Goal: Task Accomplishment & Management: Manage account settings

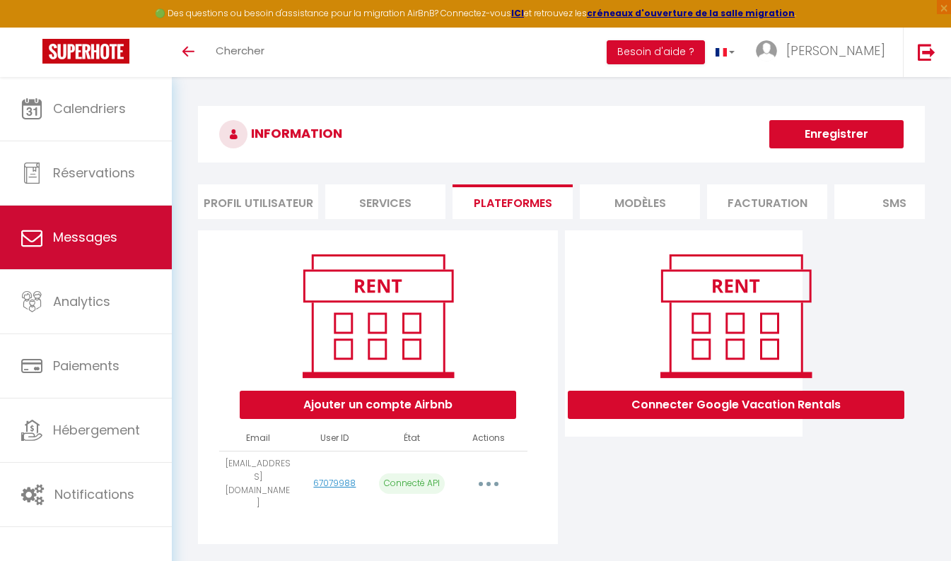
click at [107, 255] on link "Messages" at bounding box center [86, 238] width 172 height 64
select select "message"
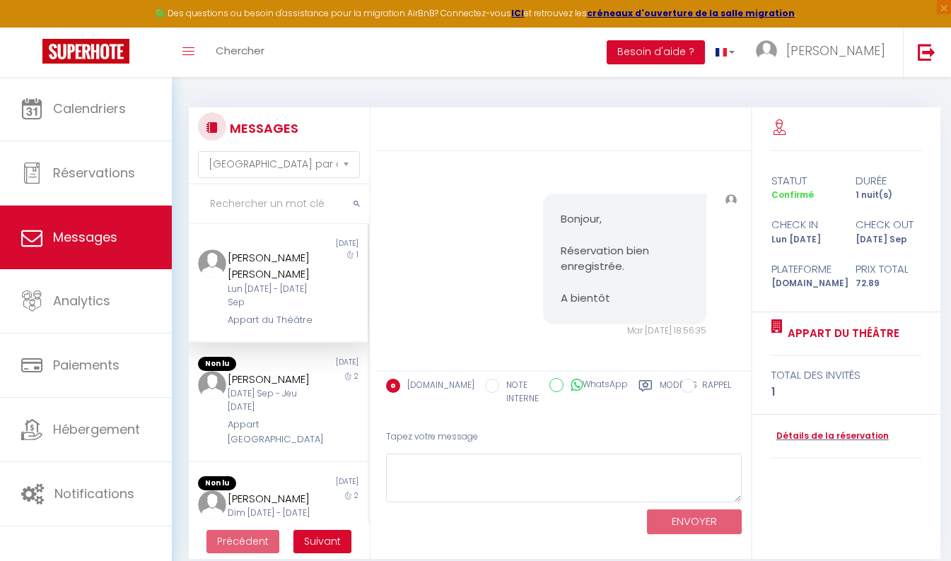
scroll to position [538, 0]
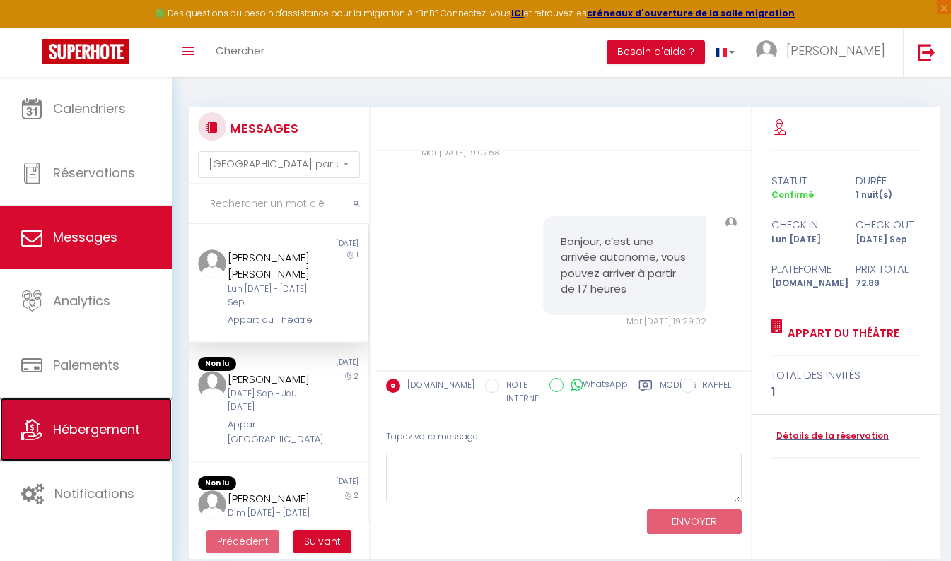
click at [120, 418] on link "Hébergement" at bounding box center [86, 430] width 172 height 64
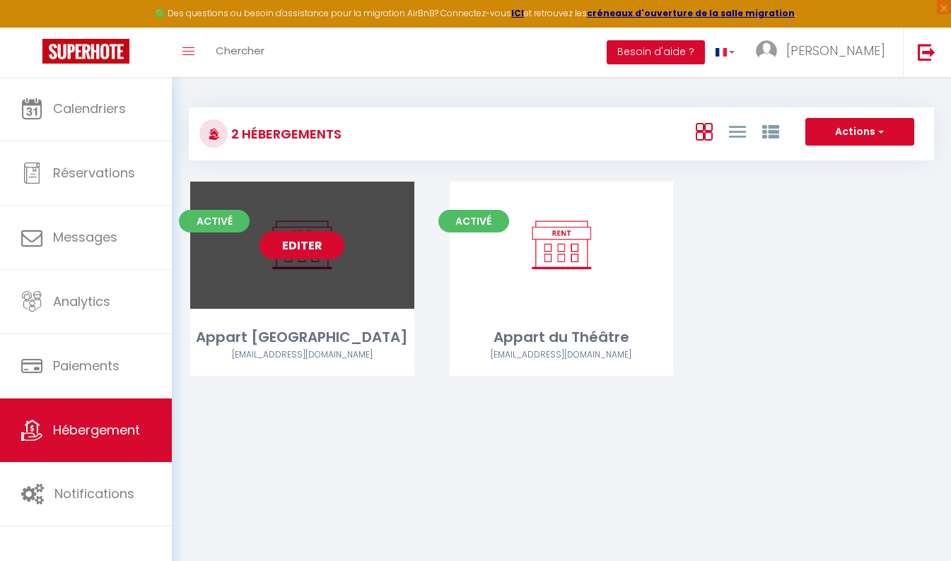
click at [312, 250] on link "Editer" at bounding box center [301, 245] width 85 height 28
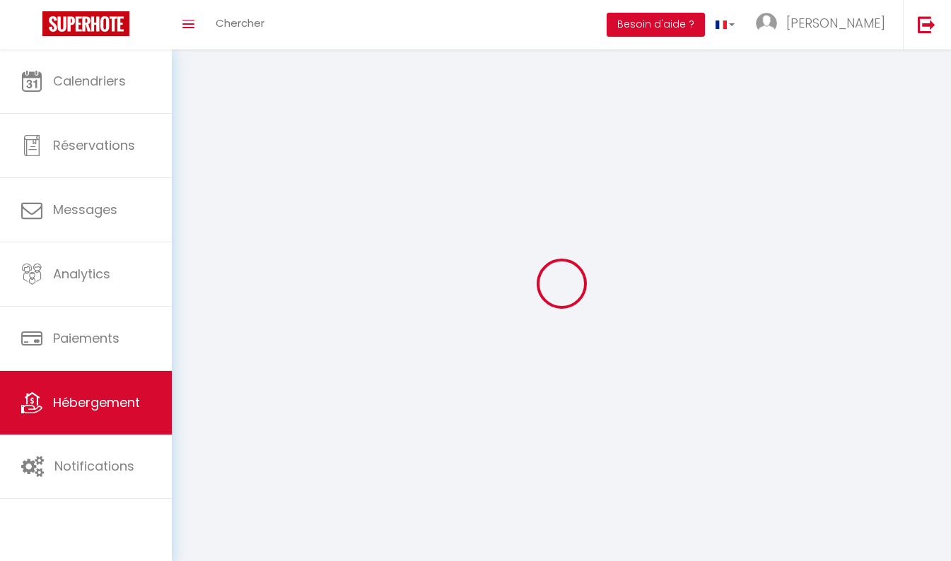
select select
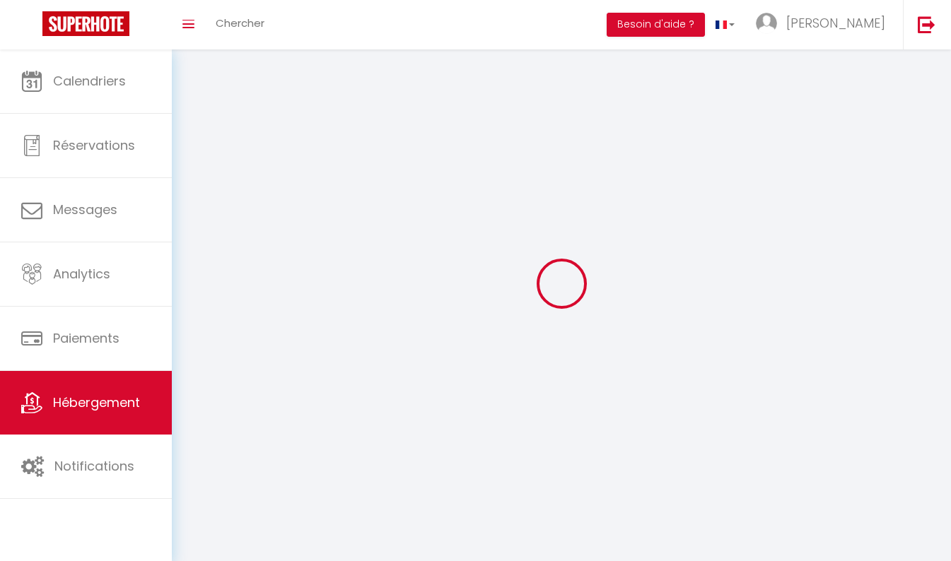
select select "1"
select select
checkbox input "false"
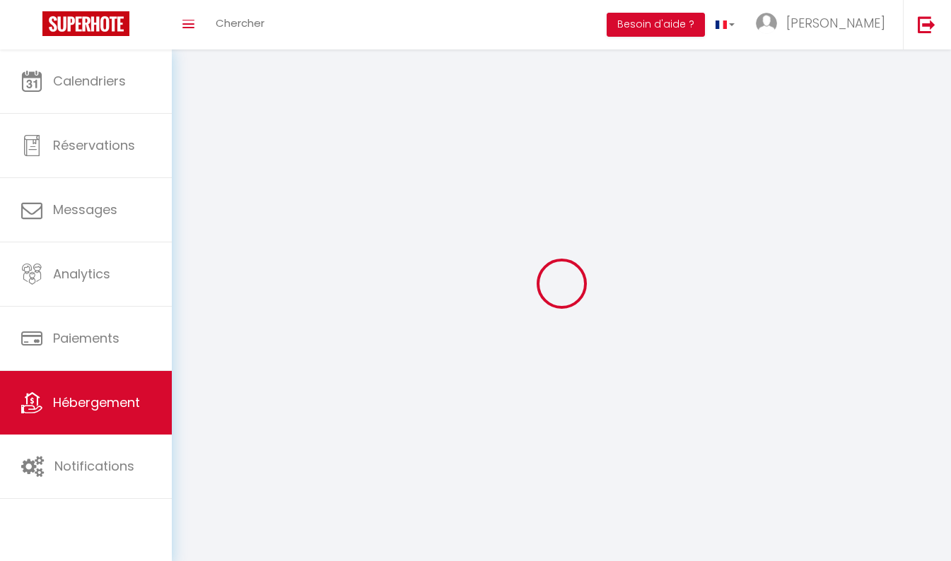
checkbox input "false"
select select "28"
select select
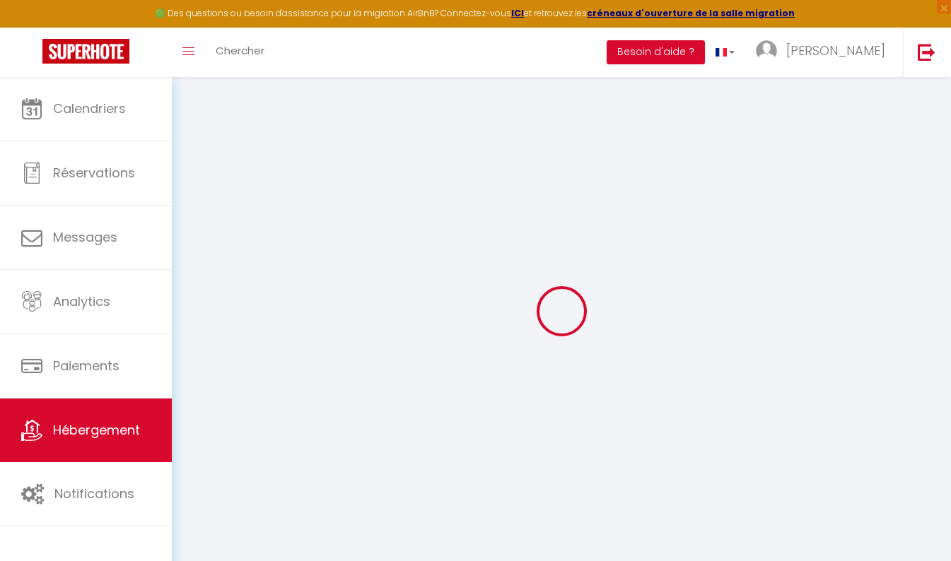
select select
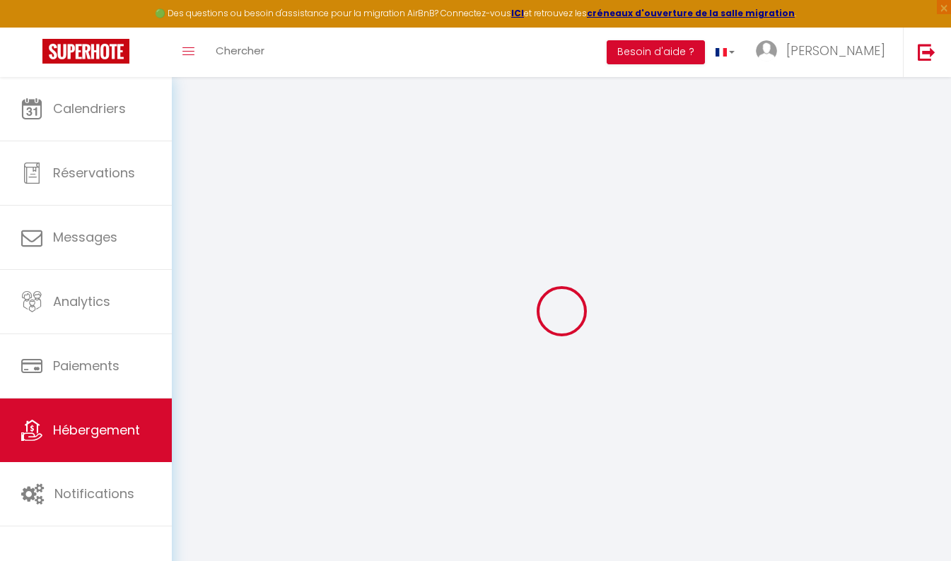
select select
checkbox input "false"
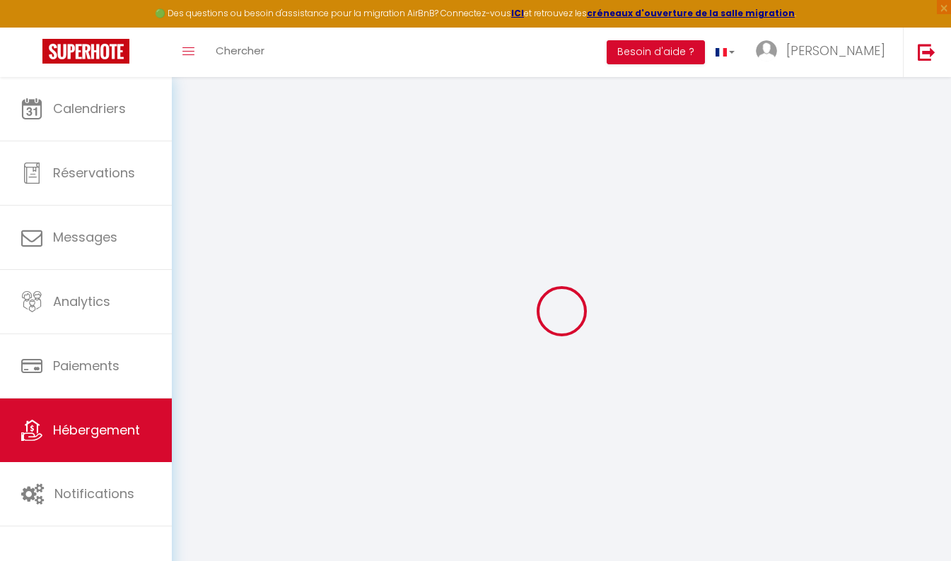
select select
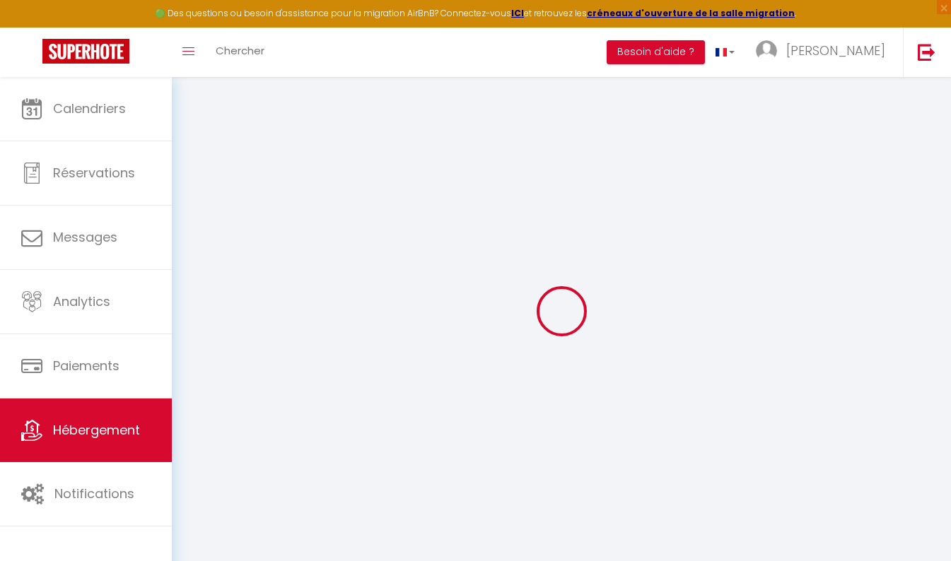
select select
checkbox input "false"
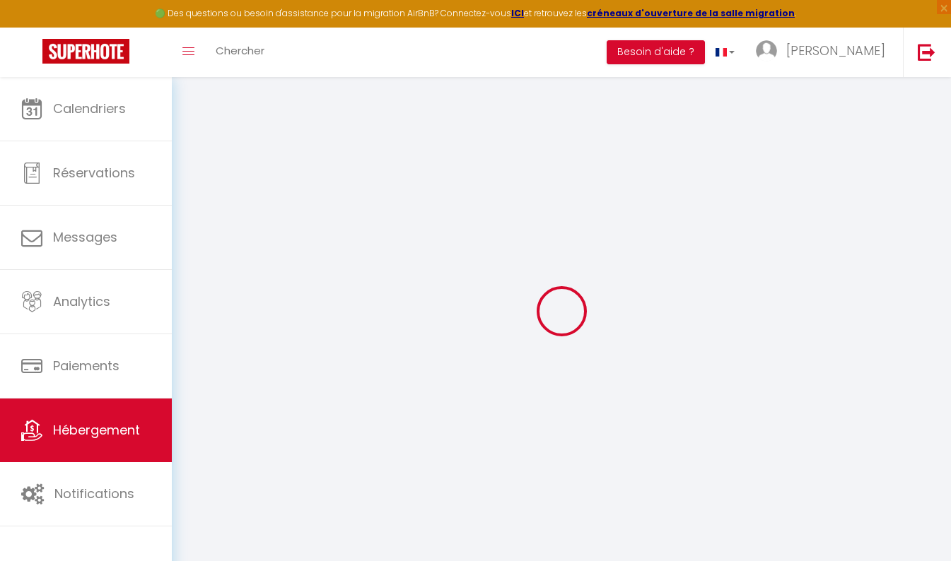
checkbox input "false"
select select
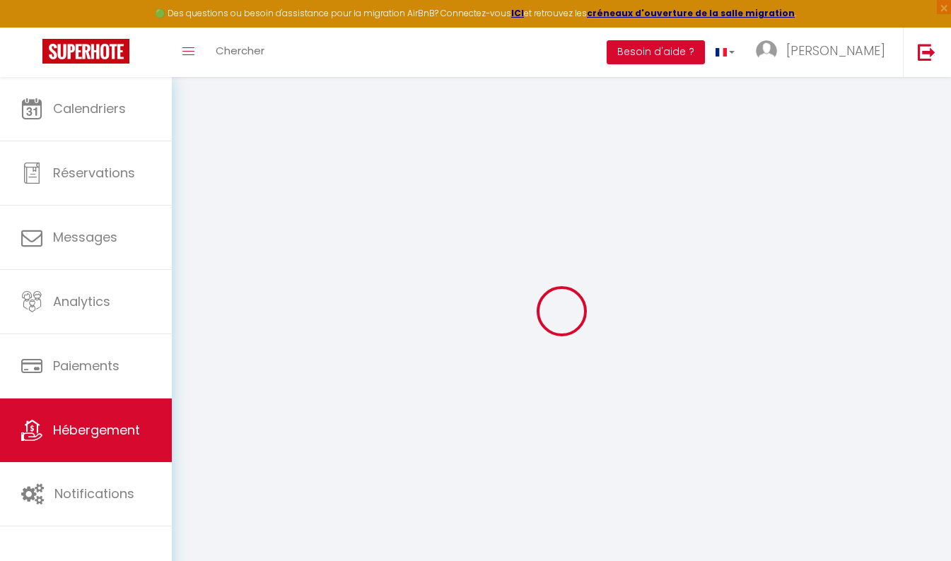
select select
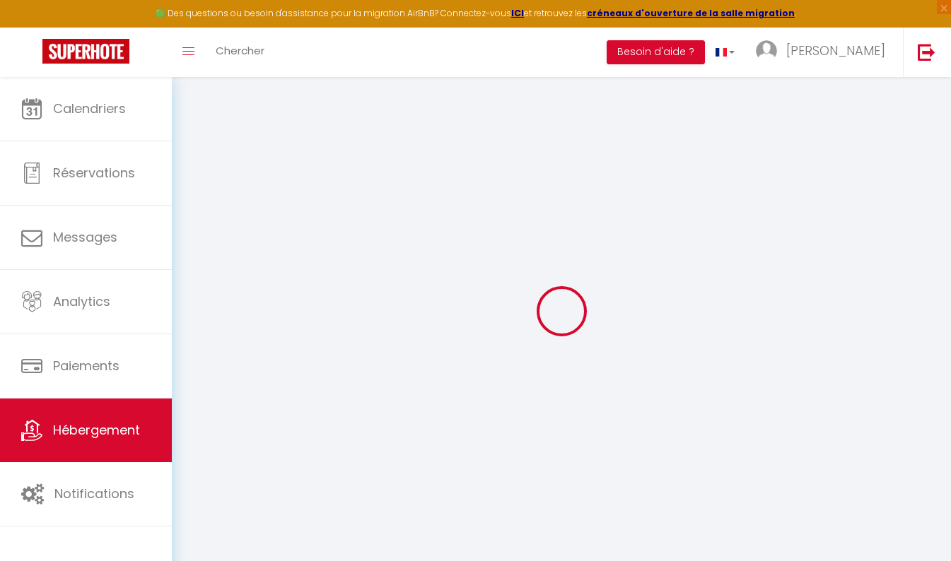
checkbox input "false"
select select
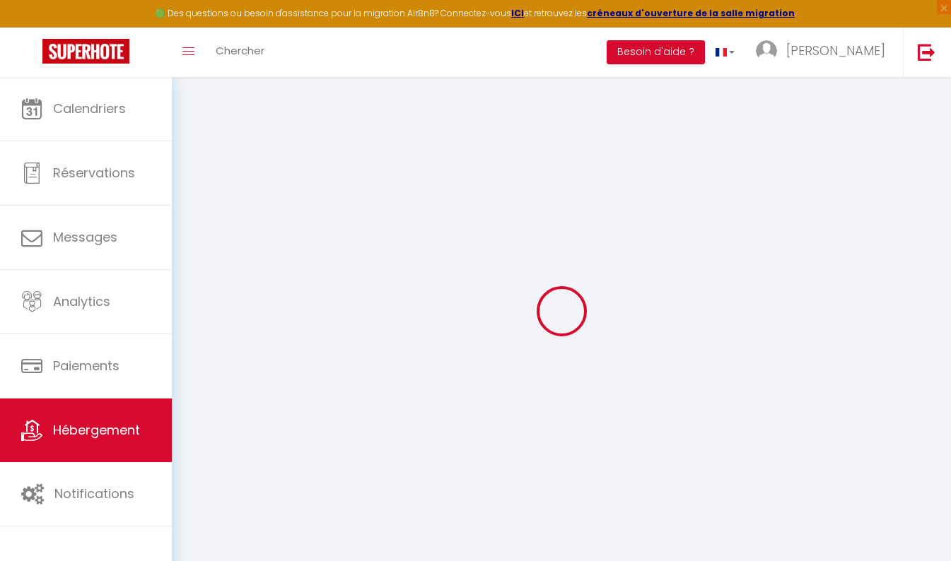
select select
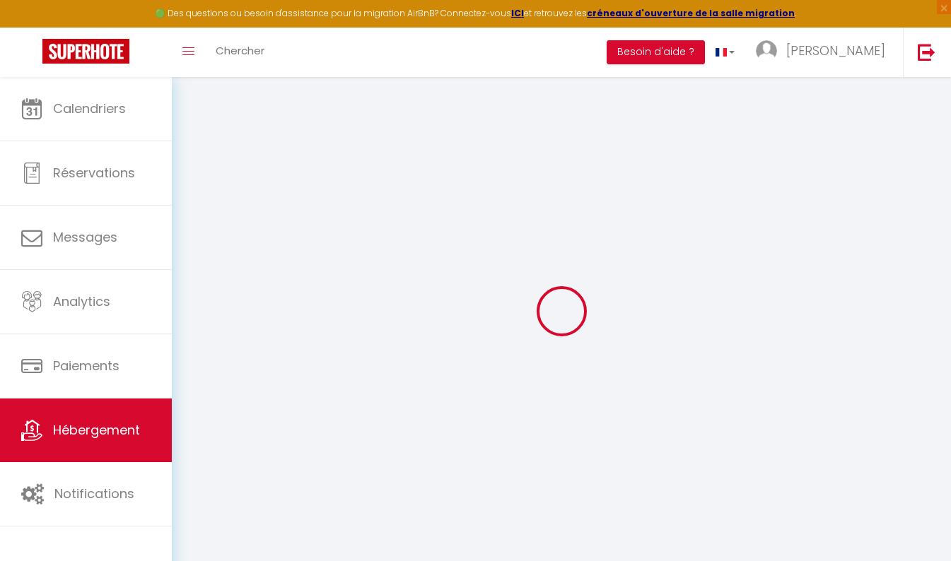
select select
checkbox input "false"
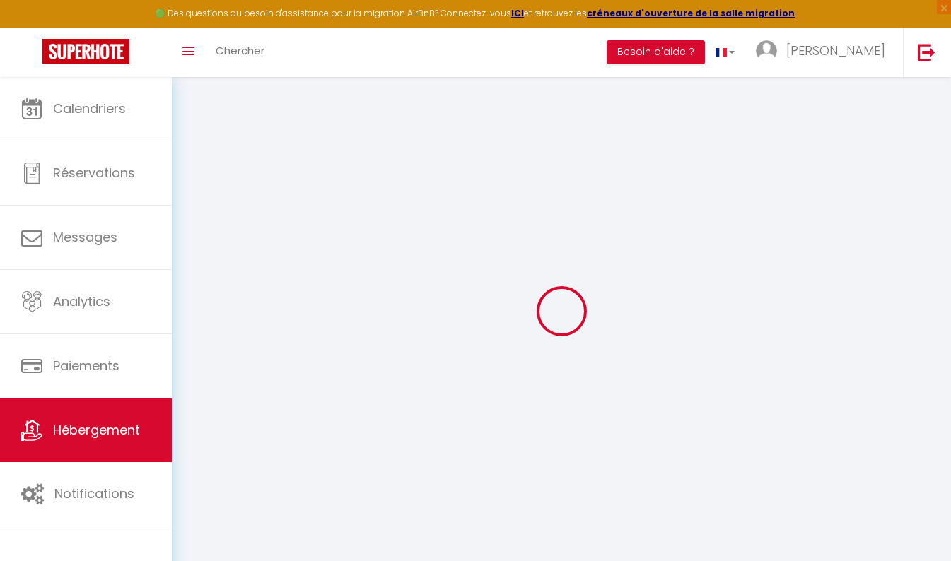
checkbox input "false"
select select
type input "Appart [GEOGRAPHIC_DATA]"
select select "0"
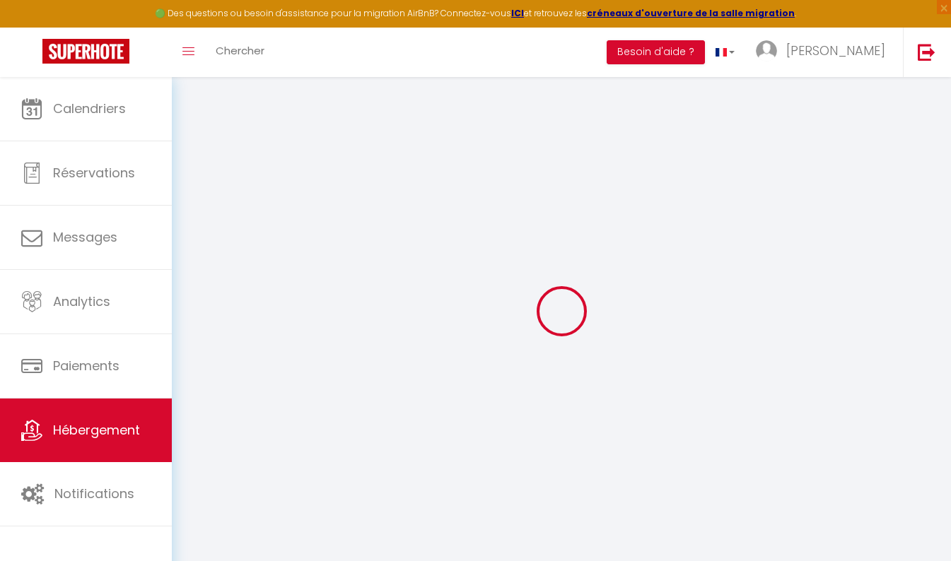
type input "45"
type input "30"
type input "5.00"
type input "299"
select select
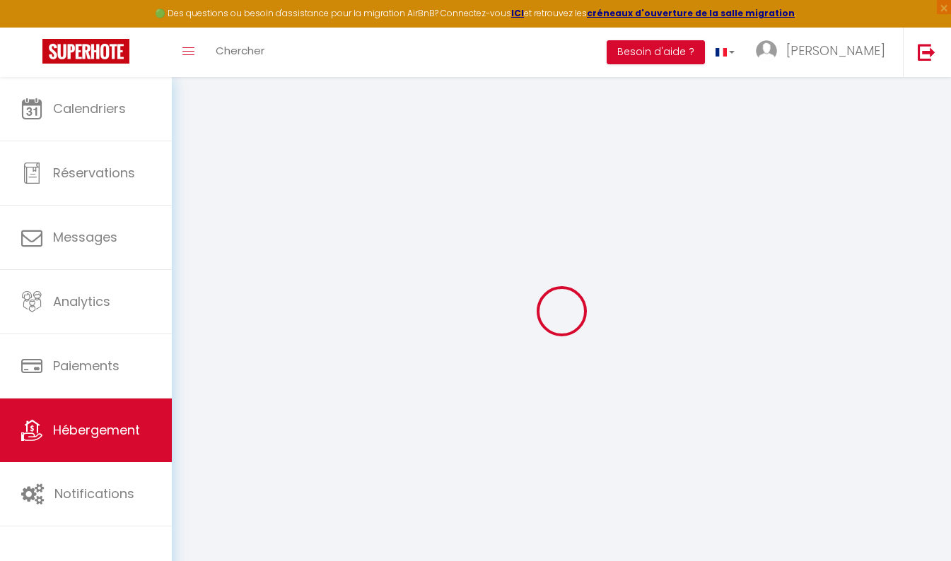
select select
type input "[GEOGRAPHIC_DATA]"
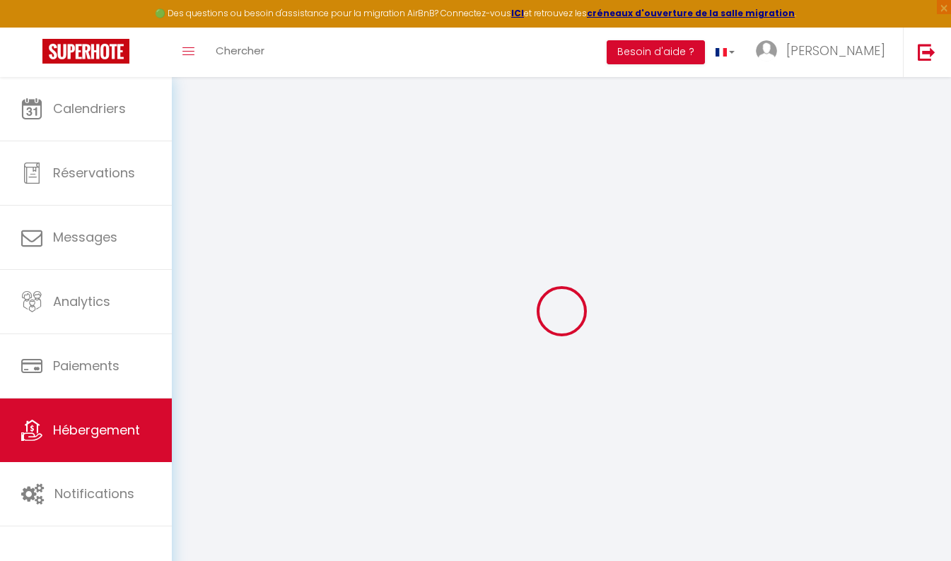
type input "14520"
type input "PORT EN BESSIN HUPPAIN"
type input "[EMAIL_ADDRESS][DOMAIN_NAME]"
select select
checkbox input "false"
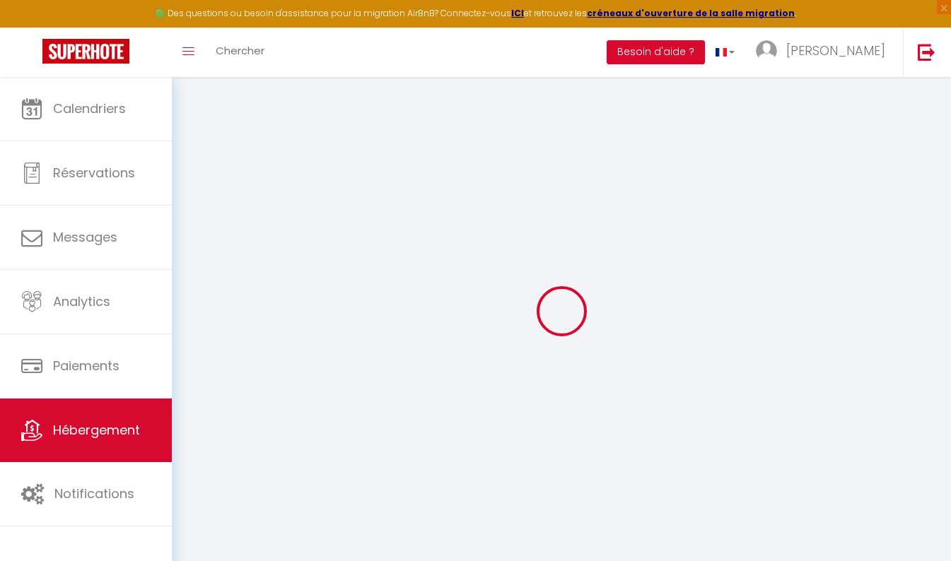
checkbox input "false"
type input "0"
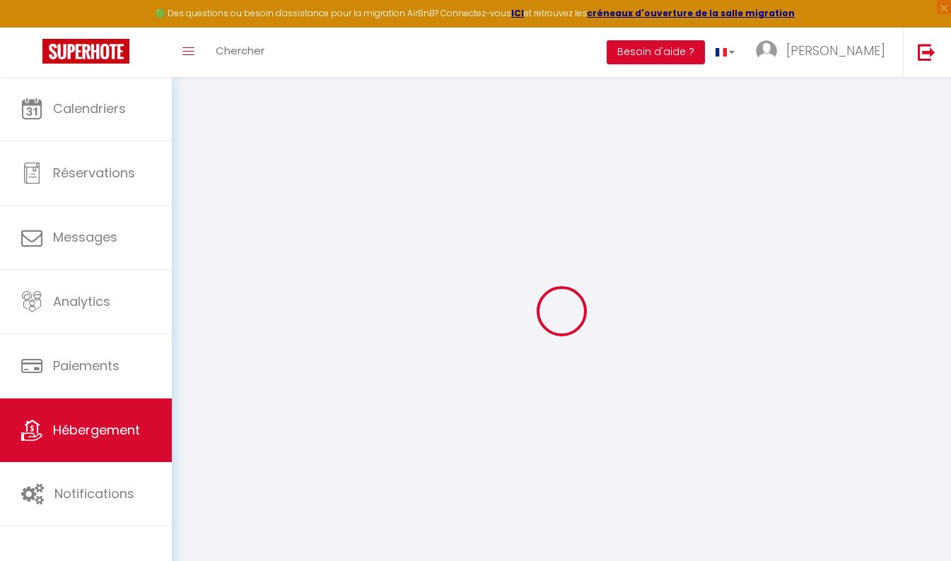
select select "17:00"
select select "10:00"
select select "30"
select select "120"
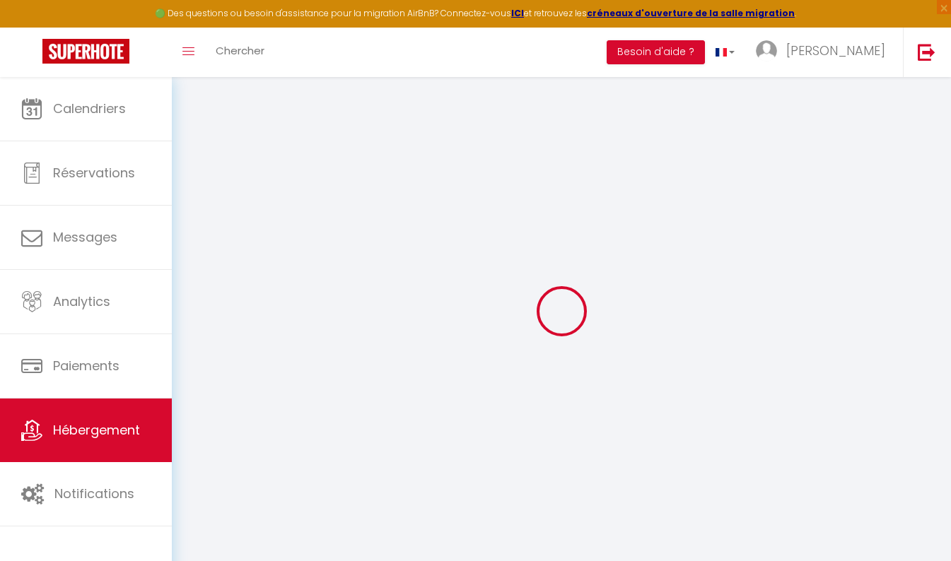
select select
checkbox input "false"
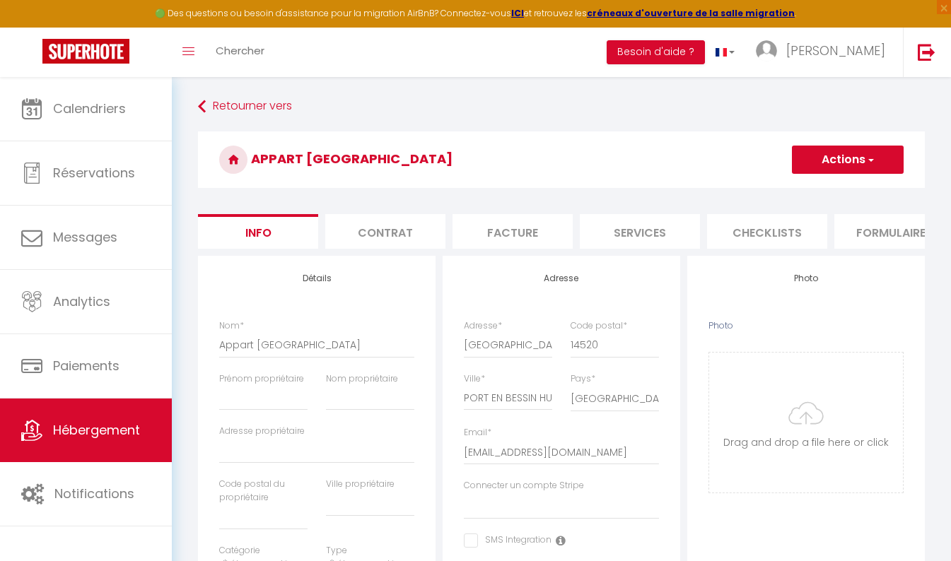
scroll to position [0, 546]
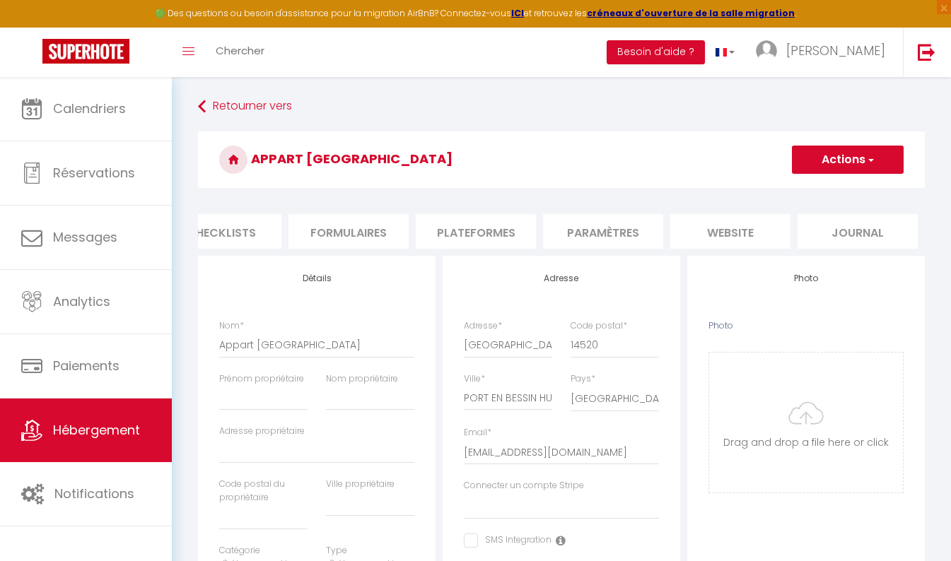
click at [361, 236] on li "Formulaires" at bounding box center [348, 231] width 120 height 35
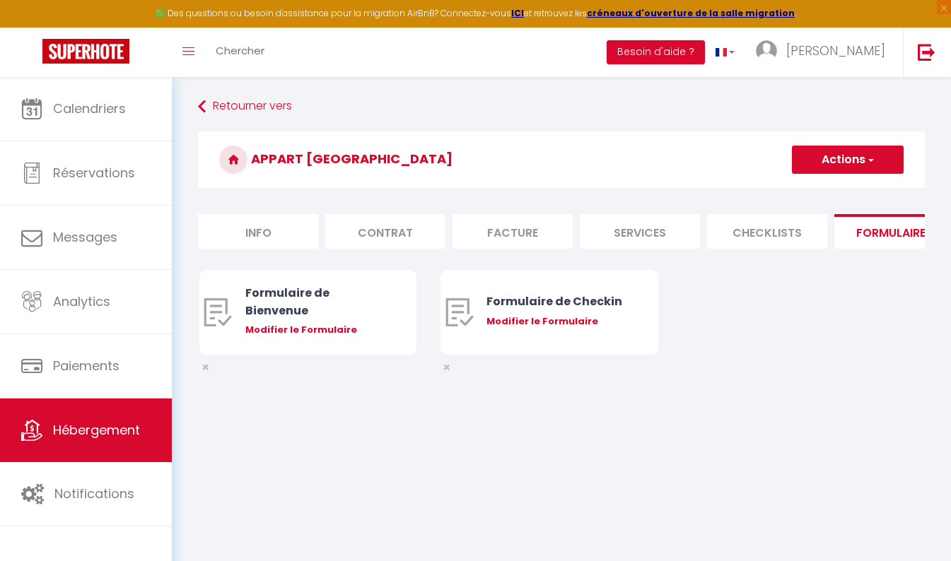
click at [613, 233] on li "Services" at bounding box center [640, 231] width 120 height 35
select select
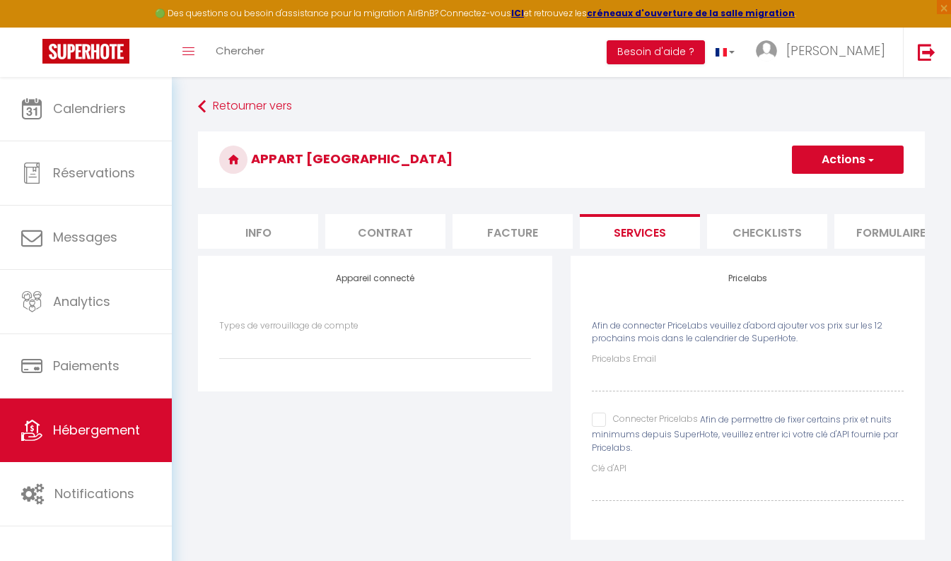
click at [527, 228] on li "Facture" at bounding box center [512, 231] width 120 height 35
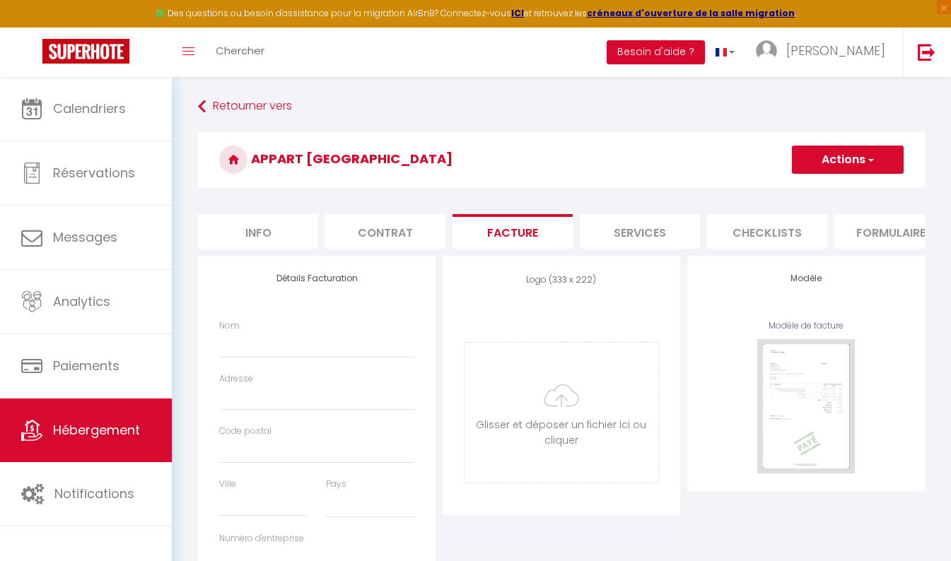
select select
click at [397, 235] on li "Contrat" at bounding box center [385, 231] width 120 height 35
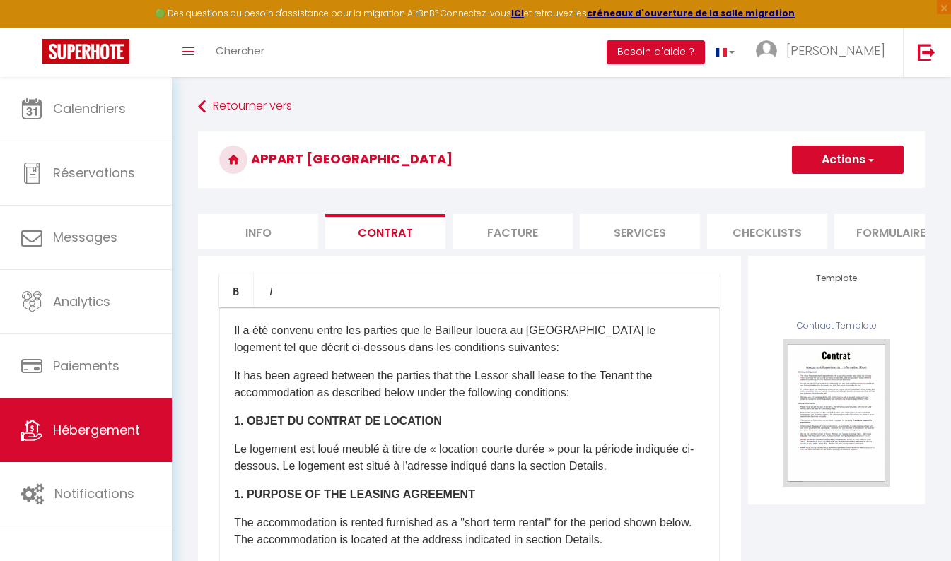
select select
checkbox input "false"
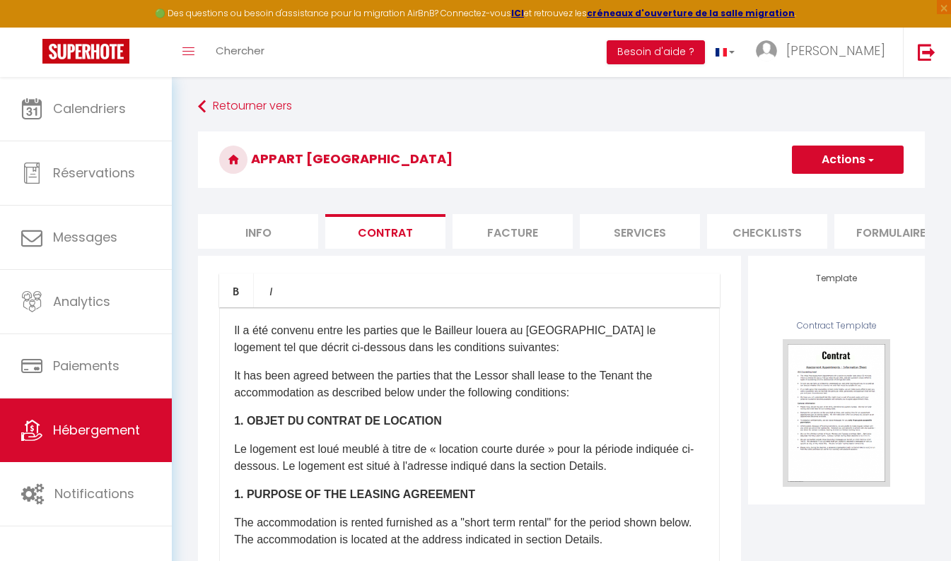
click at [259, 228] on li "Info" at bounding box center [258, 231] width 120 height 35
select select
checkbox input "false"
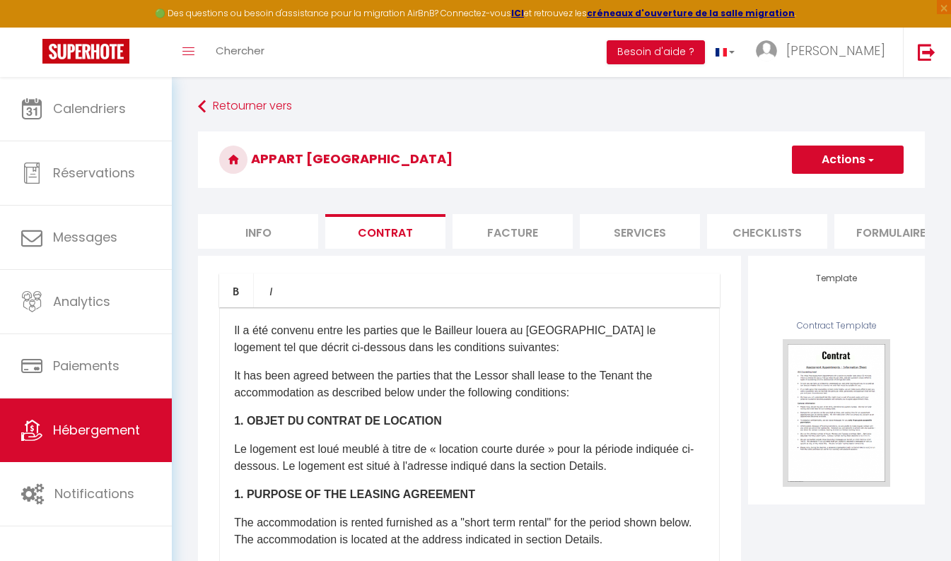
checkbox input "false"
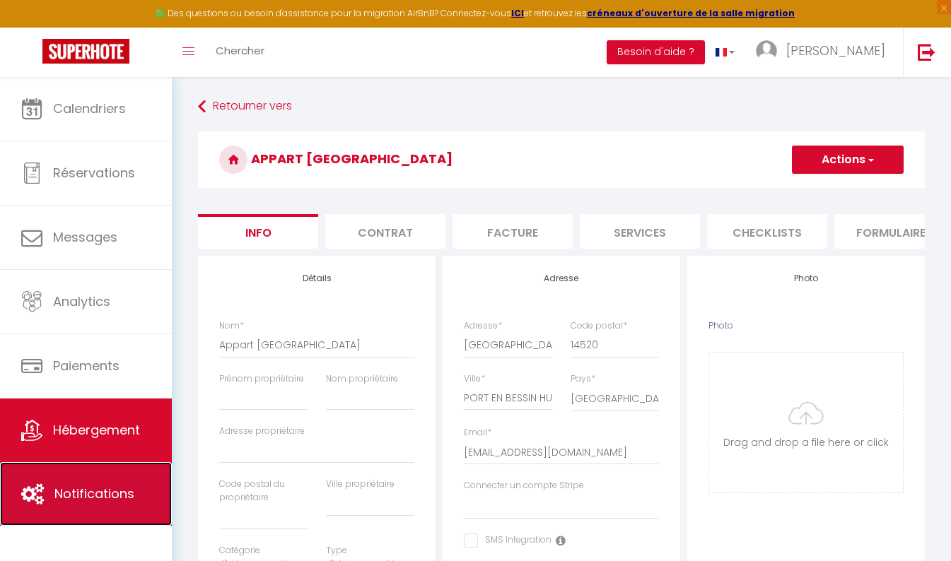
click at [109, 476] on link "Notifications" at bounding box center [86, 494] width 172 height 64
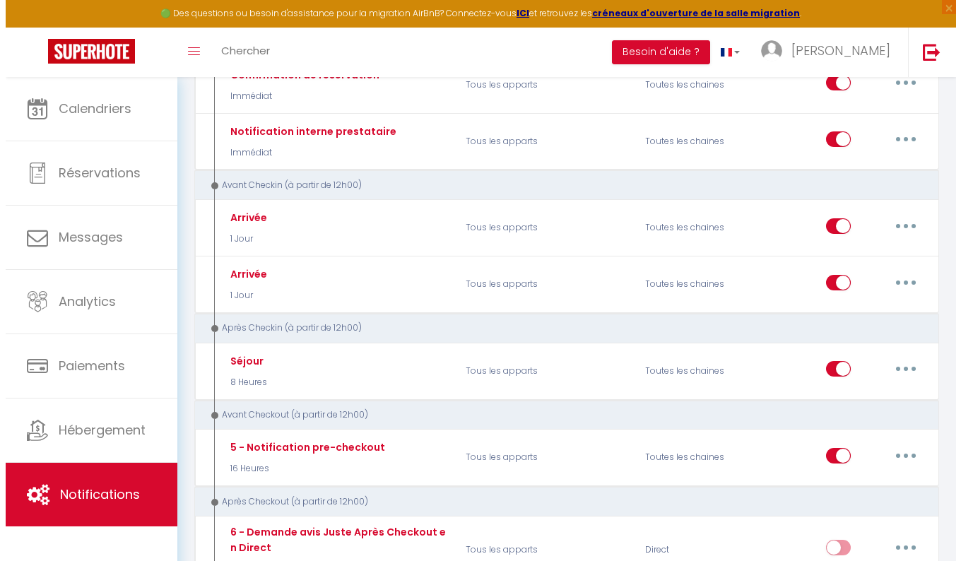
scroll to position [189, 0]
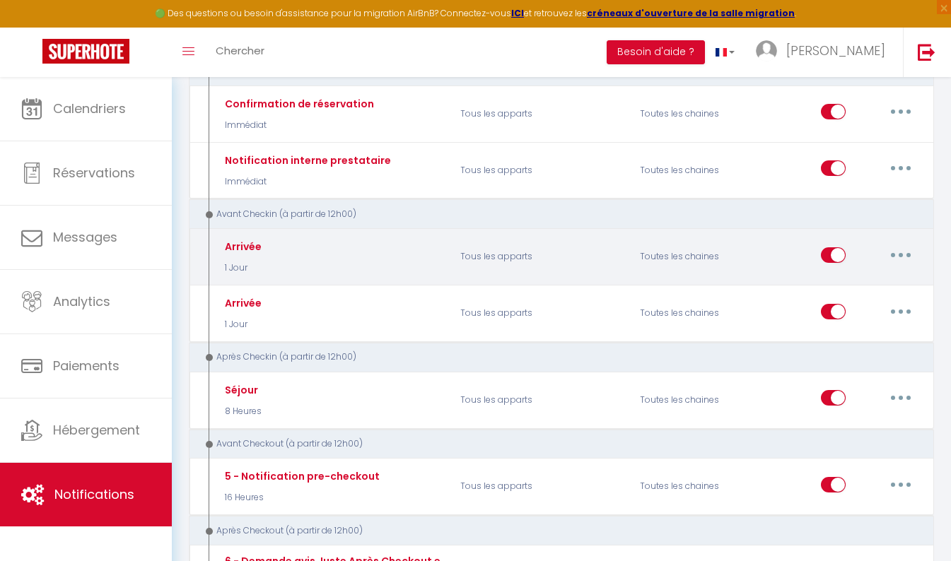
click at [897, 245] on button "button" at bounding box center [901, 255] width 40 height 23
click at [874, 286] on link "Editer" at bounding box center [863, 287] width 105 height 24
type input "Arrivée"
select select "1 Jour"
select select "if_booking_is_paid"
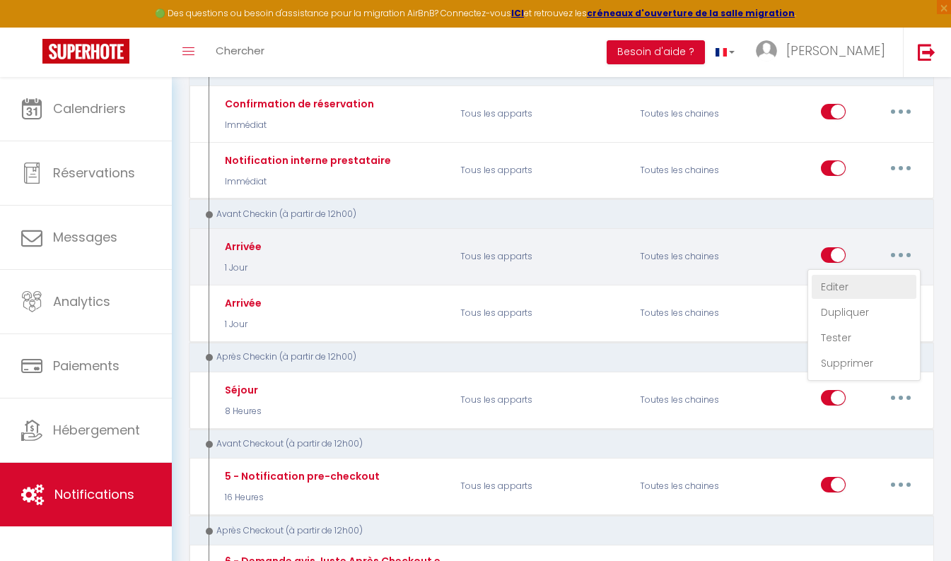
checkbox input "true"
checkbox input "false"
radio input "true"
type input "Procédure pour le checkin - [RENTAL:NAME][mot de passe Wifi]"
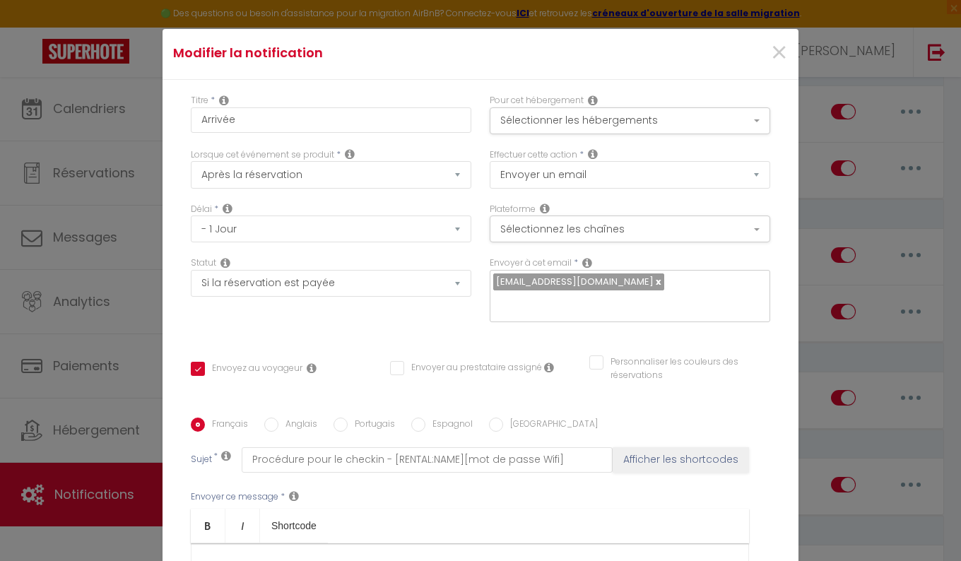
scroll to position [0, 0]
click at [671, 126] on button "Sélectionner les hébergements" at bounding box center [630, 123] width 281 height 27
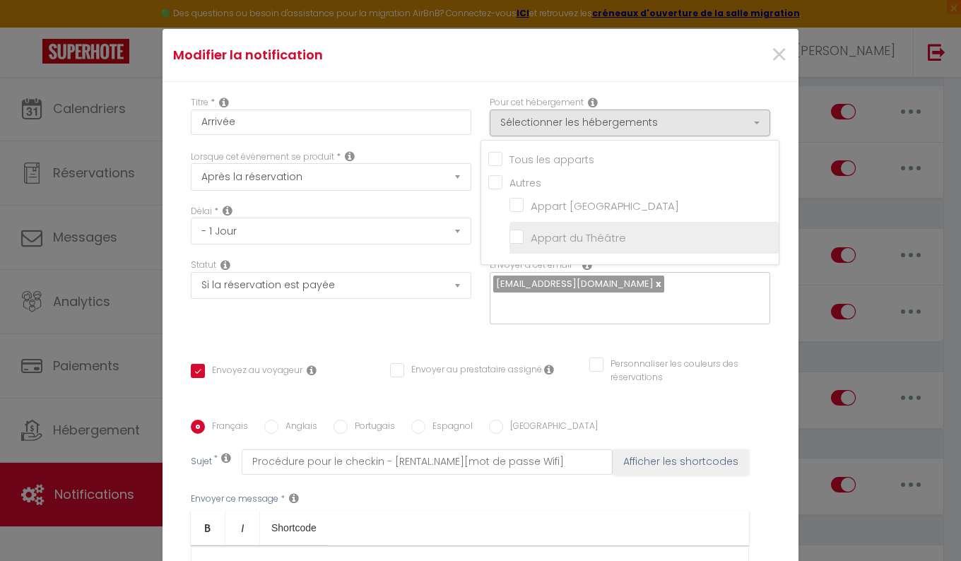
click at [515, 237] on input "Appart du Théâtre" at bounding box center [644, 237] width 269 height 14
checkbox input "true"
checkbox input "false"
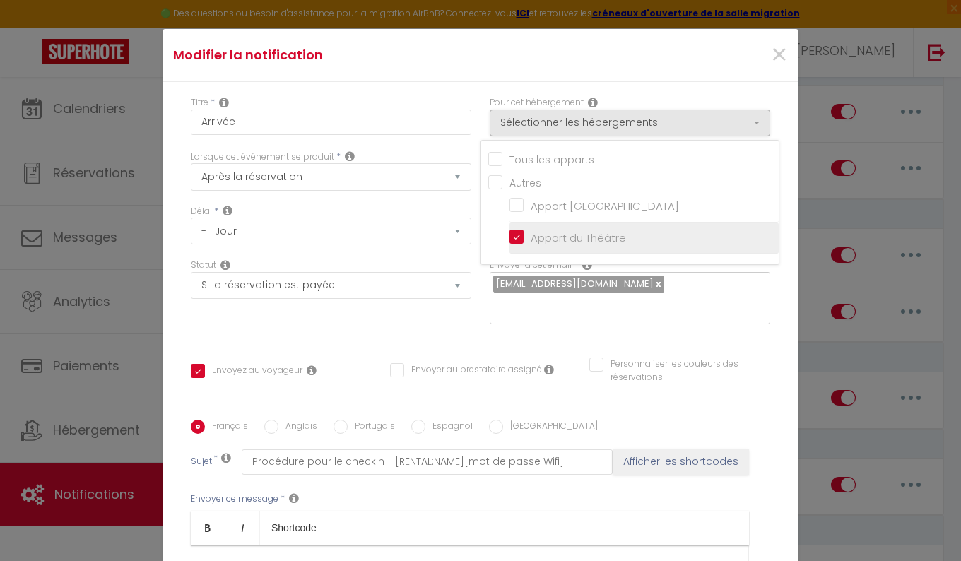
checkbox input "false"
click at [432, 339] on div "Statut Aucun Si la réservation est payée Si réservation non payée Si la caution…" at bounding box center [331, 299] width 299 height 80
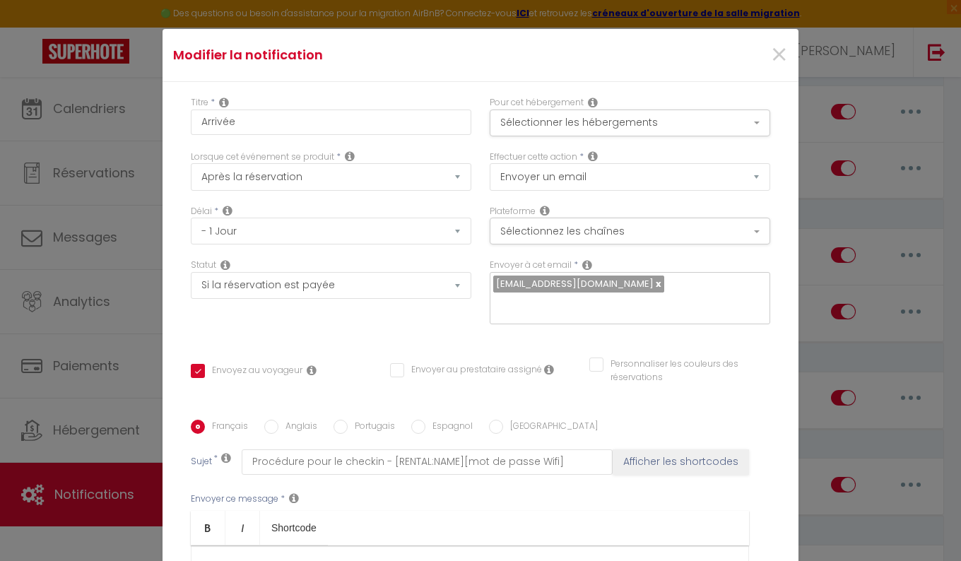
click at [537, 139] on div "Pour cet hébergement Sélectionner les hébergements Tous les apparts Autres Appa…" at bounding box center [630, 123] width 299 height 54
click at [538, 130] on button "Sélectionner les hébergements" at bounding box center [630, 123] width 281 height 27
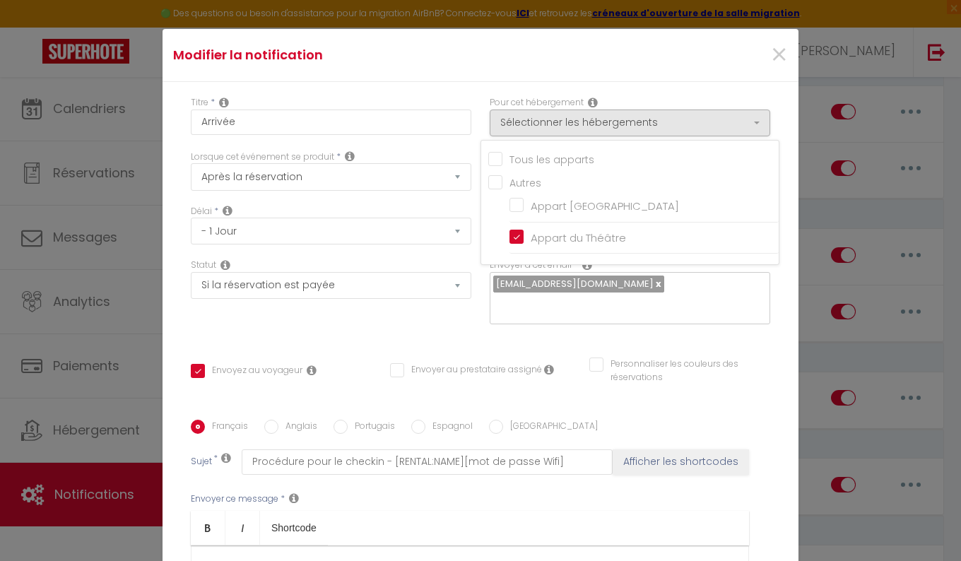
click at [433, 332] on div "Statut Aucun Si la réservation est payée Si réservation non payée Si la caution…" at bounding box center [331, 299] width 299 height 80
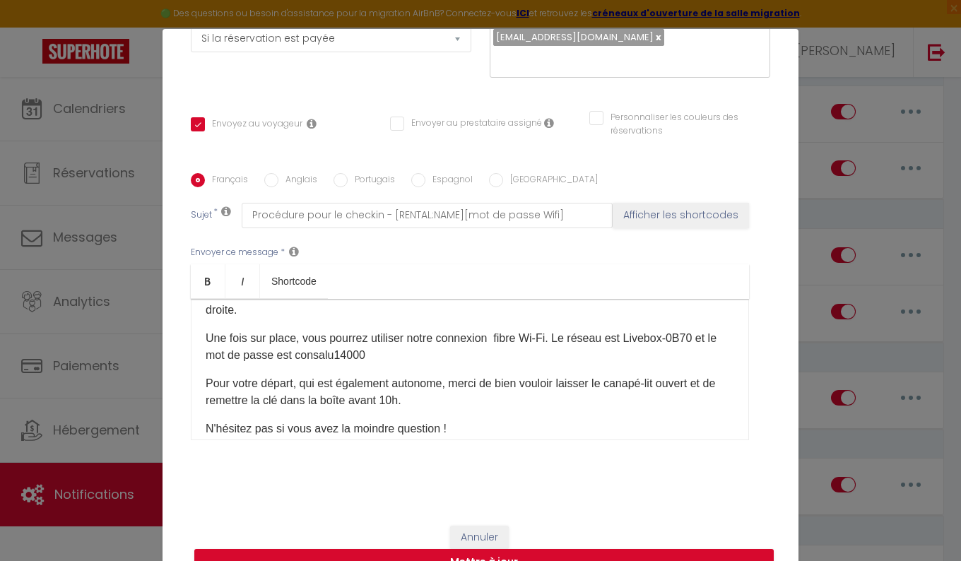
scroll to position [177, 0]
click at [423, 552] on button "Mettre à jour" at bounding box center [484, 562] width 580 height 27
checkbox input "true"
checkbox input "false"
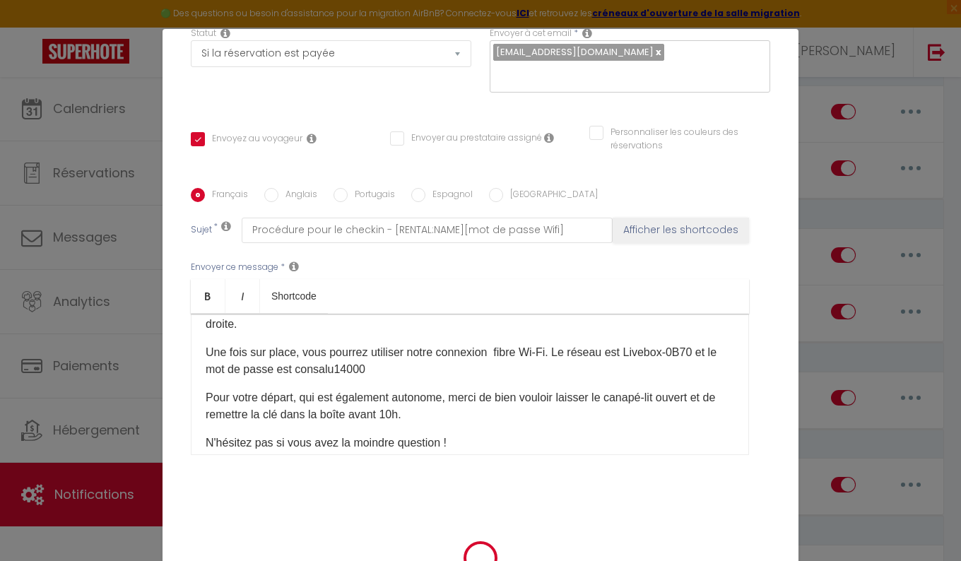
scroll to position [233, 0]
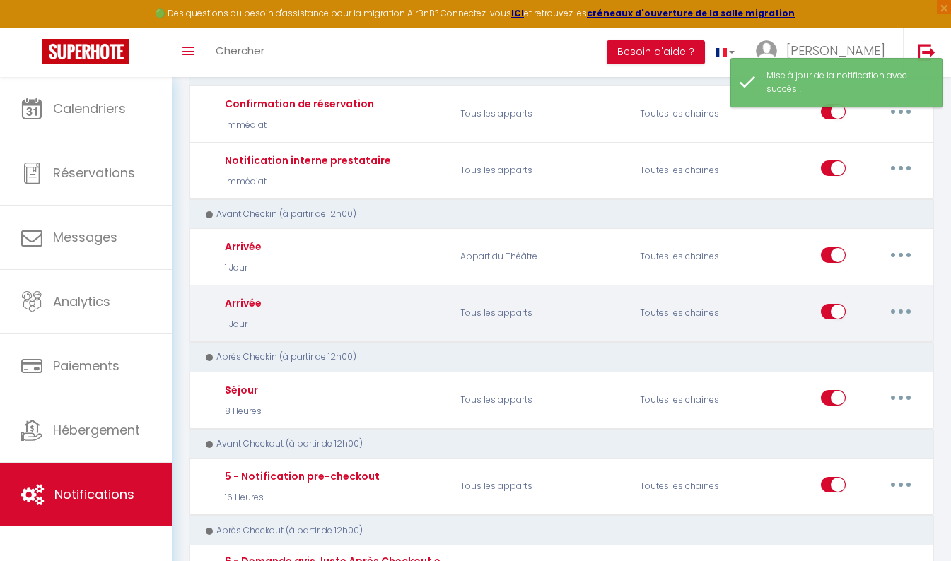
click at [890, 315] on button "button" at bounding box center [901, 311] width 40 height 23
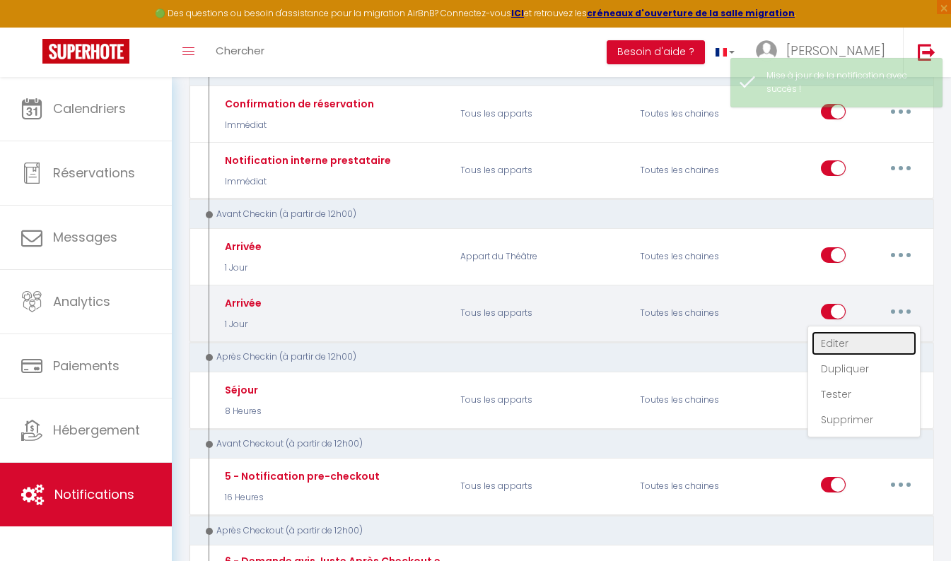
click at [842, 342] on link "Editer" at bounding box center [863, 343] width 105 height 24
type input "Arrivée"
select select "1 Jour"
select select "if_booking_is_paid"
checkbox input "true"
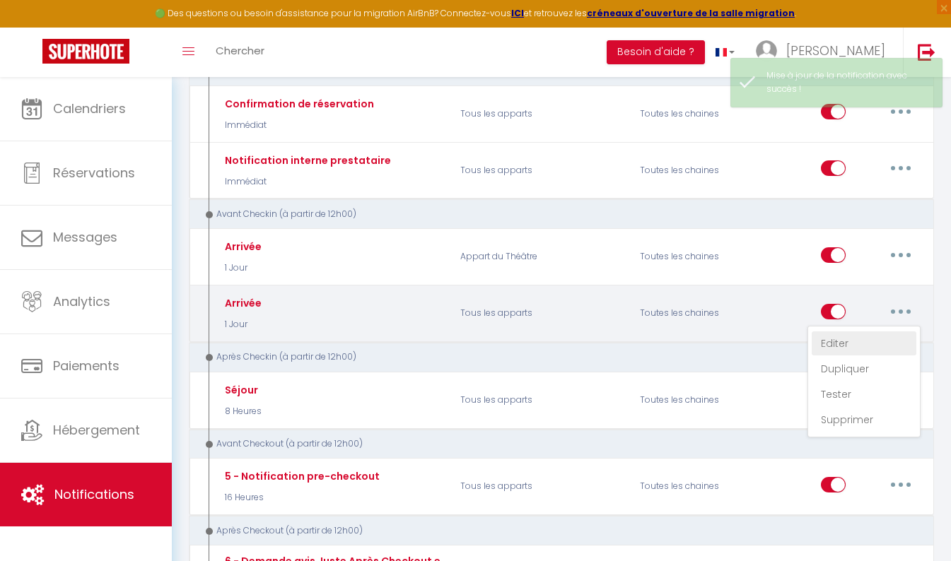
checkbox input "false"
radio input "true"
type input "Procédure pour le checkin - [RENTAL:NAME][mot de passe Wifi]"
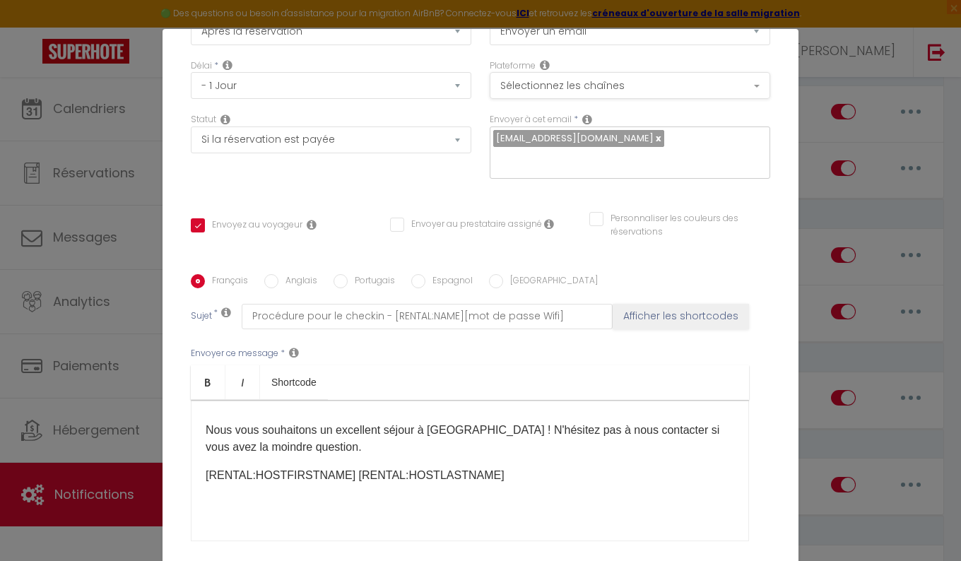
scroll to position [0, 0]
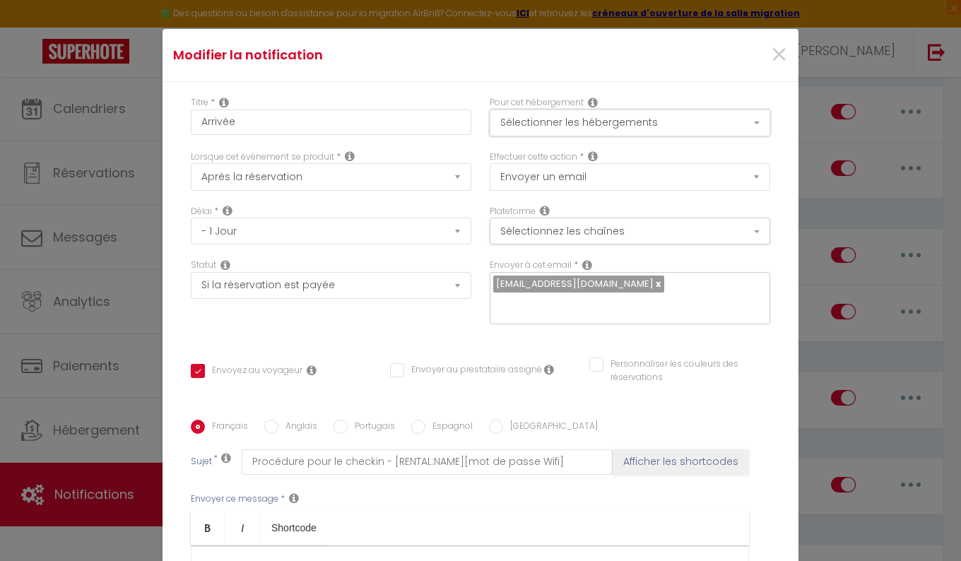
click at [714, 115] on button "Sélectionner les hébergements" at bounding box center [630, 123] width 281 height 27
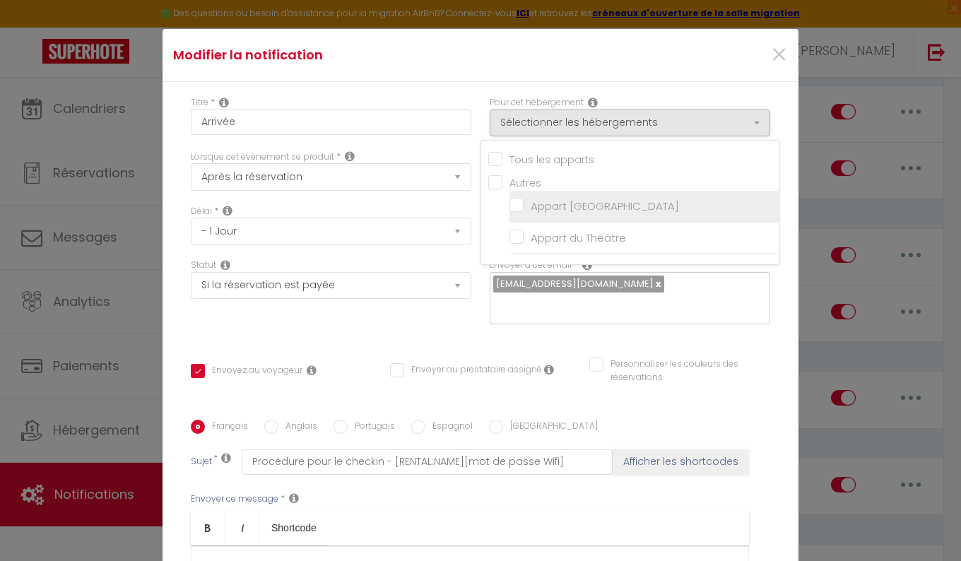
click at [512, 201] on input "Appart [GEOGRAPHIC_DATA]" at bounding box center [644, 206] width 269 height 14
checkbox input "true"
checkbox input "false"
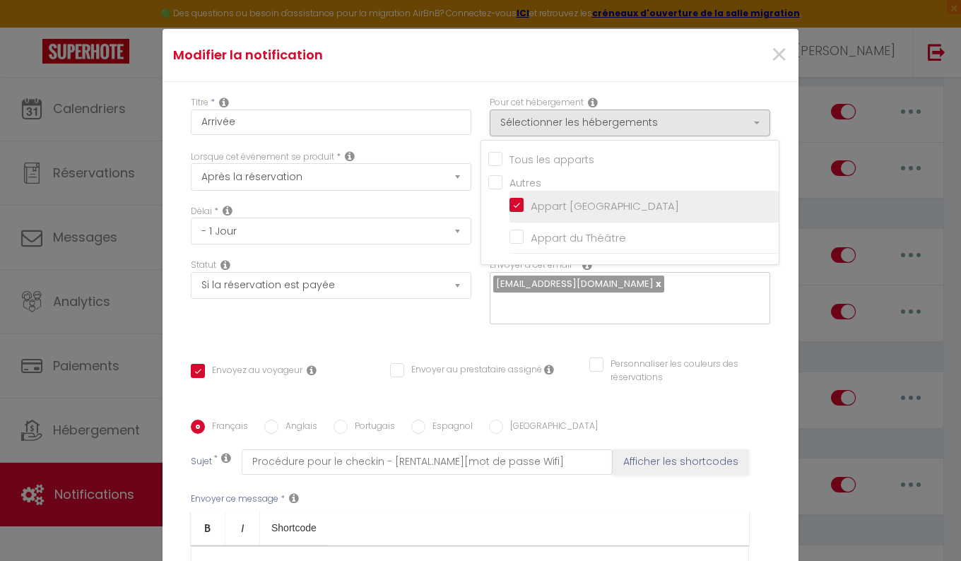
checkbox input "false"
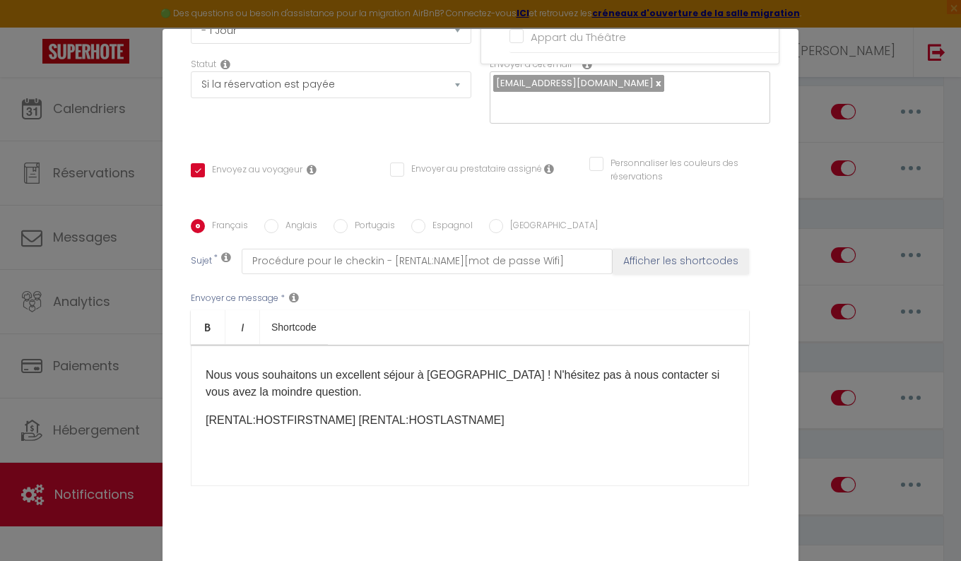
scroll to position [202, 0]
click at [392, 139] on div "Titre * Arrivée Pour cet hébergement Sélectionner les hébergements Tous les app…" at bounding box center [481, 218] width 636 height 676
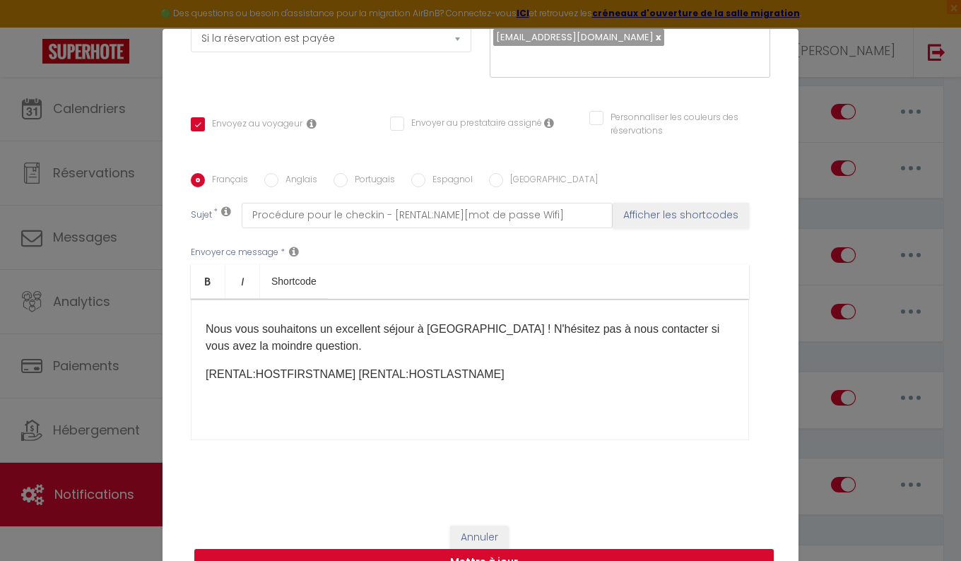
click at [410, 557] on button "Mettre à jour" at bounding box center [484, 562] width 580 height 27
checkbox input "true"
checkbox input "false"
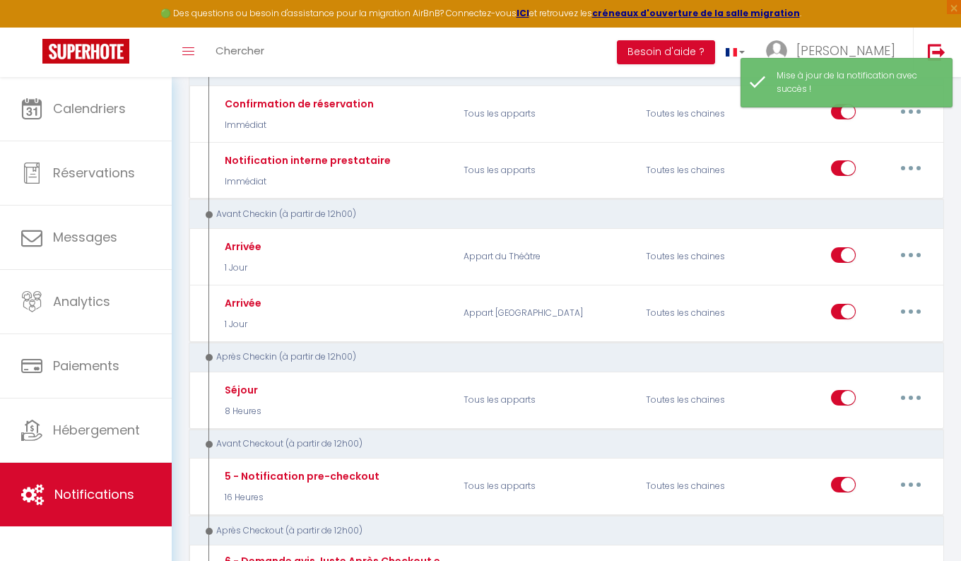
scroll to position [0, 0]
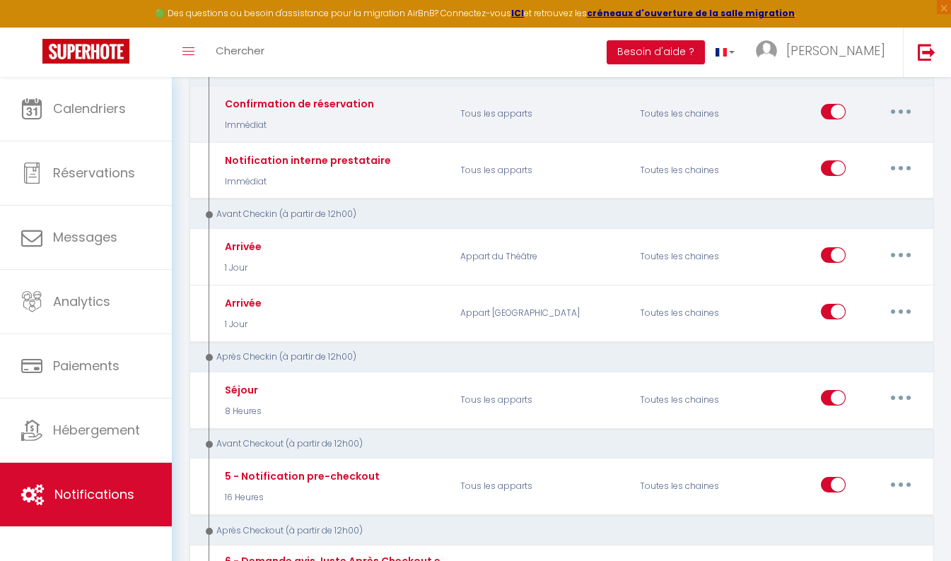
click at [904, 115] on button "button" at bounding box center [901, 111] width 40 height 23
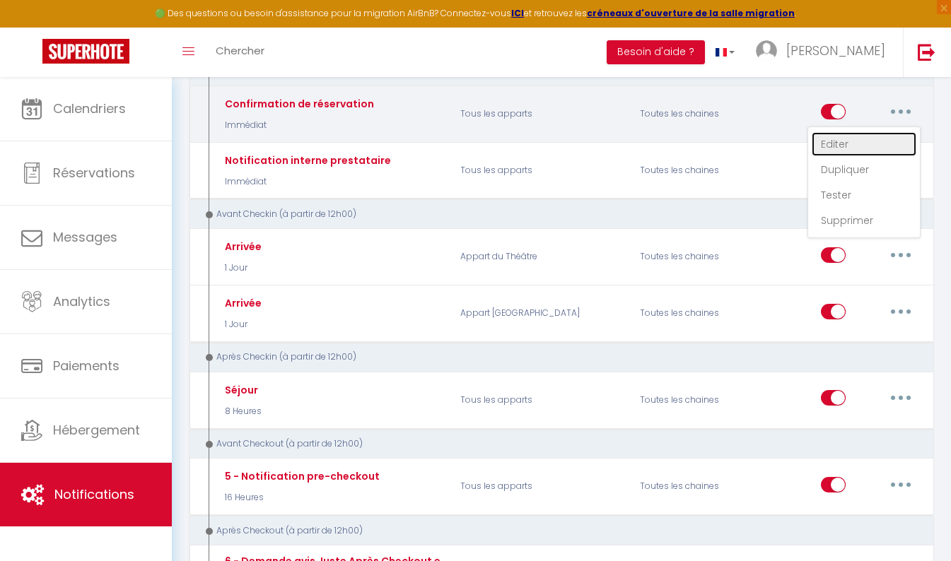
click at [875, 139] on link "Editer" at bounding box center [863, 144] width 105 height 24
type input "Confirmation de réservation"
select select "Immédiat"
select select "if_booking_is_paid"
checkbox input "true"
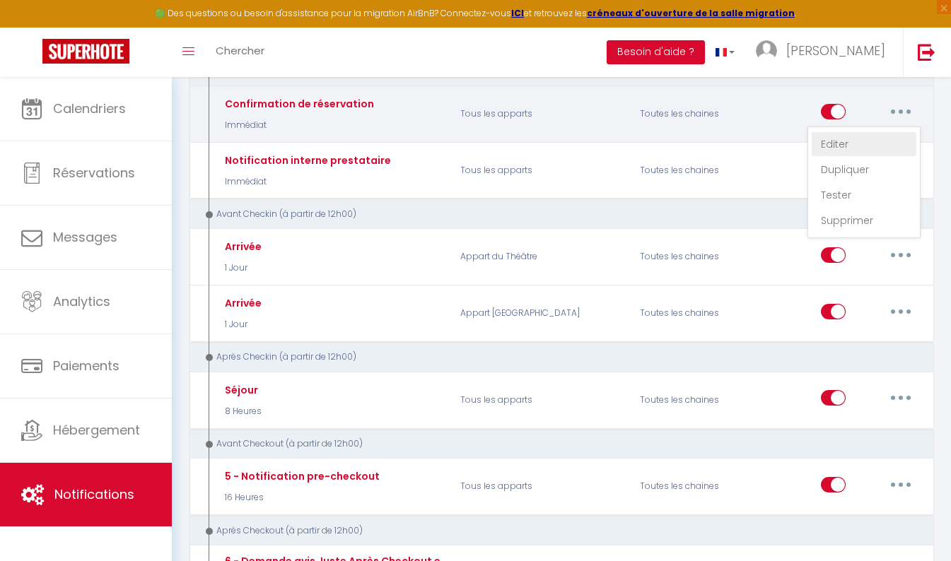
checkbox input "false"
radio input "true"
type input "Merci de confirmer votre réservation - [BOOKING:ID] - [GUEST:FIRST_NAME] [GUEST…"
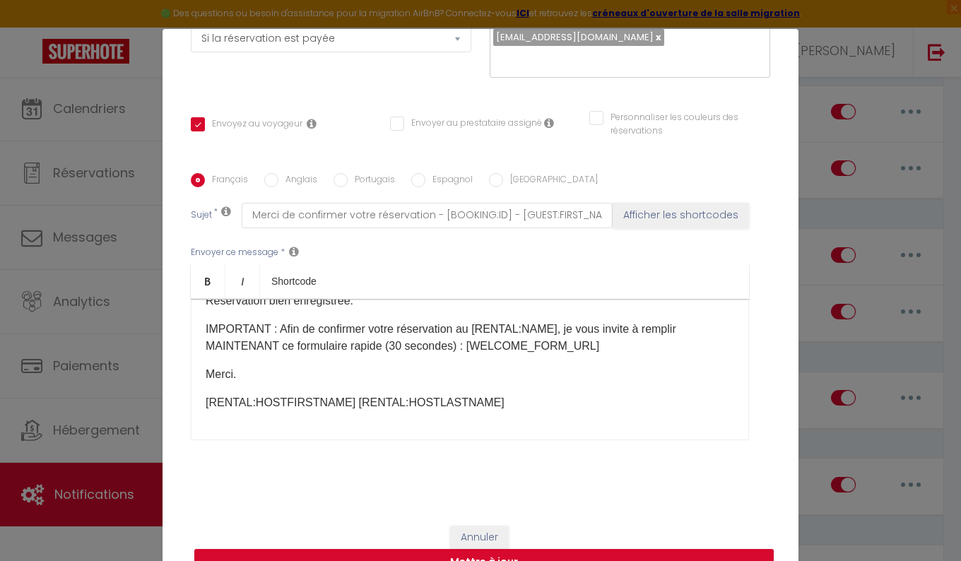
click at [468, 529] on div "Annuler Mettre à jour" at bounding box center [481, 551] width 636 height 78
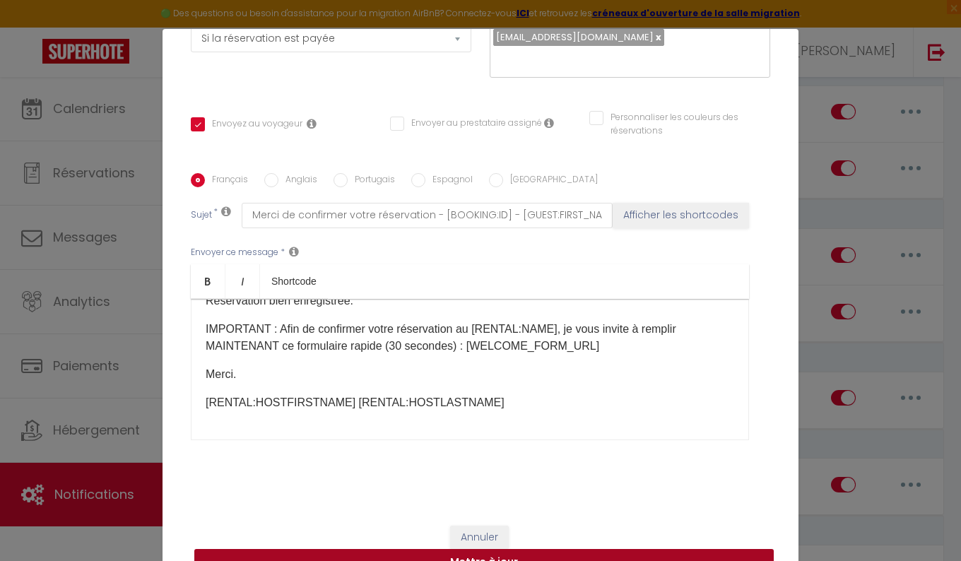
click at [466, 549] on button "Mettre à jour" at bounding box center [484, 562] width 580 height 27
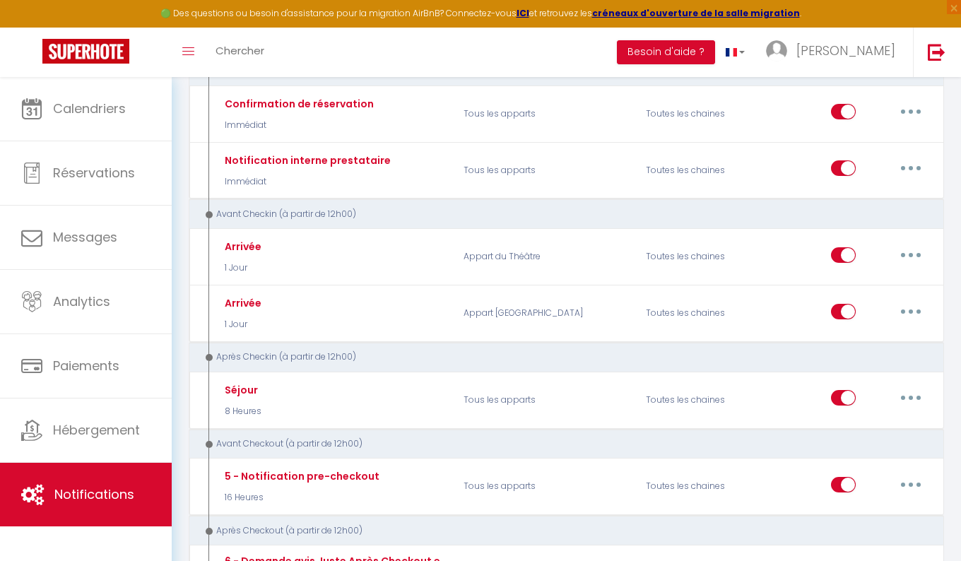
click at [492, 483] on p "Tous les apparts" at bounding box center [545, 486] width 182 height 41
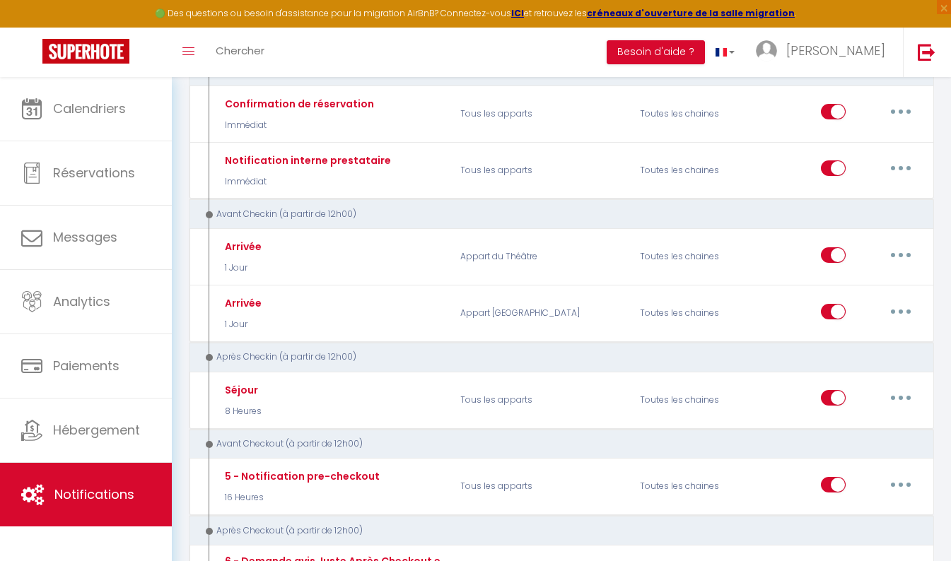
scroll to position [0, 0]
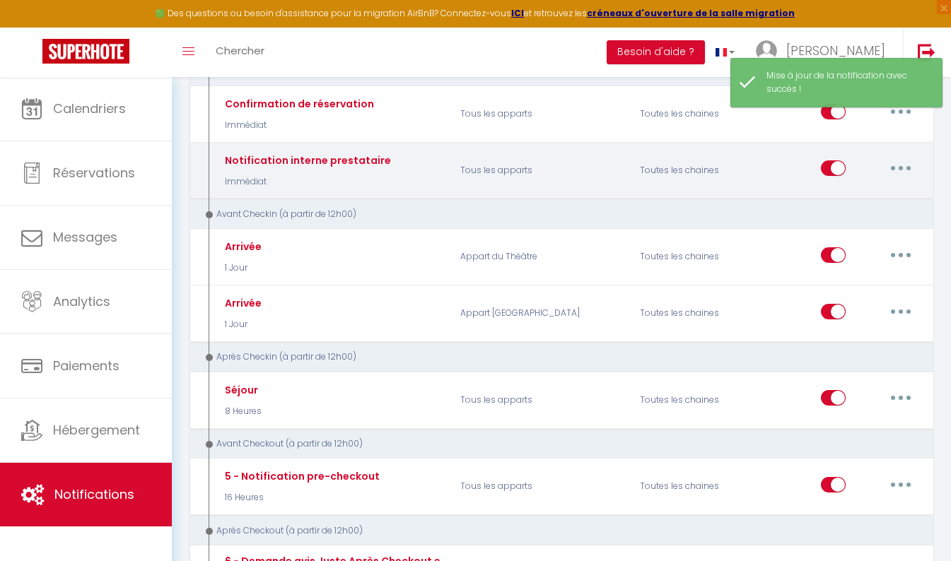
click at [910, 167] on button "button" at bounding box center [901, 168] width 40 height 23
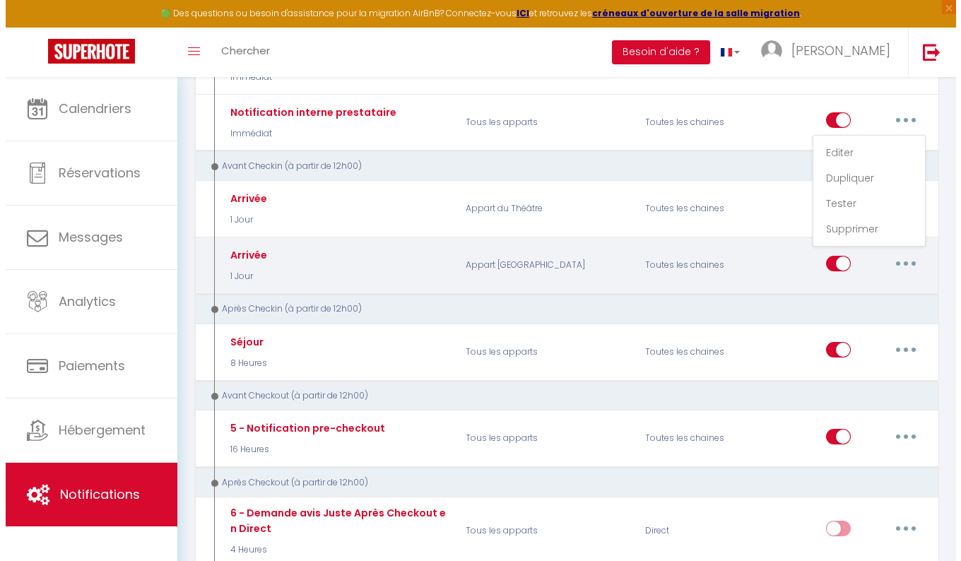
scroll to position [237, 0]
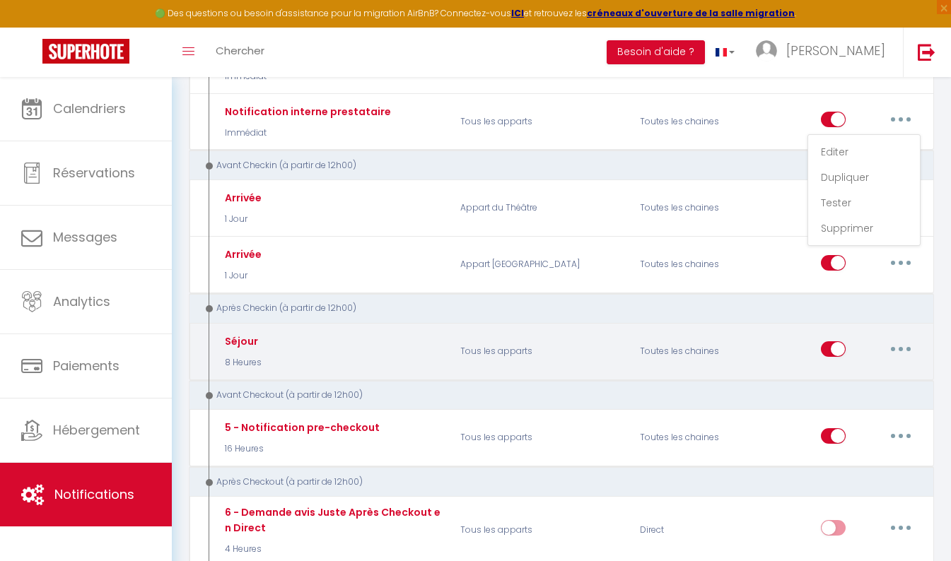
click at [899, 349] on icon "button" at bounding box center [900, 349] width 4 height 4
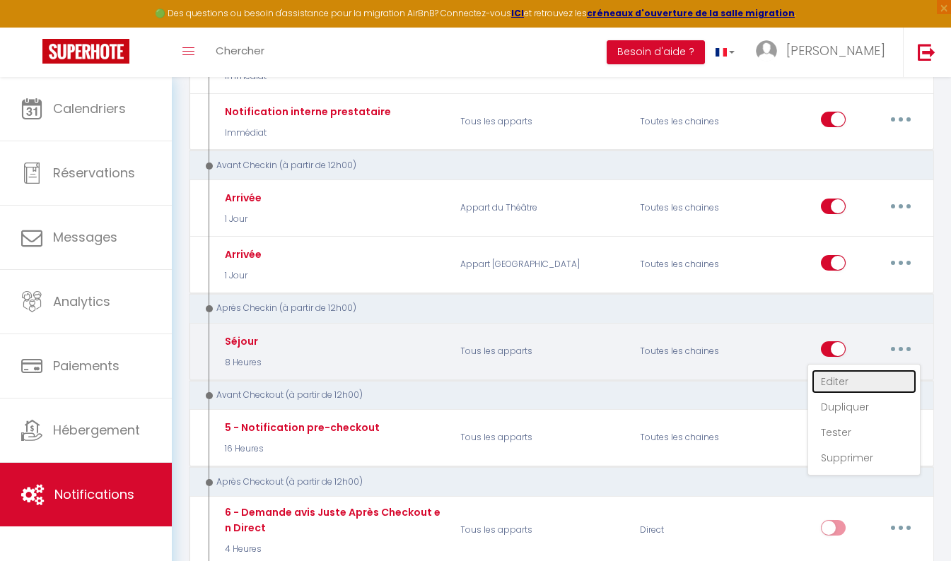
click at [848, 373] on link "Editer" at bounding box center [863, 382] width 105 height 24
click at [848, 373] on div "Séjour 8 Heures Tous les apparts Toutes les chaines Editer Dupliquer Tester Sup…" at bounding box center [561, 351] width 745 height 57
type input "Séjour"
select select "3"
select select "8 Heures"
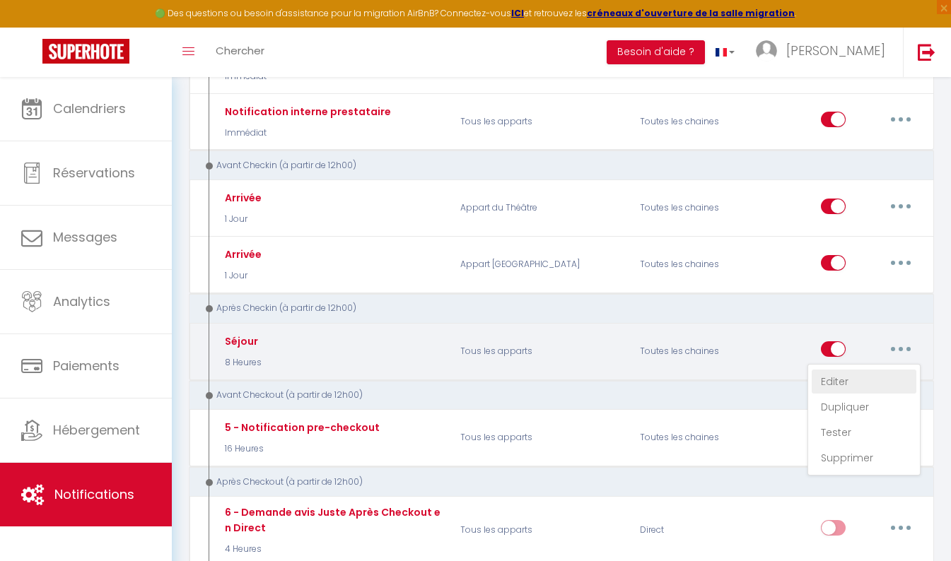
select select
checkbox input "true"
checkbox input "false"
radio input "true"
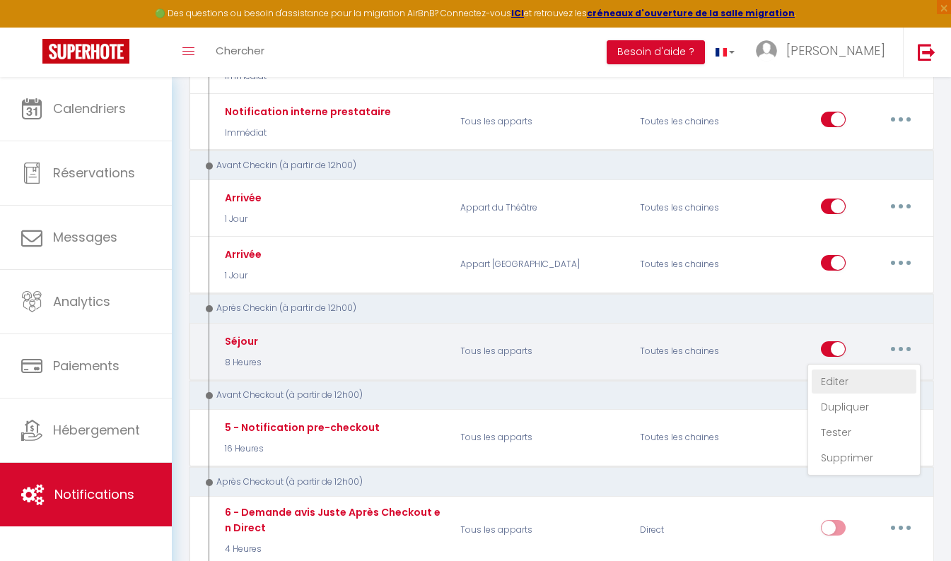
type input "Comment se passe votre séjour [RENTAL:NAME]"
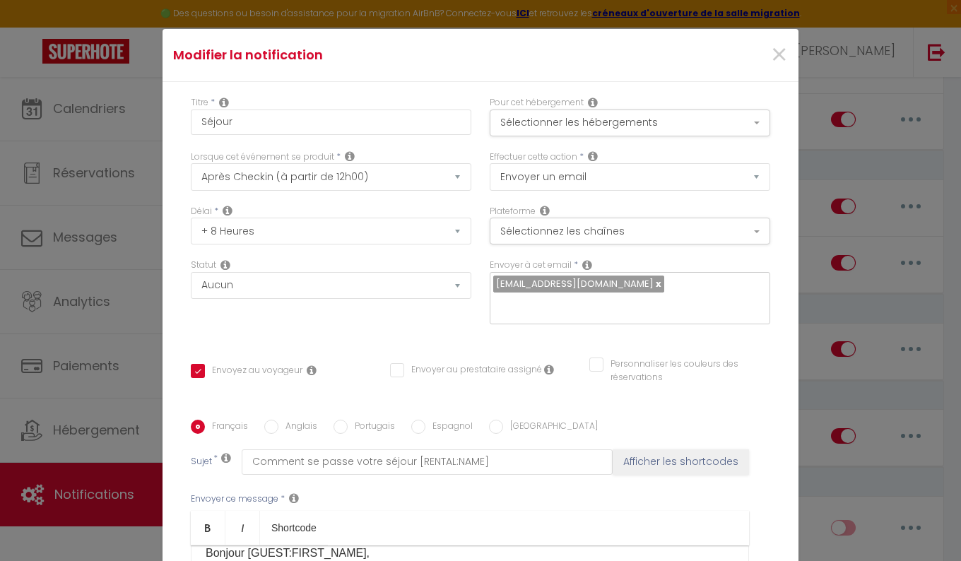
scroll to position [0, 0]
click at [645, 112] on button "Sélectionner les hébergements" at bounding box center [630, 123] width 281 height 27
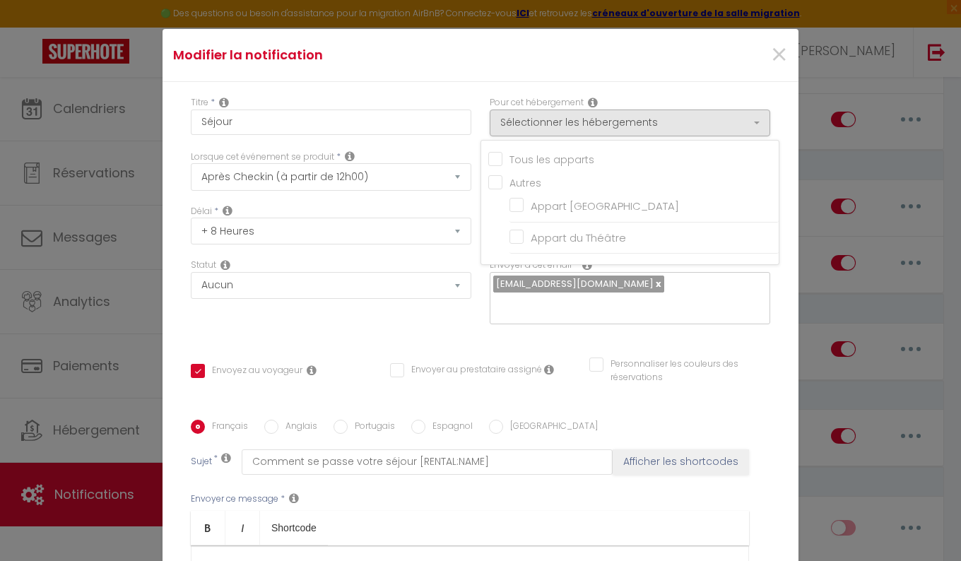
click at [488, 155] on input "Tous les apparts" at bounding box center [633, 158] width 290 height 14
checkbox input "true"
checkbox input "false"
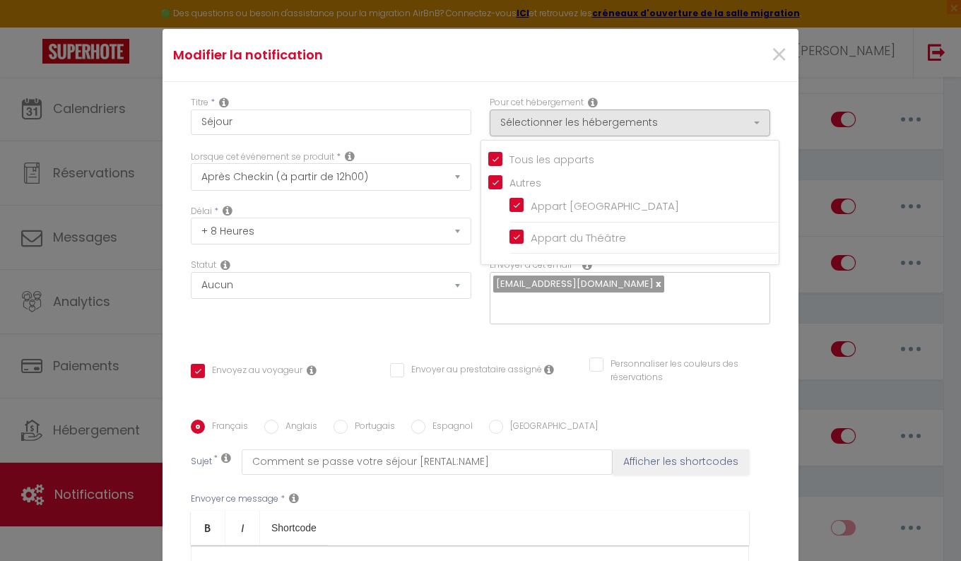
checkbox input "true"
click at [428, 324] on div "Statut Aucun Si la réservation est payée Si réservation non payée Si la caution…" at bounding box center [331, 299] width 299 height 80
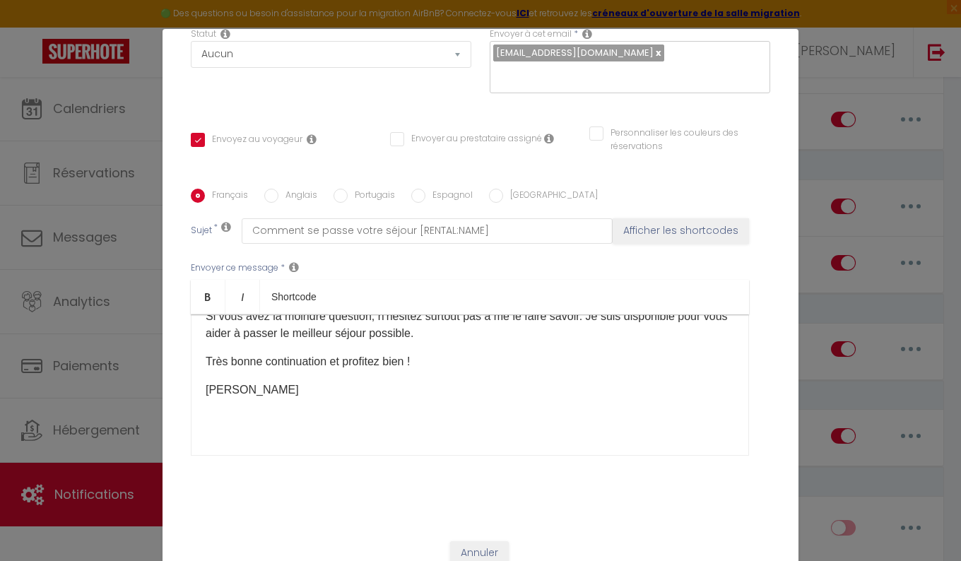
scroll to position [247, 0]
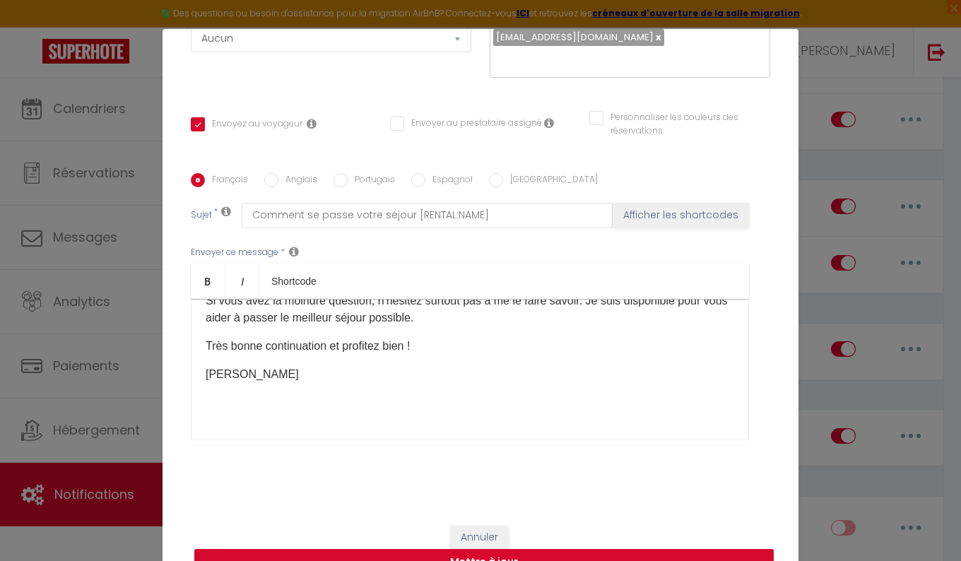
click at [512, 556] on button "Mettre à jour" at bounding box center [484, 562] width 580 height 27
checkbox input "true"
checkbox input "false"
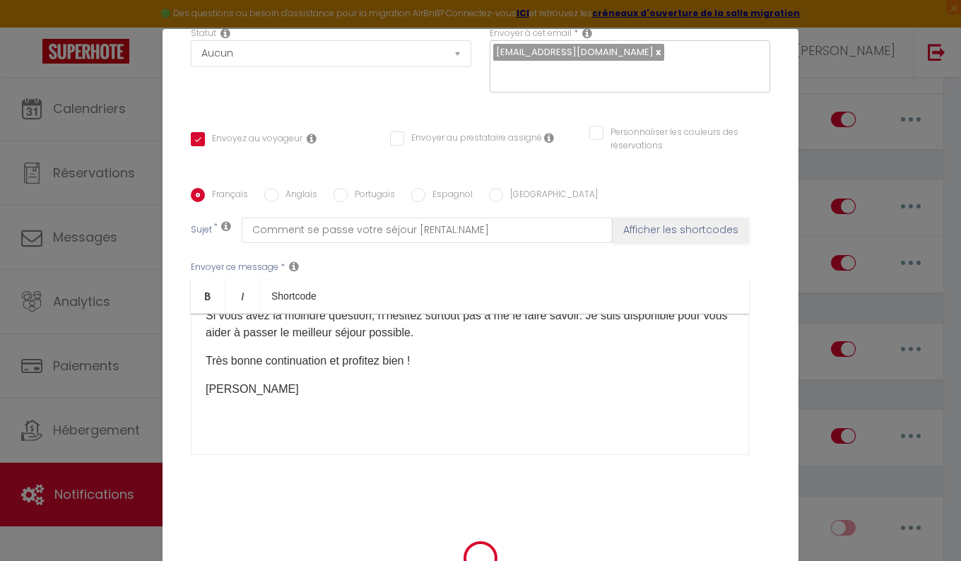
scroll to position [233, 0]
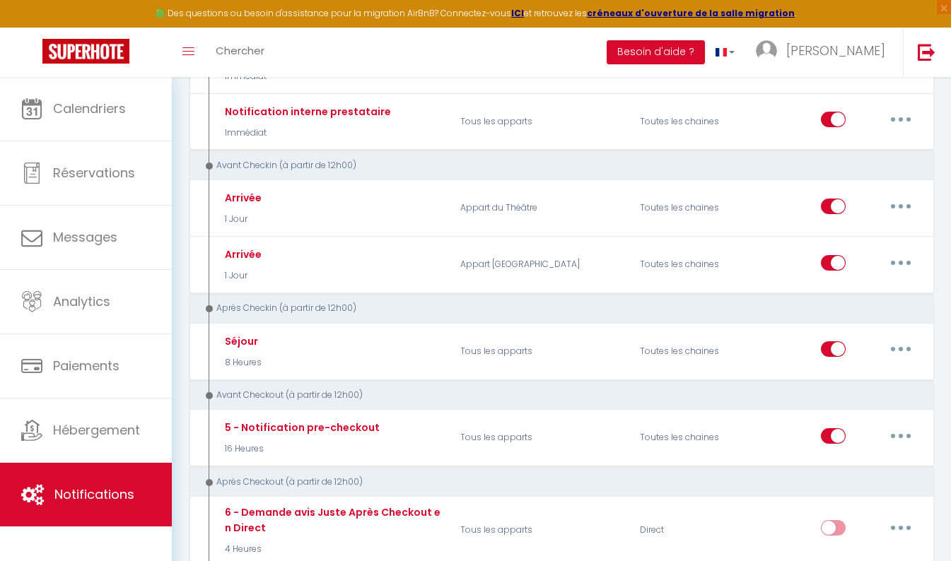
click at [892, 437] on button "button" at bounding box center [901, 436] width 40 height 23
click at [845, 469] on link "Editer" at bounding box center [863, 468] width 105 height 24
type input "5 - Notification pre-checkout"
select select "4"
select select "16 Heures"
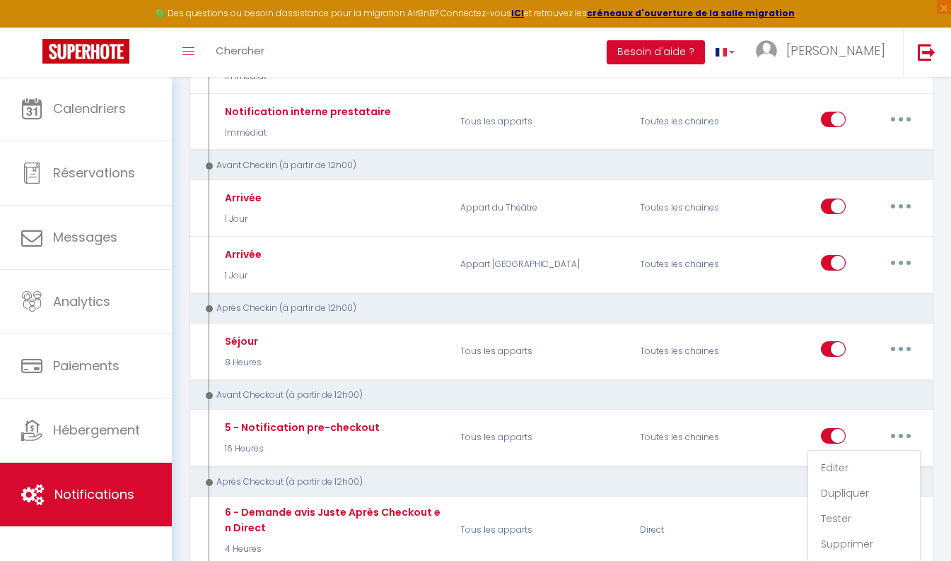
select select "if_booking_is_paid"
checkbox input "true"
checkbox input "false"
radio input "true"
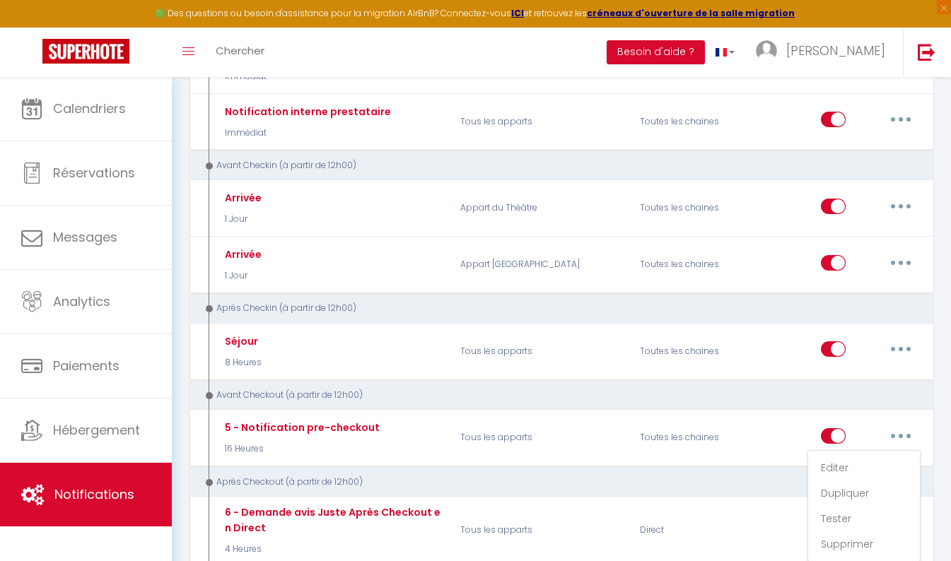
type input "Procédure pour votre départ - [RENTAL:NAME] - [GUEST:FIRST_NAME] [GUEST:NAME]"
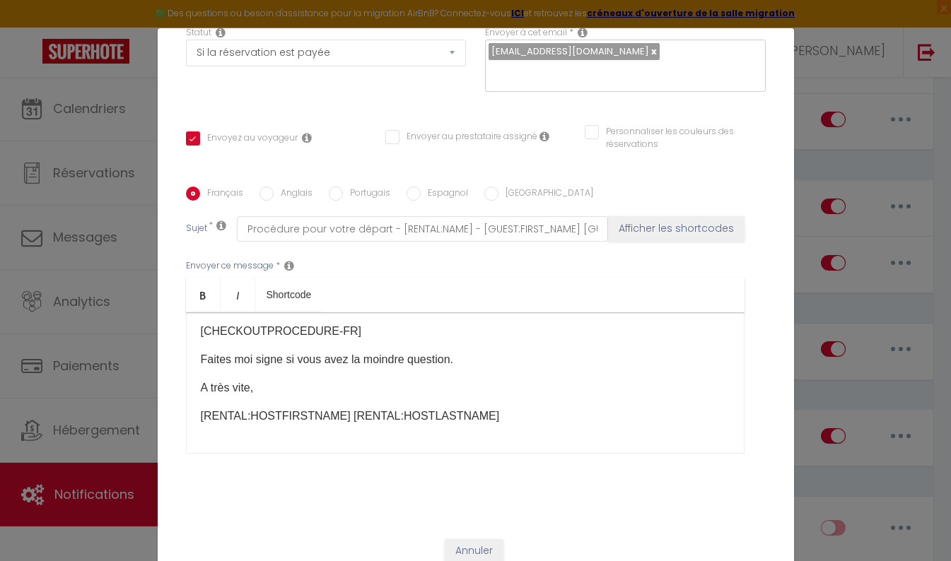
click at [837, 464] on div "Modifier la notification × Titre * 5 - Notification pre-checkout Pour cet héber…" at bounding box center [475, 280] width 951 height 561
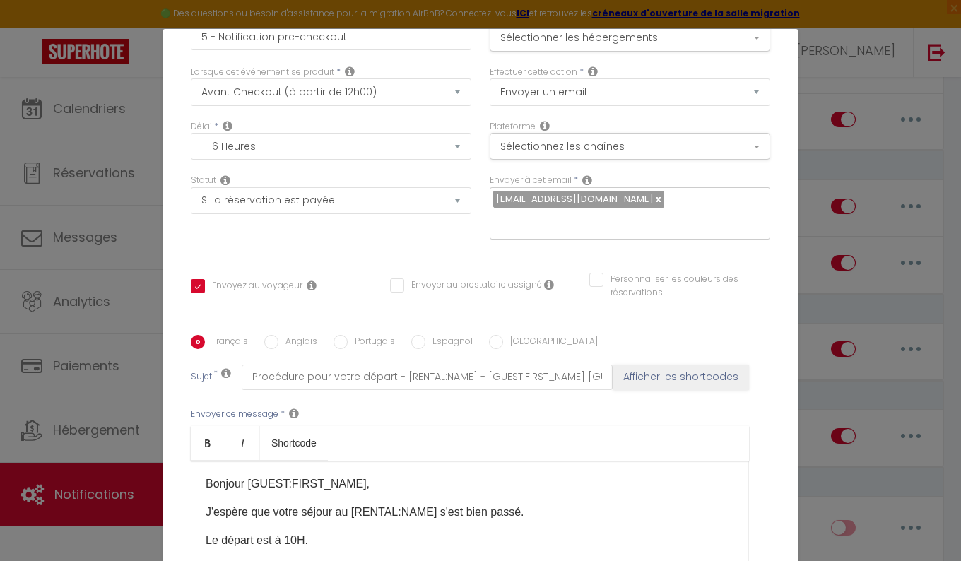
scroll to position [0, 0]
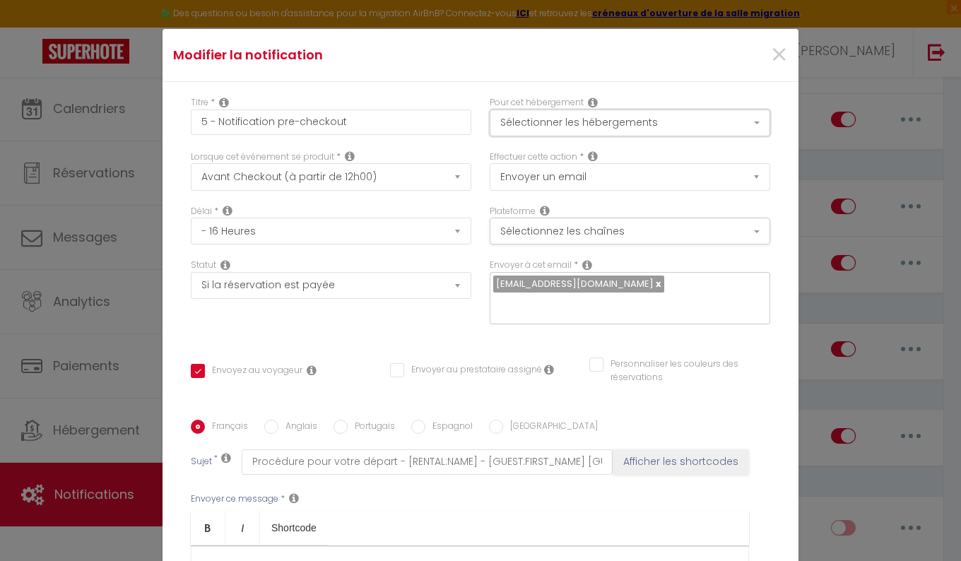
click at [652, 113] on button "Sélectionner les hébergements" at bounding box center [630, 123] width 281 height 27
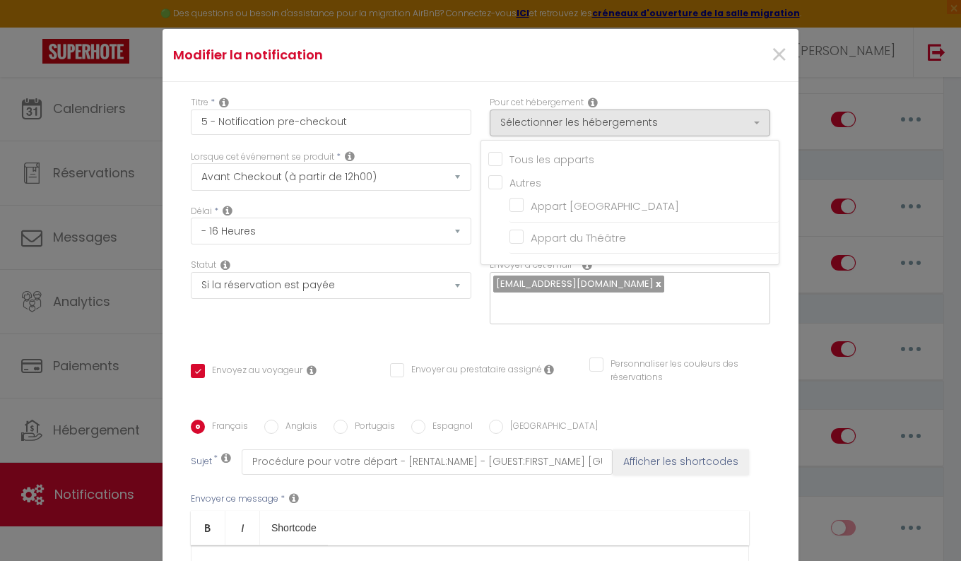
click at [488, 157] on input "Tous les apparts" at bounding box center [633, 158] width 290 height 14
checkbox input "true"
checkbox input "false"
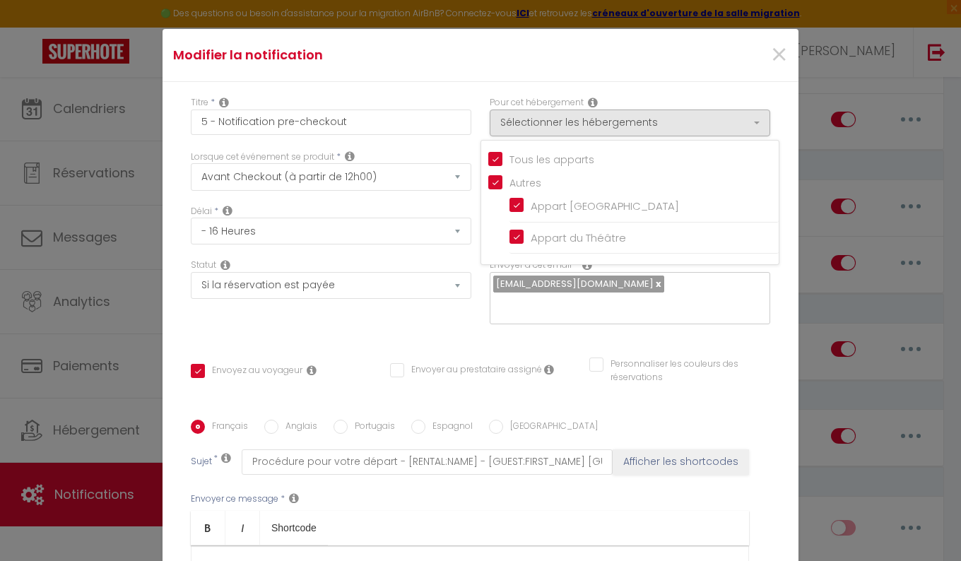
checkbox input "true"
click at [404, 324] on div "Statut Aucun Si la réservation est payée Si réservation non payée Si la caution…" at bounding box center [331, 299] width 299 height 80
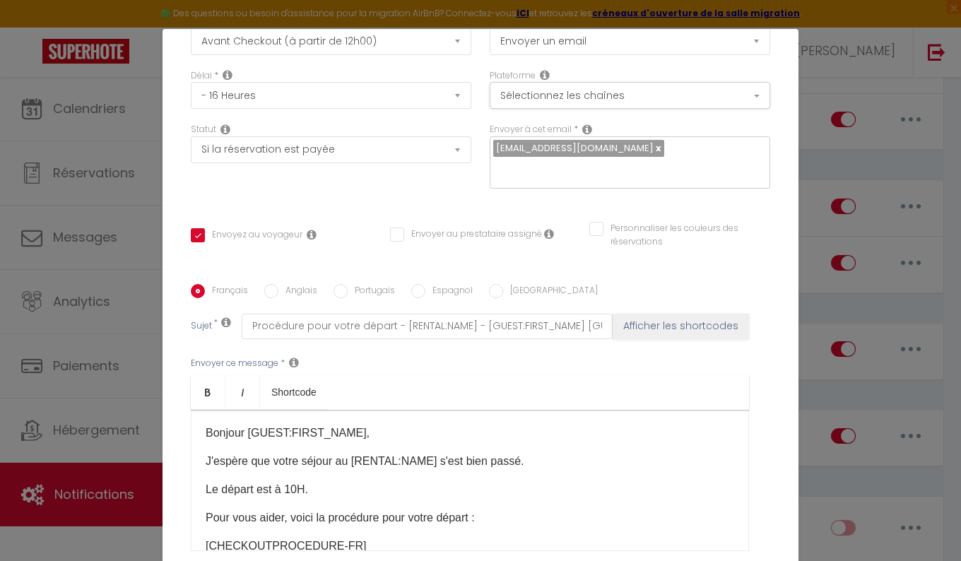
scroll to position [247, 0]
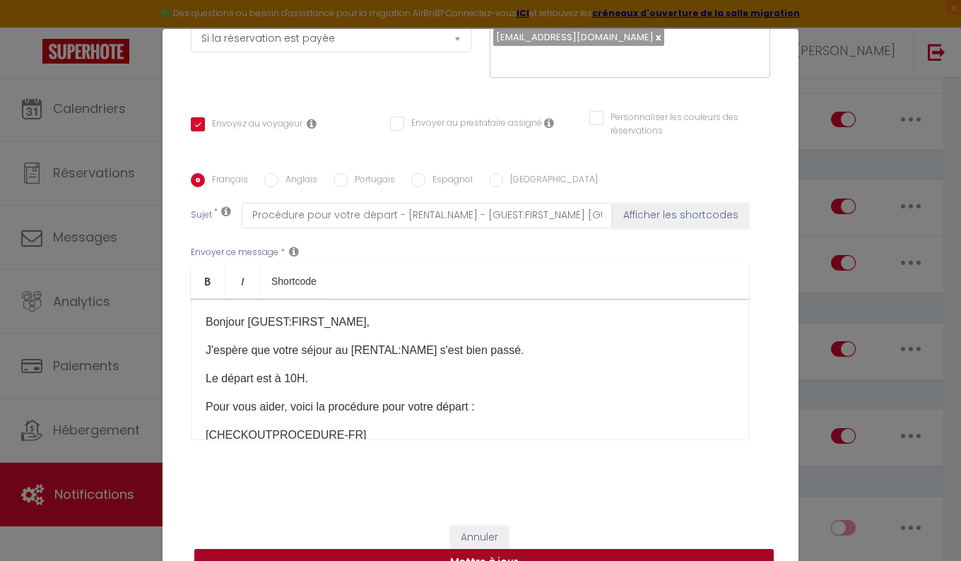
click at [511, 560] on button "Mettre à jour" at bounding box center [484, 562] width 580 height 27
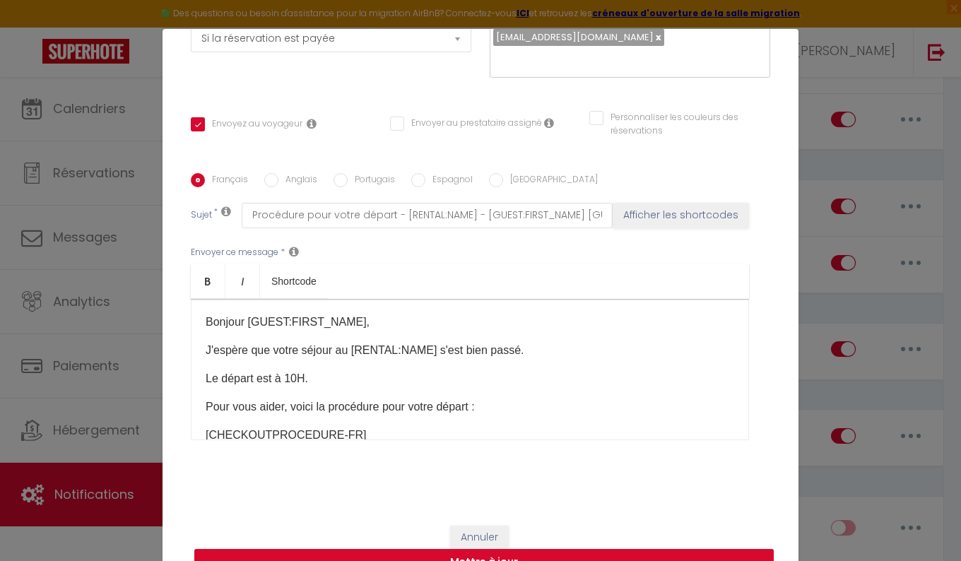
checkbox input "true"
checkbox input "false"
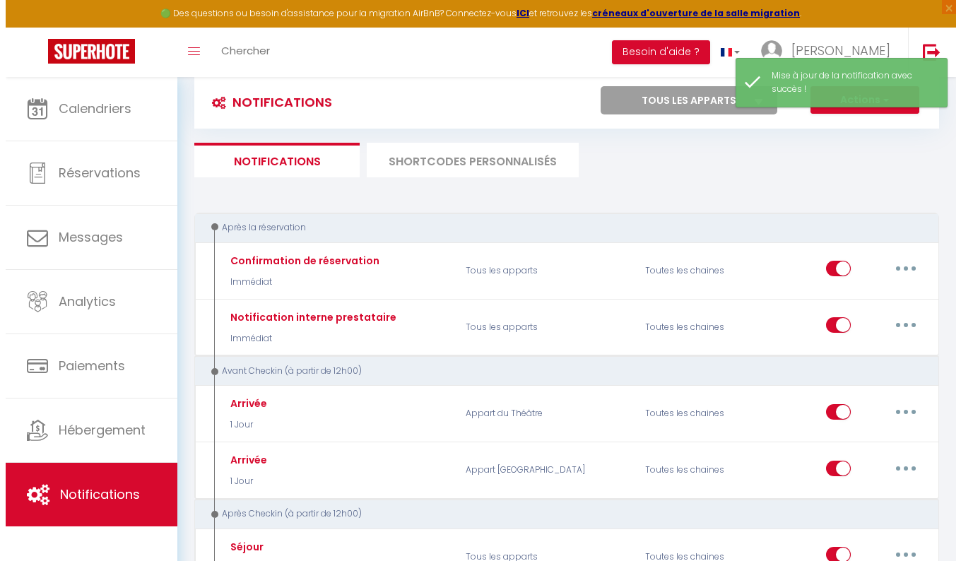
scroll to position [31, 0]
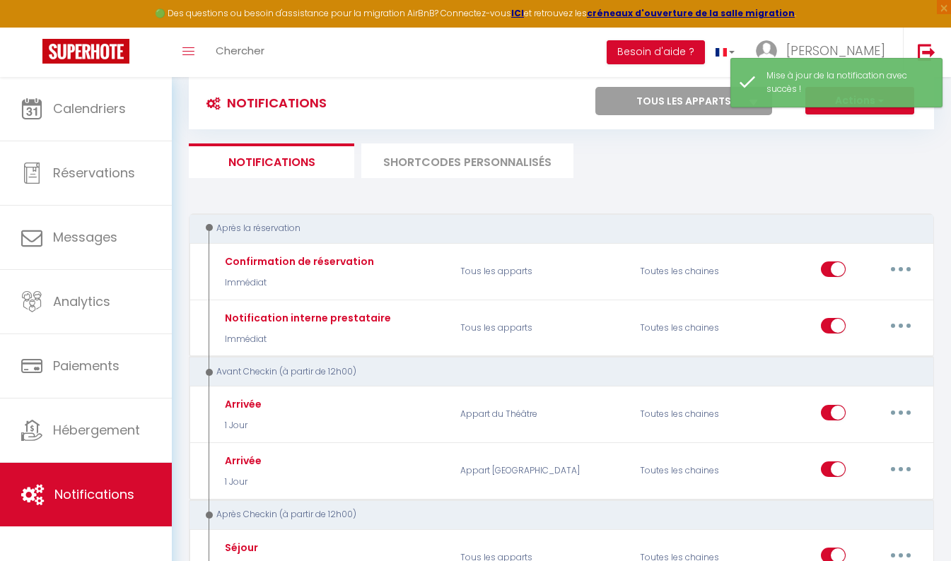
click at [904, 414] on button "button" at bounding box center [901, 412] width 40 height 23
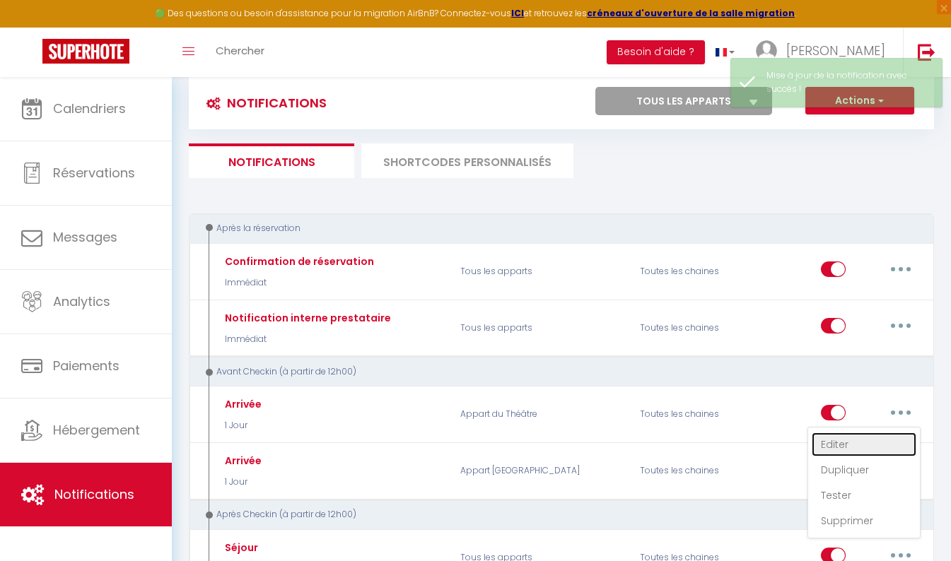
click at [842, 439] on link "Editer" at bounding box center [863, 445] width 105 height 24
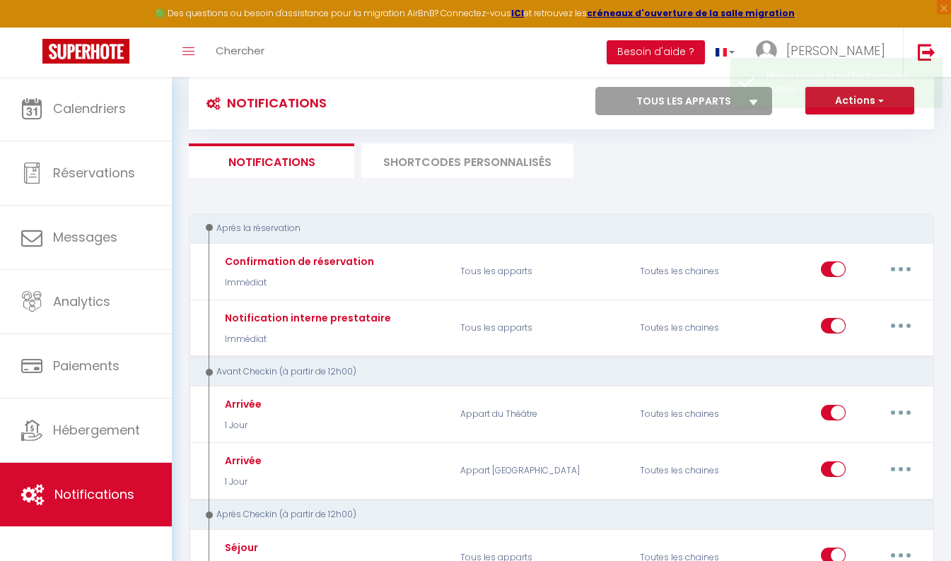
type input "Arrivée"
select select "1 Jour"
select select "if_booking_is_paid"
checkbox input "true"
checkbox input "false"
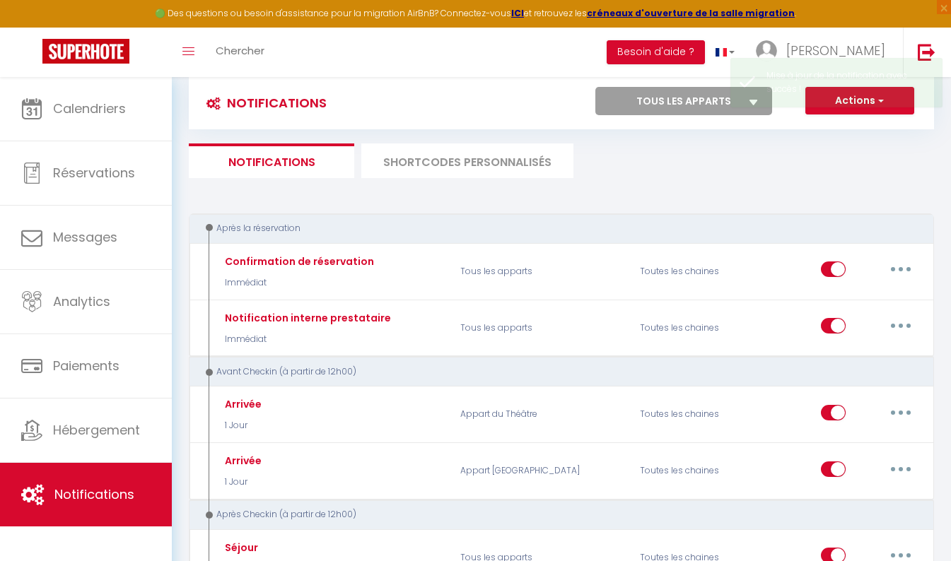
checkbox input "false"
radio input "true"
type input "Procédure pour le checkin - [RENTAL:NAME][mot de passe Wifi]"
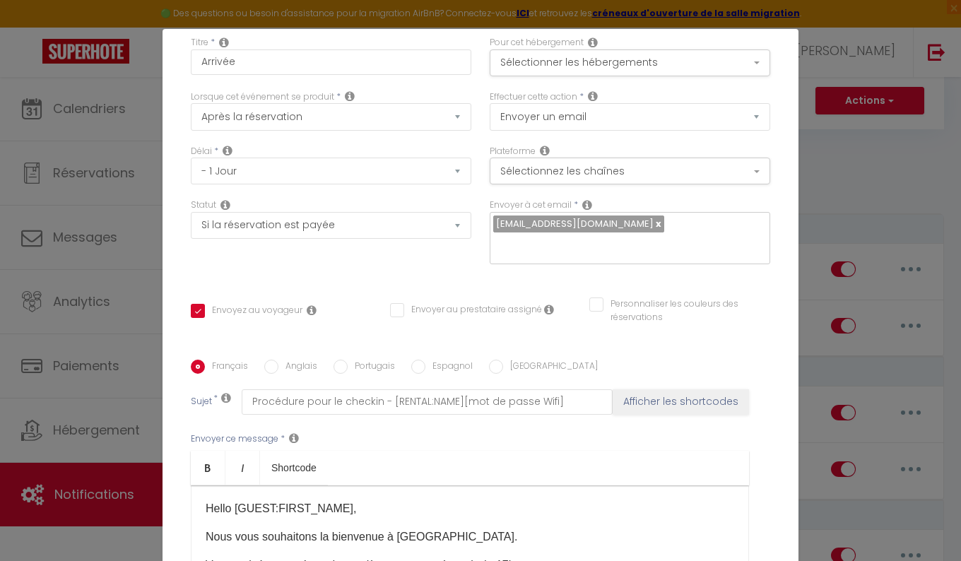
scroll to position [59, 0]
click at [592, 174] on button "Sélectionnez les chaînes" at bounding box center [630, 172] width 281 height 27
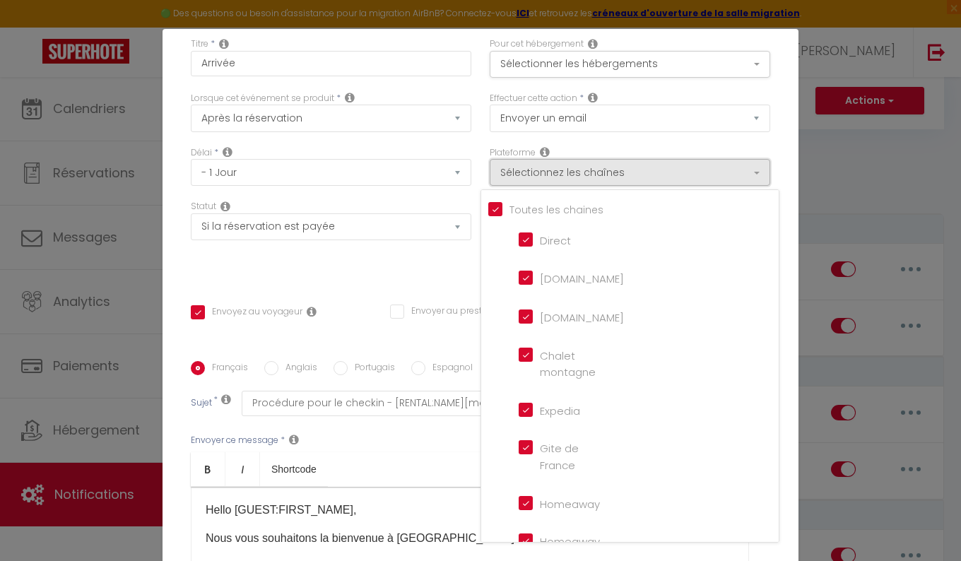
click at [592, 174] on button "Sélectionnez les chaînes" at bounding box center [630, 172] width 281 height 27
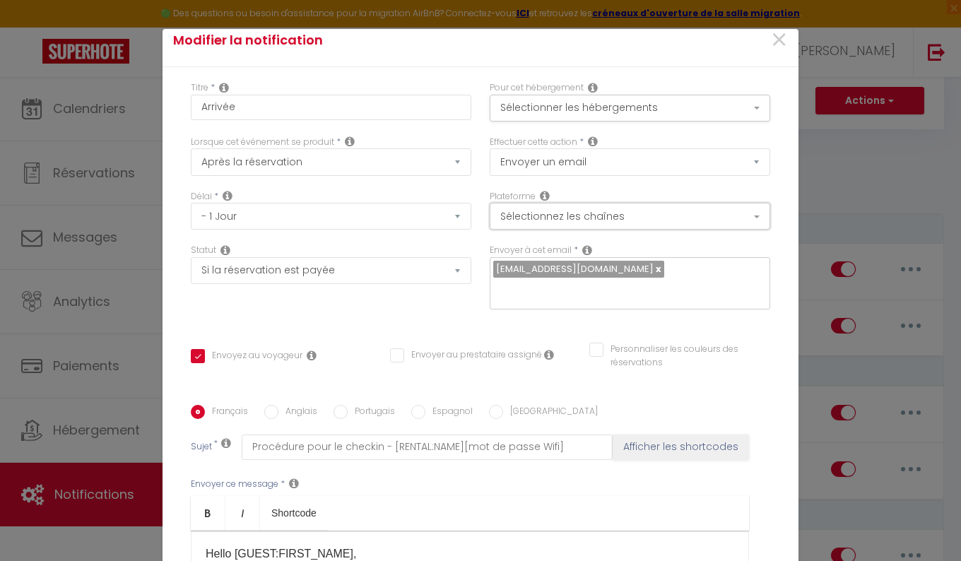
scroll to position [0, 0]
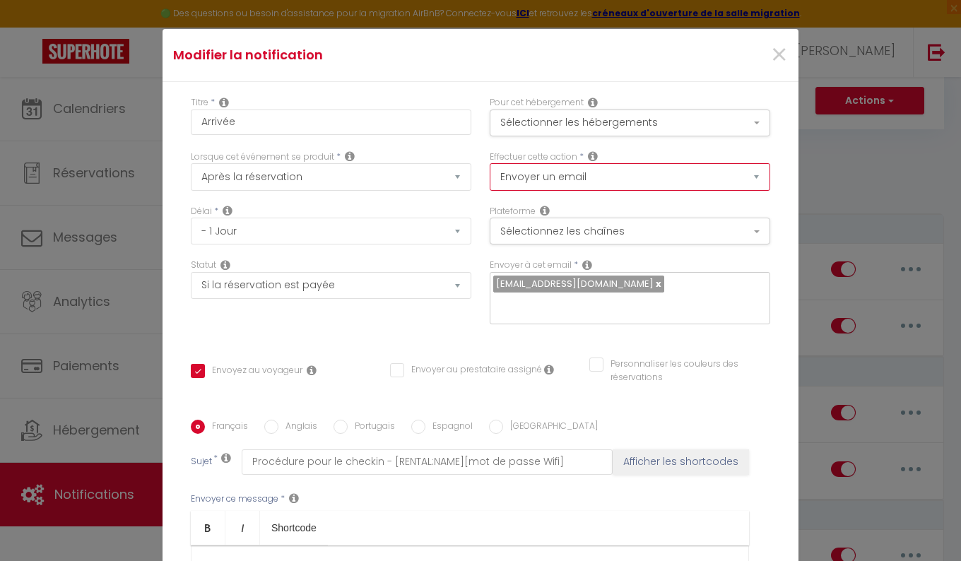
click at [585, 170] on select "Envoyer un email Envoyer un SMS Envoyer une notification push" at bounding box center [630, 176] width 281 height 27
click at [589, 368] on input "Personnaliser les couleurs des réservations" at bounding box center [670, 365] width 163 height 14
checkbox input "true"
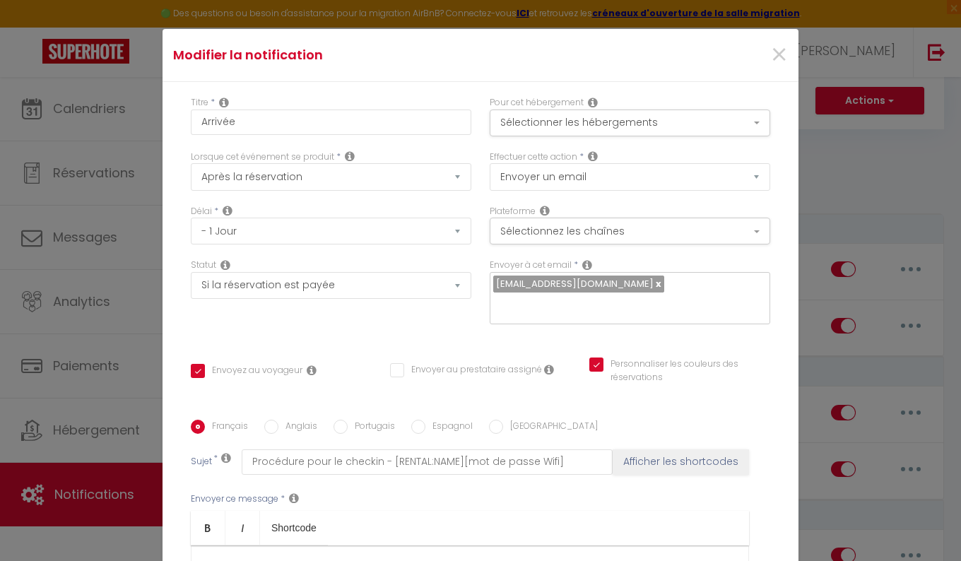
checkbox input "false"
click at [759, 370] on span at bounding box center [764, 368] width 11 height 11
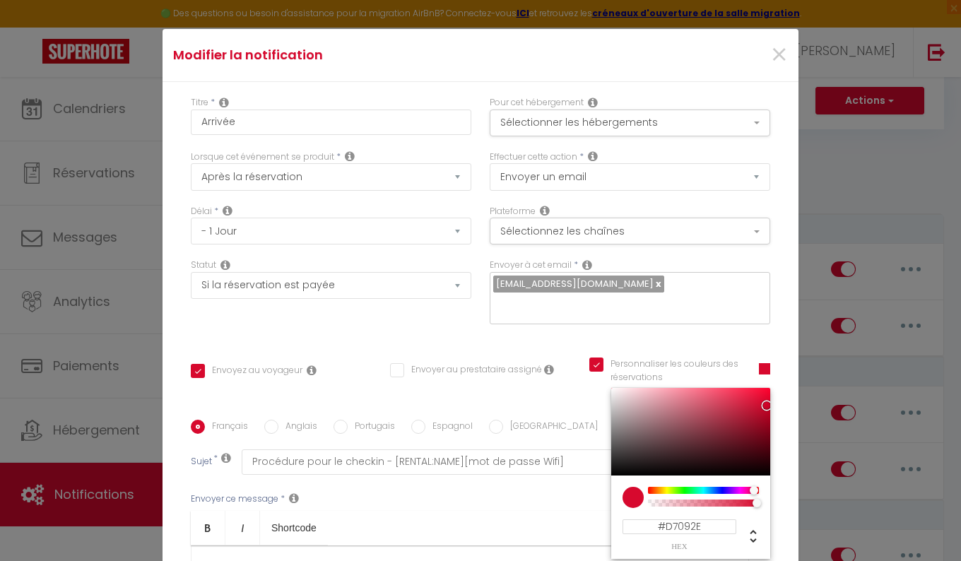
click at [589, 360] on input "Personnaliser les couleurs des réservations" at bounding box center [665, 365] width 152 height 14
checkbox input "false"
checkbox input "true"
checkbox input "false"
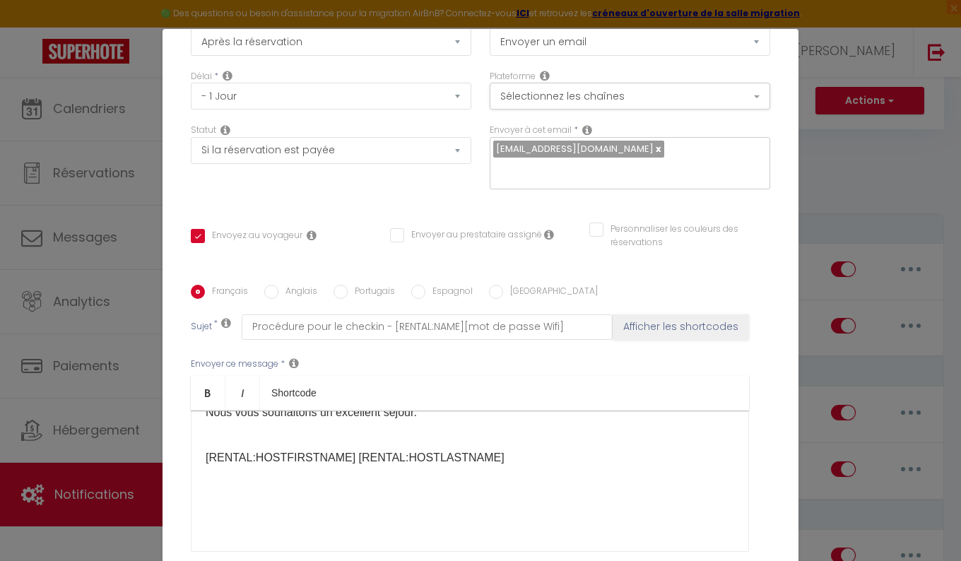
scroll to position [247, 0]
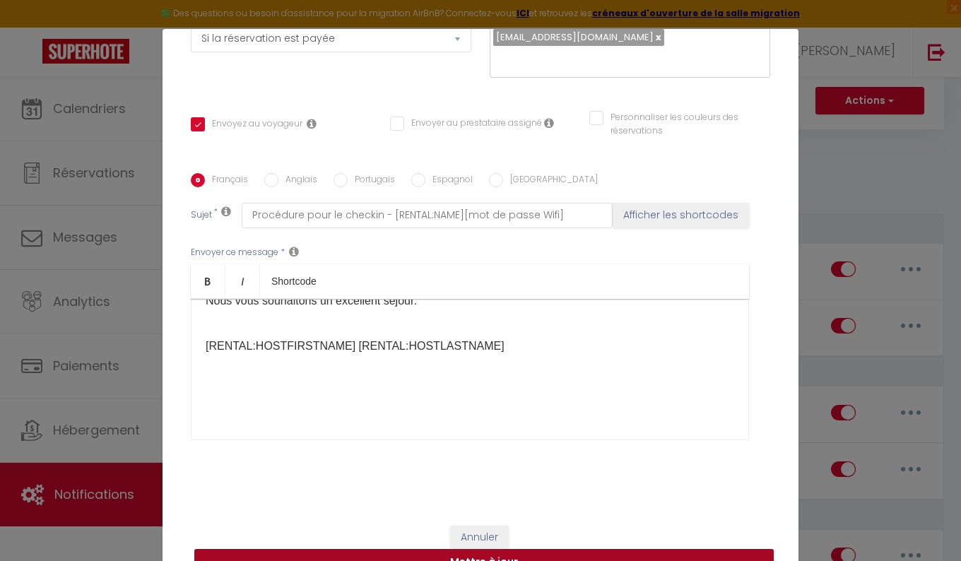
click at [476, 558] on button "Mettre à jour" at bounding box center [484, 562] width 580 height 27
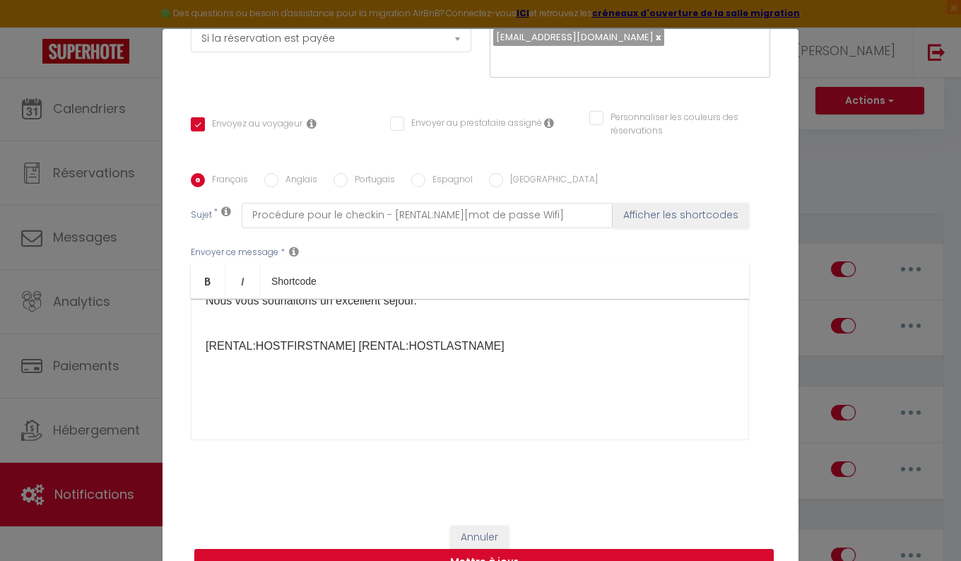
checkbox input "true"
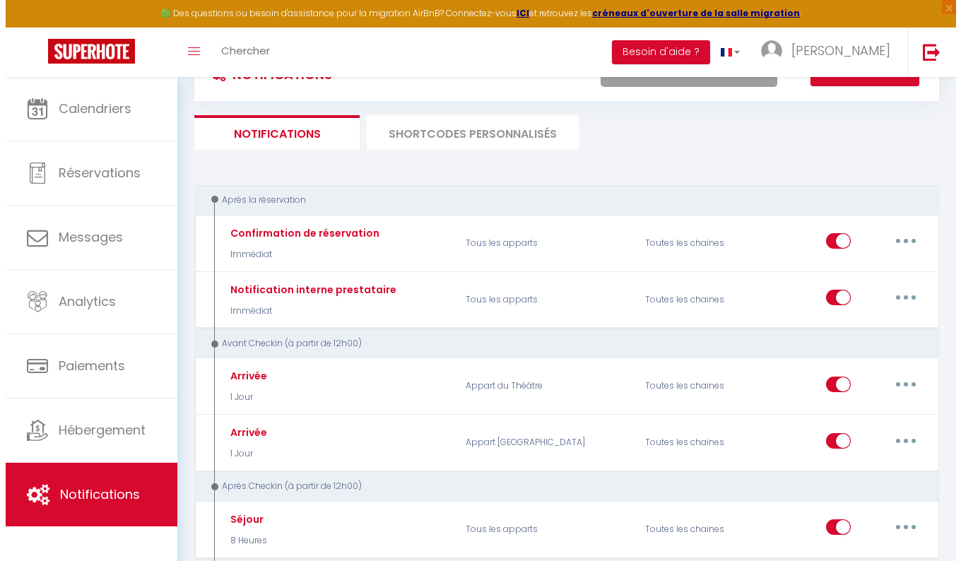
scroll to position [98, 0]
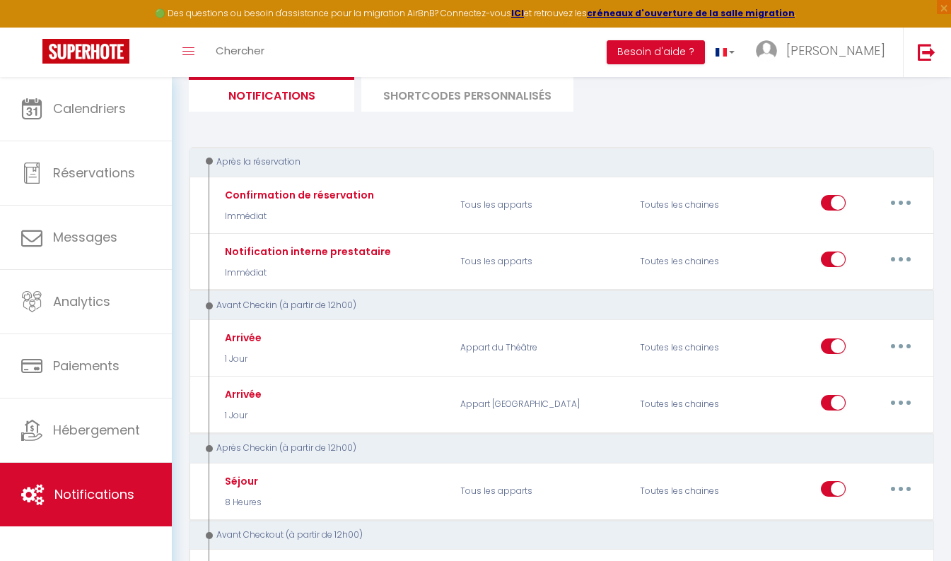
click at [888, 343] on button "button" at bounding box center [901, 346] width 40 height 23
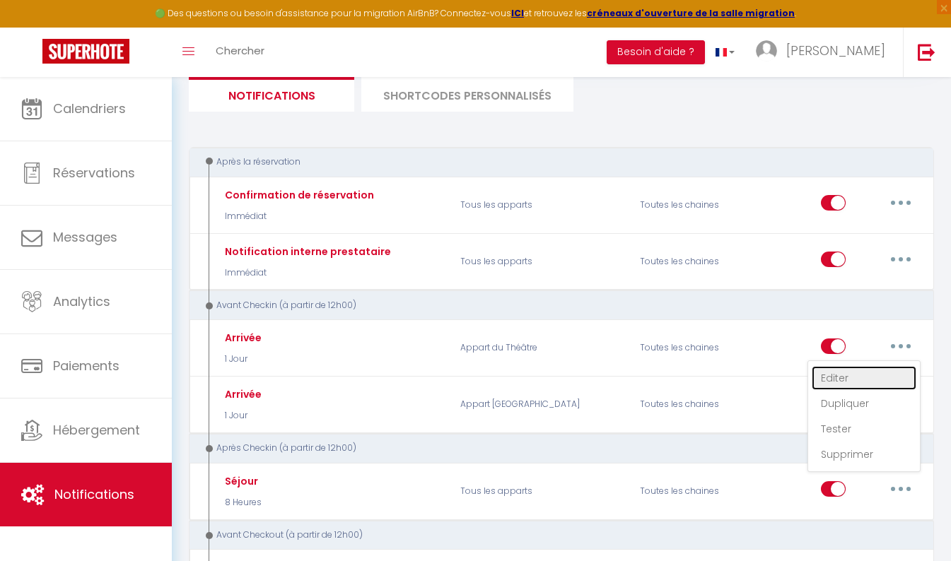
click at [849, 377] on link "Editer" at bounding box center [863, 378] width 105 height 24
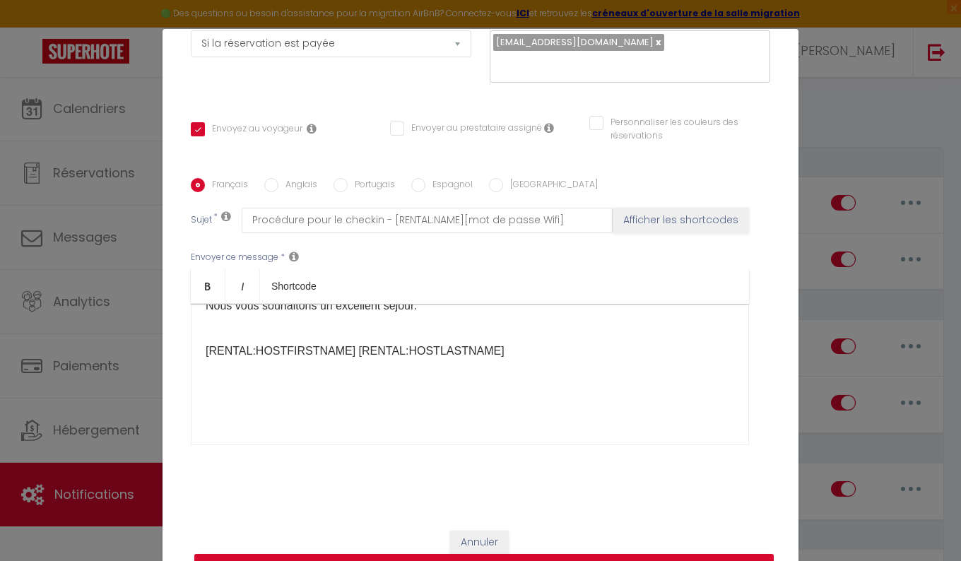
scroll to position [247, 0]
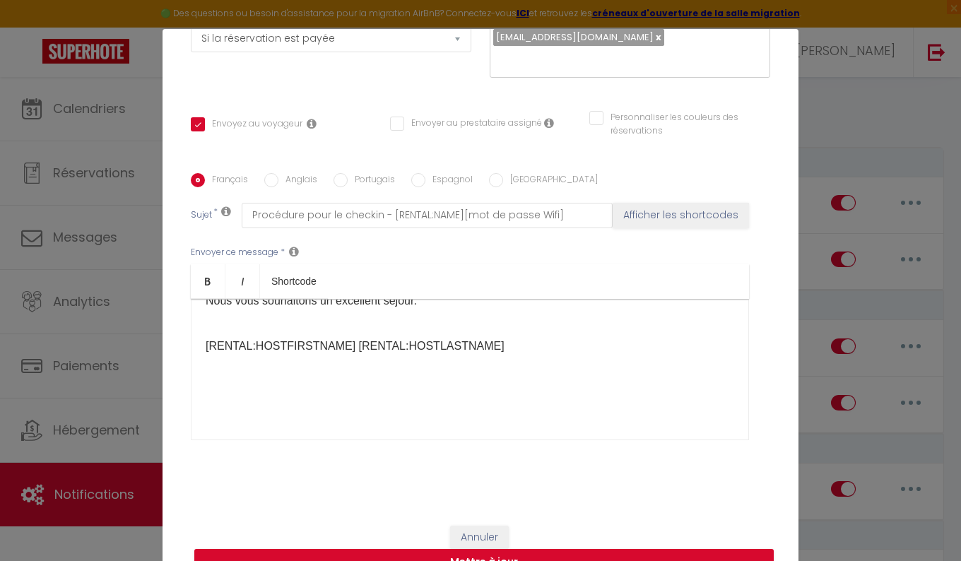
click at [474, 375] on p at bounding box center [470, 374] width 529 height 17
drag, startPoint x: 343, startPoint y: 397, endPoint x: 319, endPoint y: 396, distance: 24.1
click at [319, 396] on p at bounding box center [470, 402] width 529 height 17
click at [450, 548] on button "Annuler" at bounding box center [479, 538] width 59 height 24
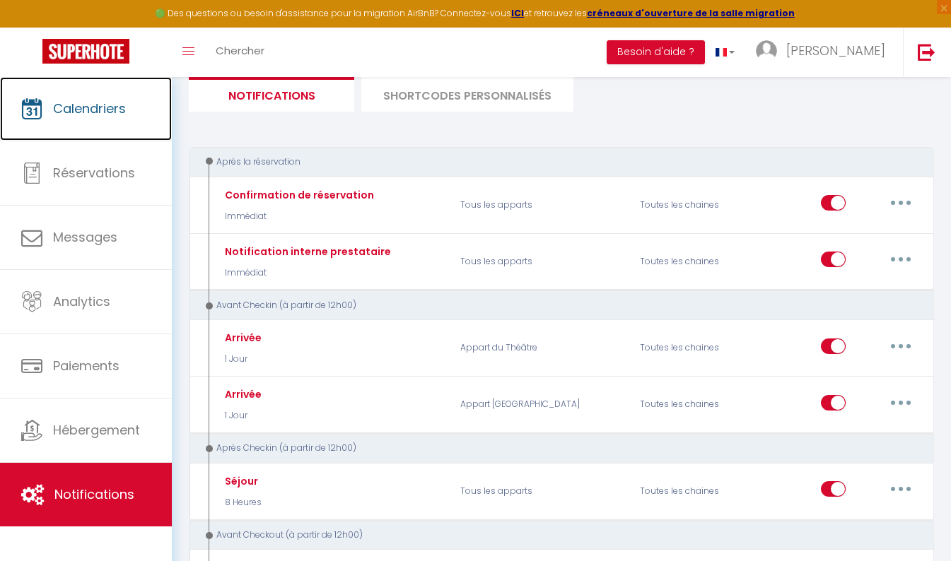
click at [105, 114] on span "Calendriers" at bounding box center [89, 109] width 73 height 18
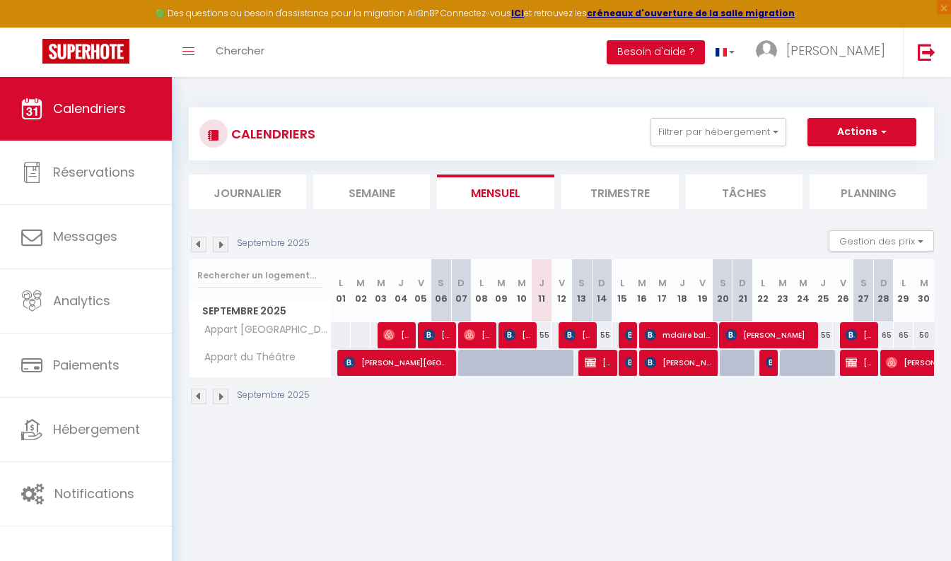
click at [218, 247] on img at bounding box center [221, 245] width 16 height 16
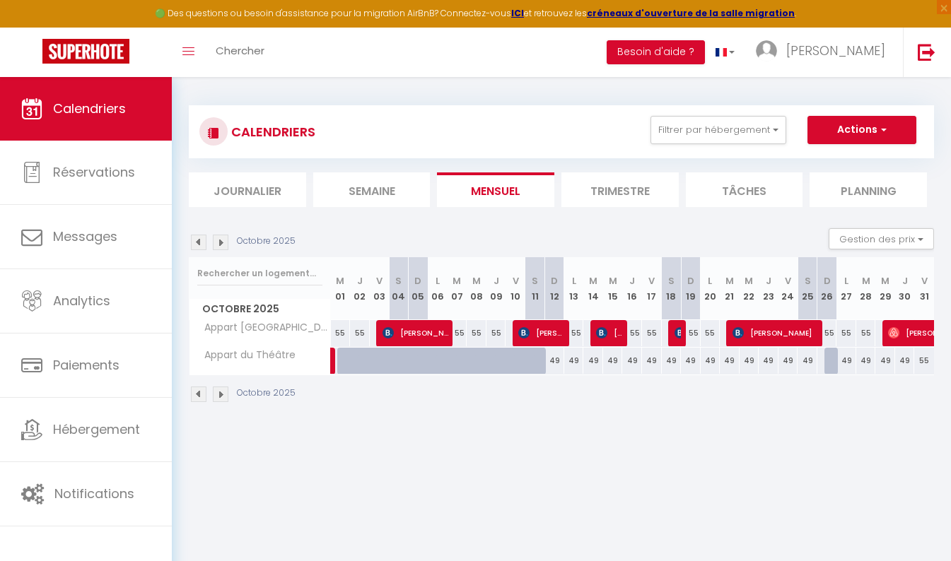
scroll to position [1, 0]
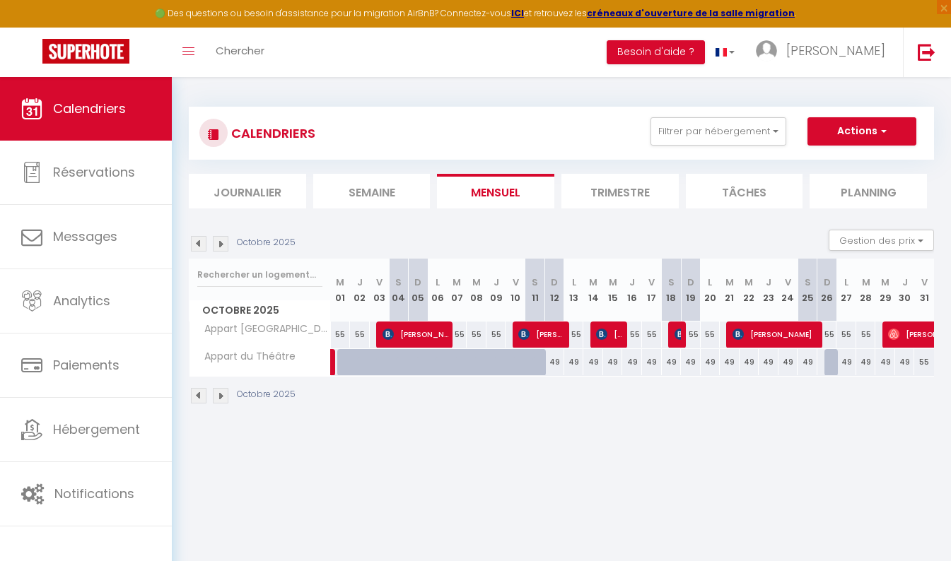
click at [336, 338] on div "55" at bounding box center [341, 335] width 20 height 26
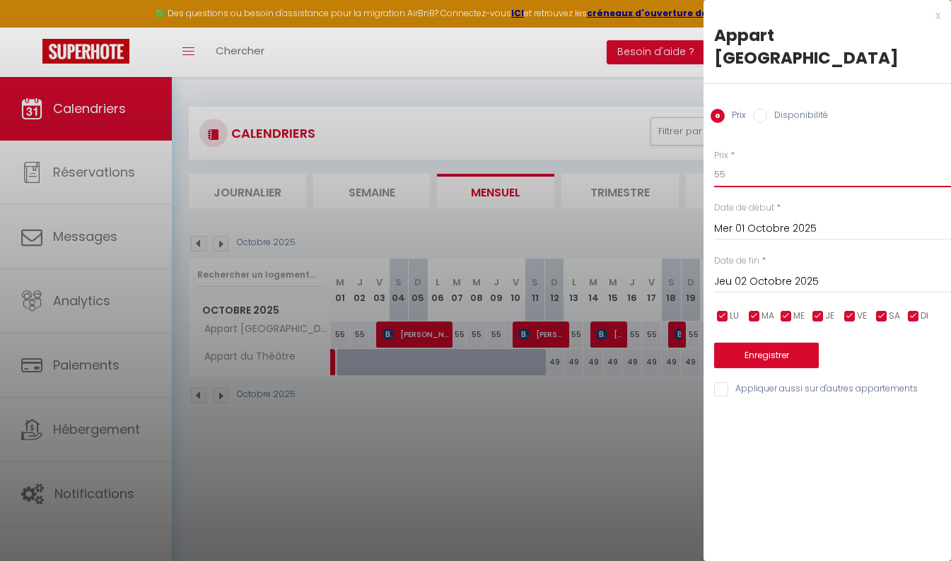
click at [737, 162] on input "55" at bounding box center [832, 174] width 237 height 25
click at [792, 268] on div "Jeu 02 Octobre 2025 < [DATE] > Dim Lun Mar Mer Jeu Ven Sam 1 2 3 4 5 6 7 8 9 10…" at bounding box center [832, 280] width 237 height 25
click at [782, 273] on input "Jeu 02 Octobre 2025" at bounding box center [832, 282] width 237 height 18
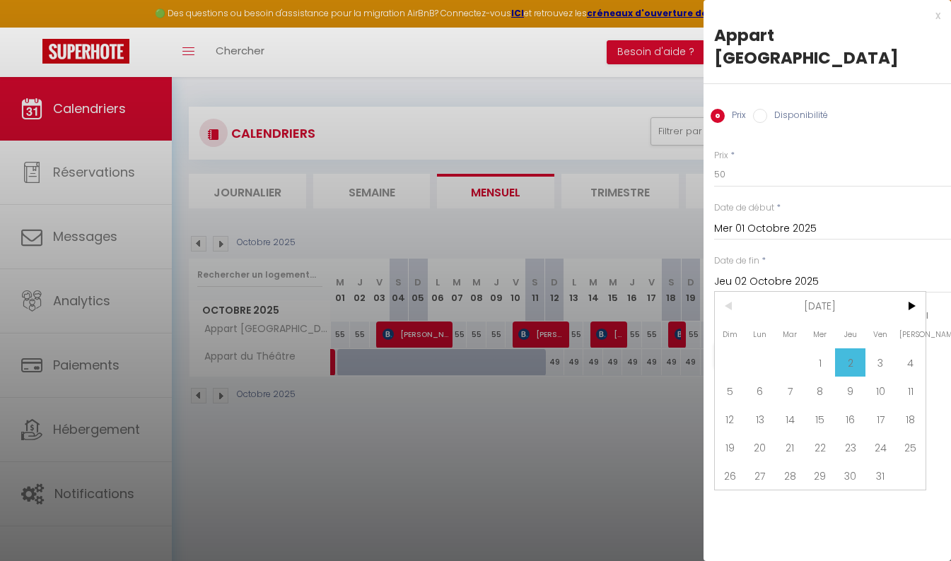
click at [872, 462] on span "31" at bounding box center [880, 476] width 30 height 28
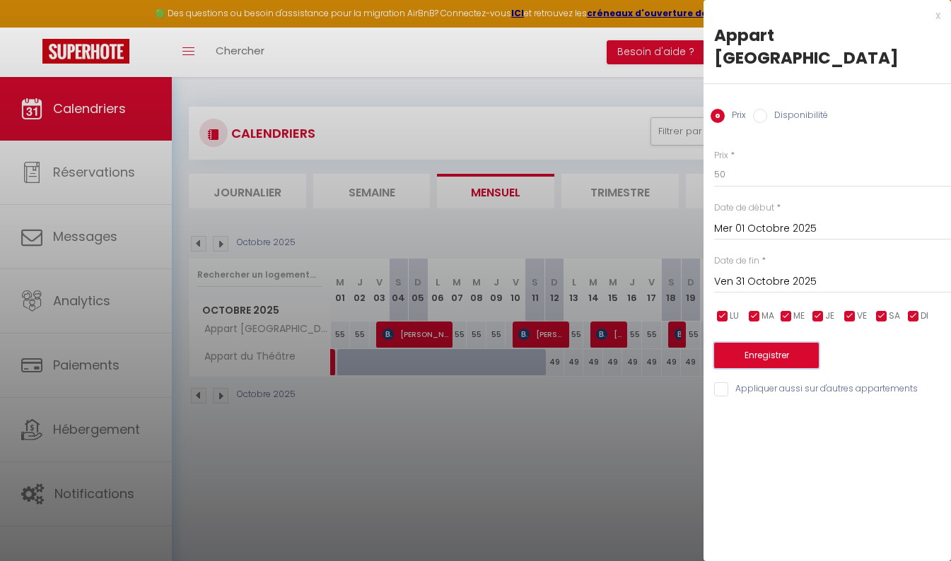
click at [757, 343] on button "Enregistrer" at bounding box center [766, 355] width 105 height 25
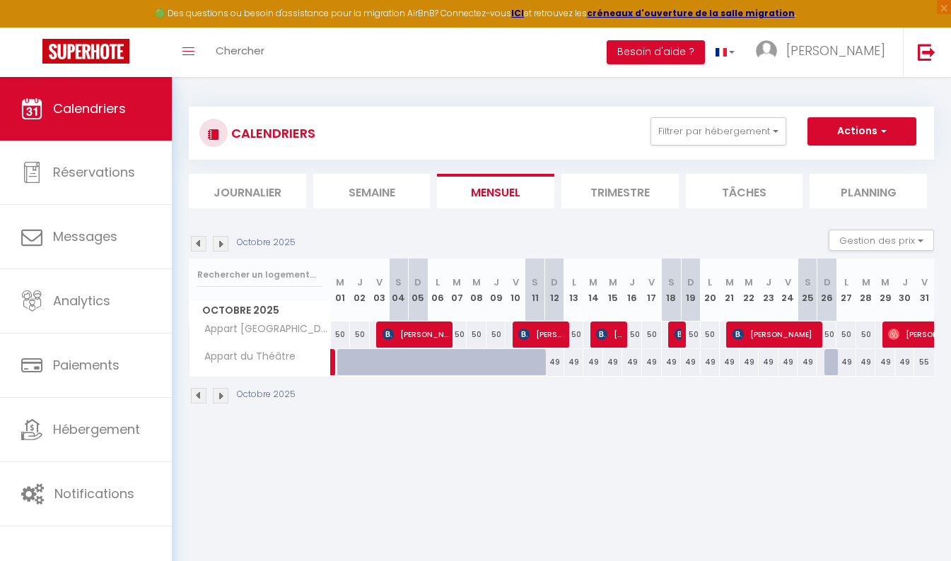
scroll to position [3, 0]
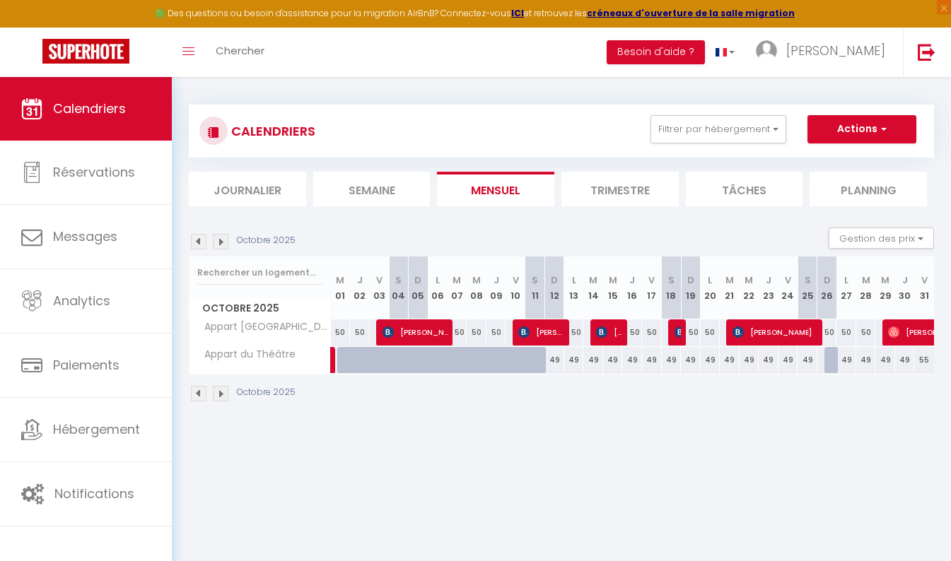
click at [560, 349] on div "49" at bounding box center [554, 360] width 20 height 26
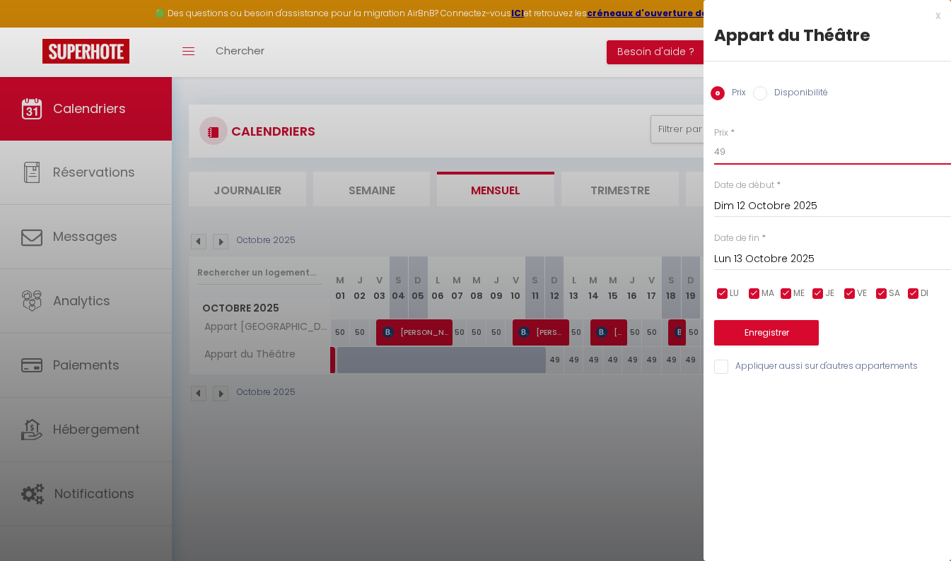
click at [729, 153] on input "49" at bounding box center [832, 151] width 237 height 25
click at [786, 255] on input "Lun 13 Octobre 2025" at bounding box center [832, 259] width 237 height 18
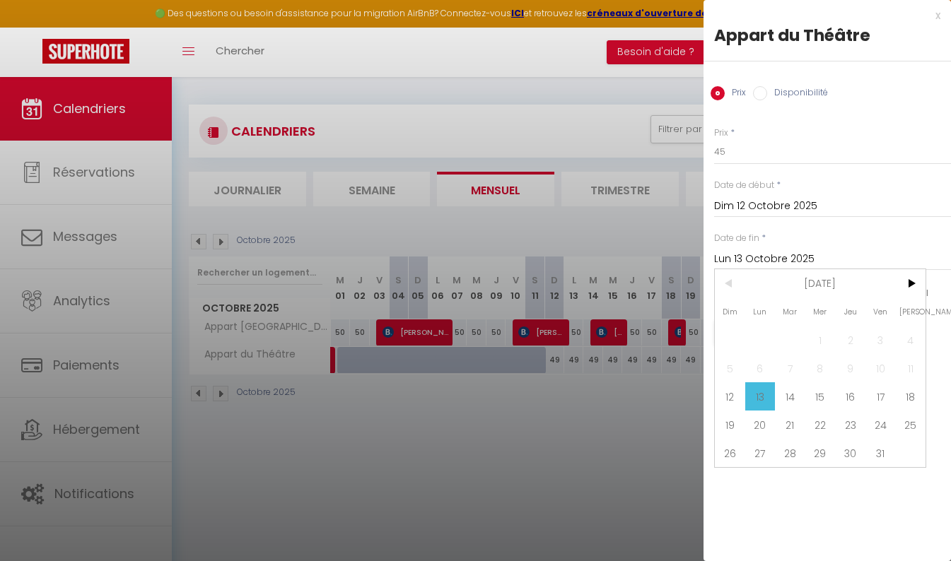
click at [887, 447] on span "31" at bounding box center [880, 453] width 30 height 28
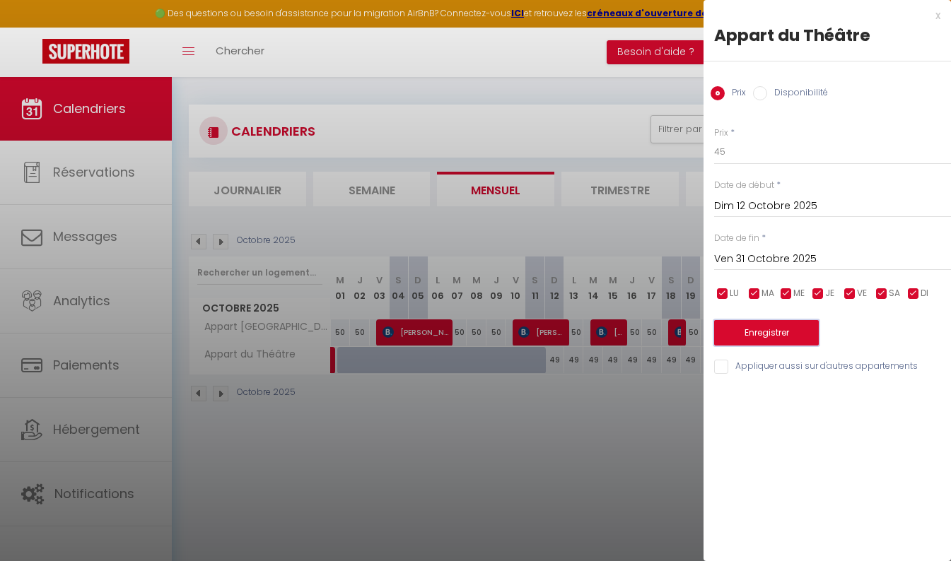
click at [777, 331] on button "Enregistrer" at bounding box center [766, 332] width 105 height 25
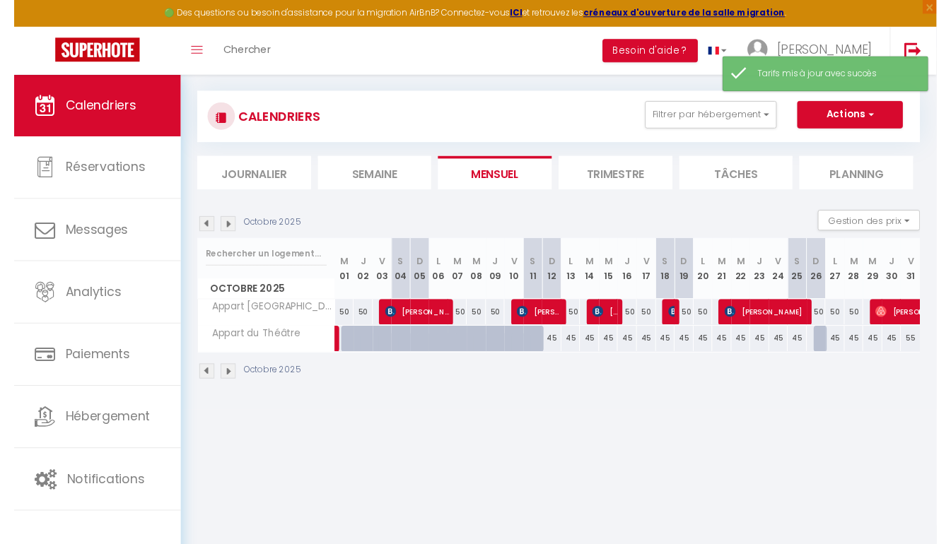
scroll to position [16, 0]
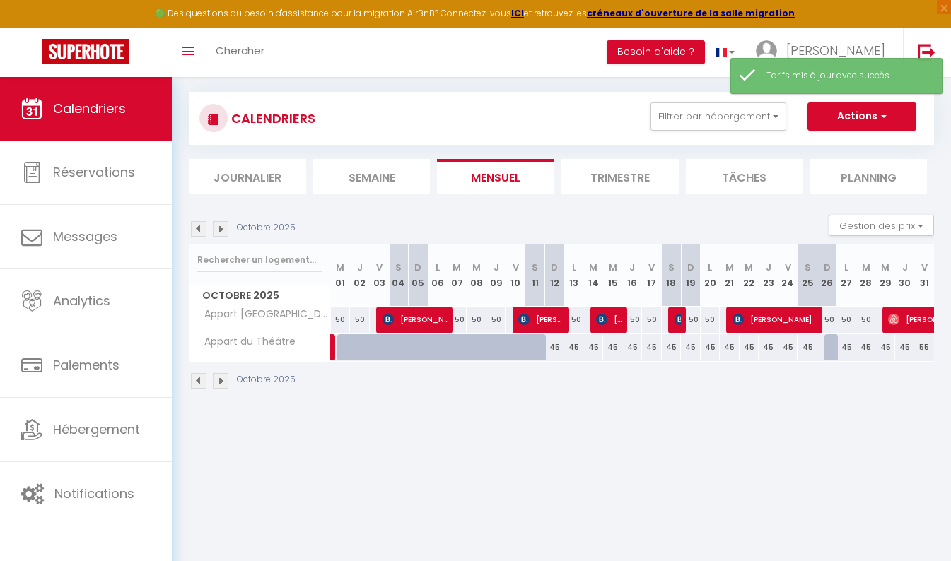
click at [219, 228] on img at bounding box center [221, 229] width 16 height 16
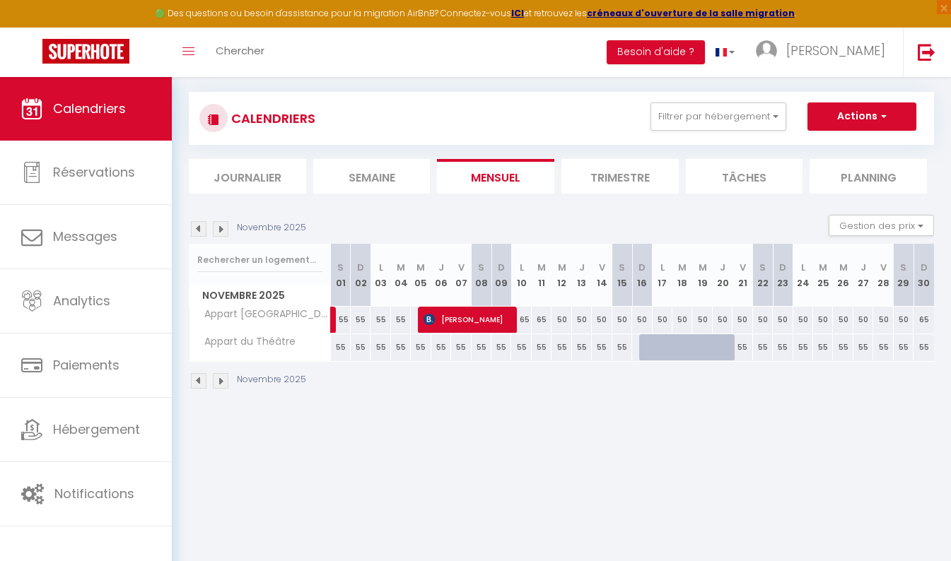
click at [340, 346] on div "55" at bounding box center [341, 347] width 20 height 26
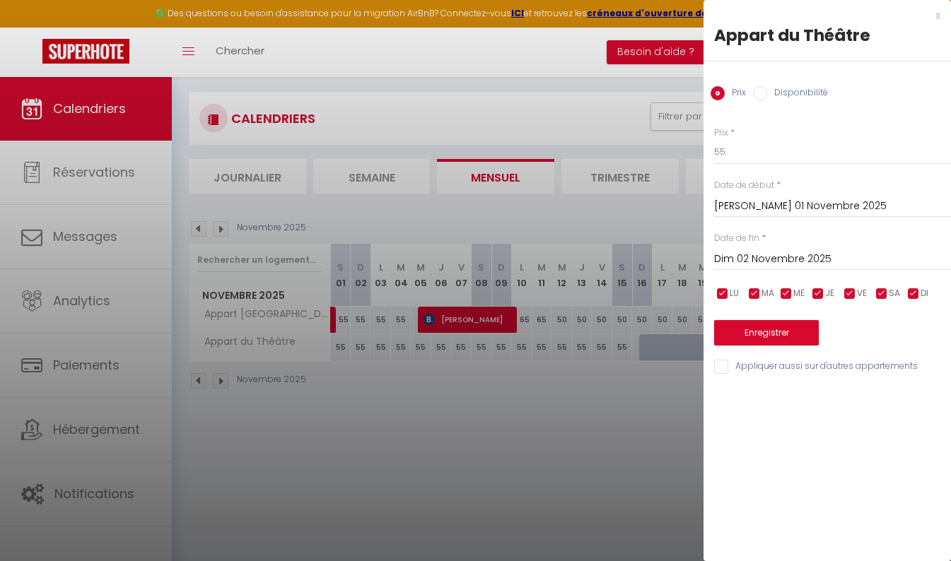
click at [771, 250] on input "Dim 02 Novembre 2025" at bounding box center [832, 259] width 237 height 18
click at [736, 265] on input "Dim 02 Novembre 2025" at bounding box center [832, 259] width 237 height 18
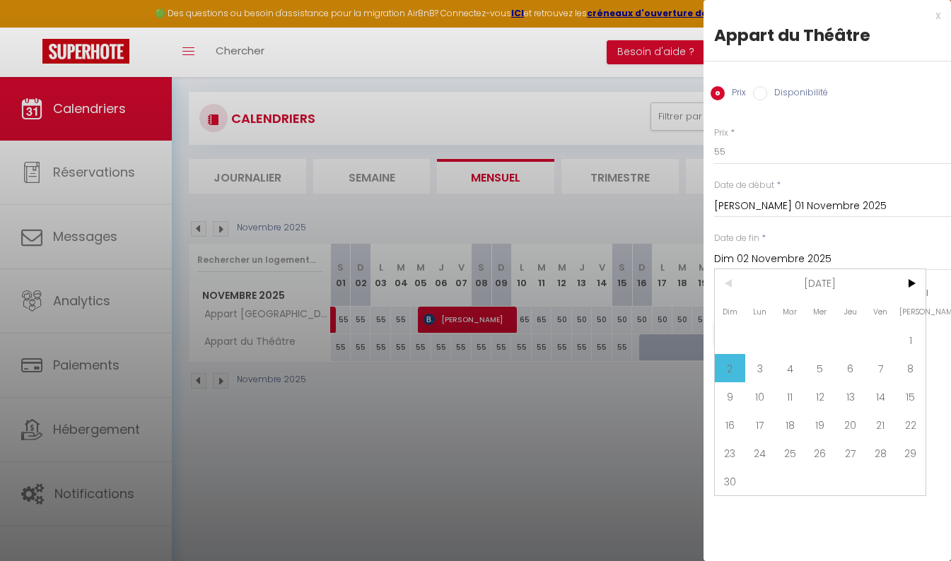
click at [734, 471] on span "30" at bounding box center [730, 481] width 30 height 28
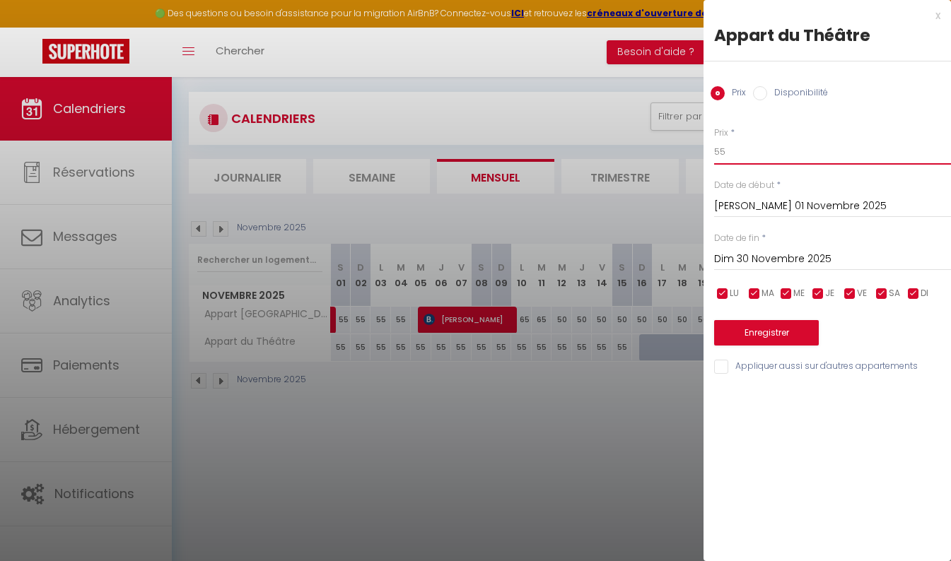
click at [744, 155] on input "55" at bounding box center [832, 151] width 237 height 25
click at [779, 334] on button "Enregistrer" at bounding box center [766, 332] width 105 height 25
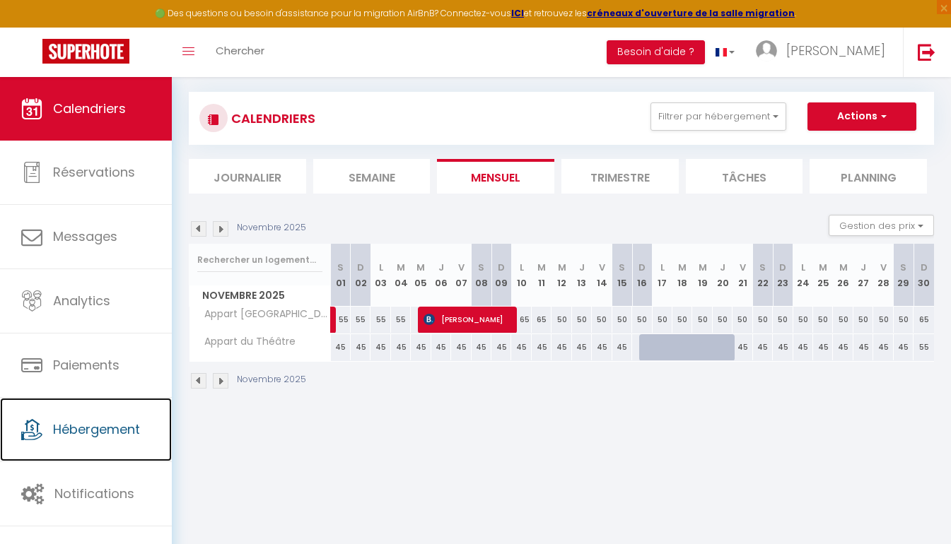
click at [66, 428] on span "Hébergement" at bounding box center [96, 430] width 87 height 18
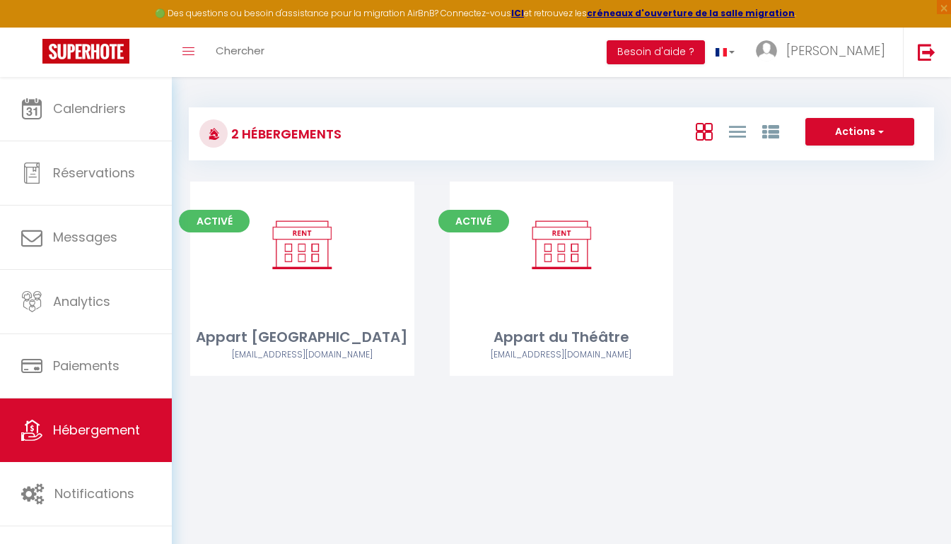
click at [300, 256] on link "Editer" at bounding box center [301, 245] width 85 height 28
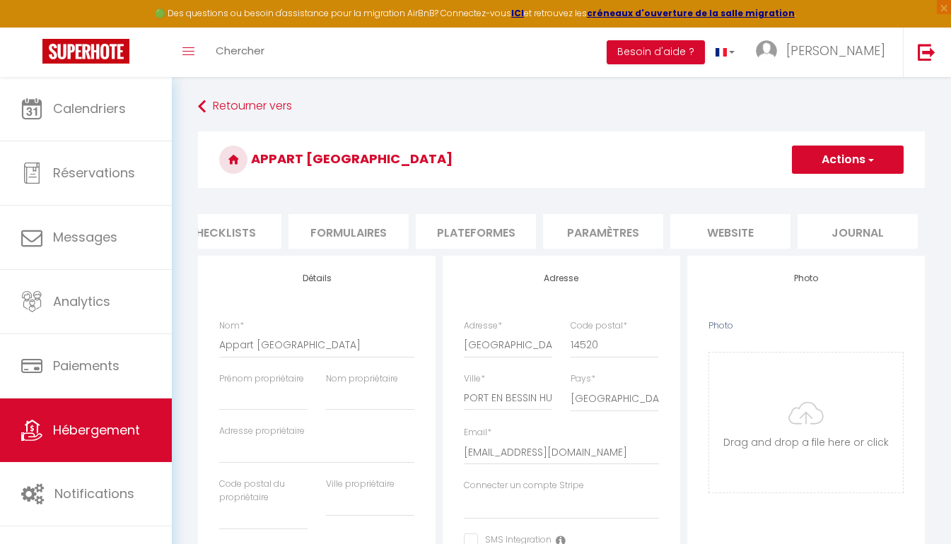
click at [608, 241] on li "Paramètres" at bounding box center [603, 231] width 120 height 35
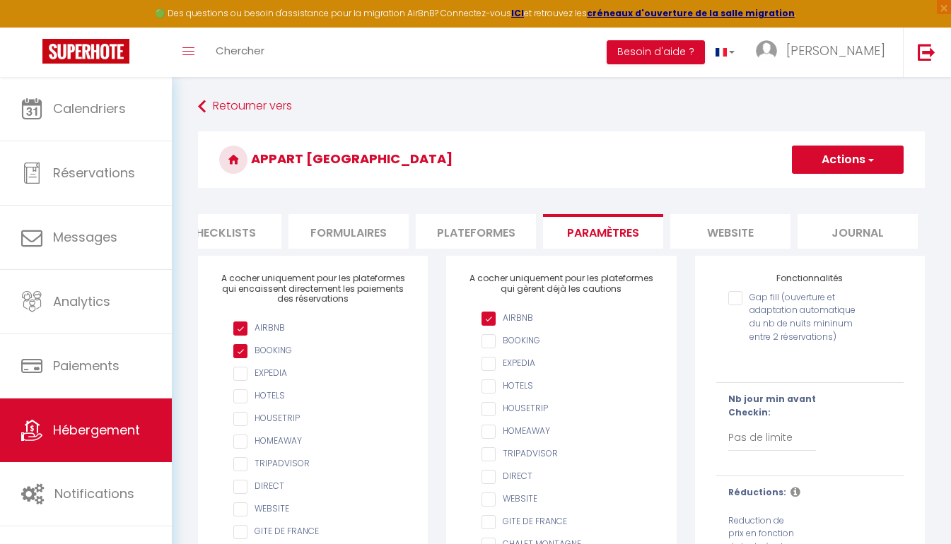
click at [462, 242] on li "Plateformes" at bounding box center [476, 231] width 120 height 35
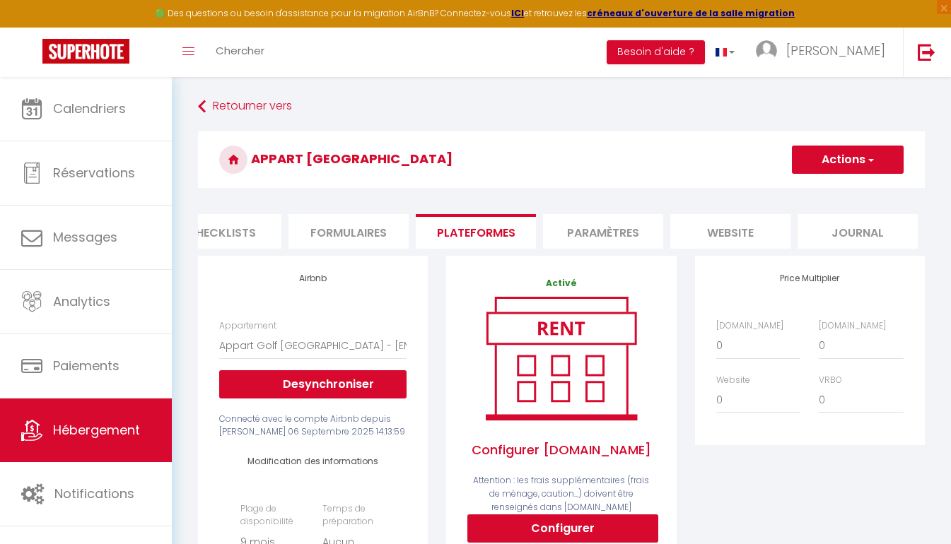
click at [358, 236] on li "Formulaires" at bounding box center [348, 231] width 120 height 35
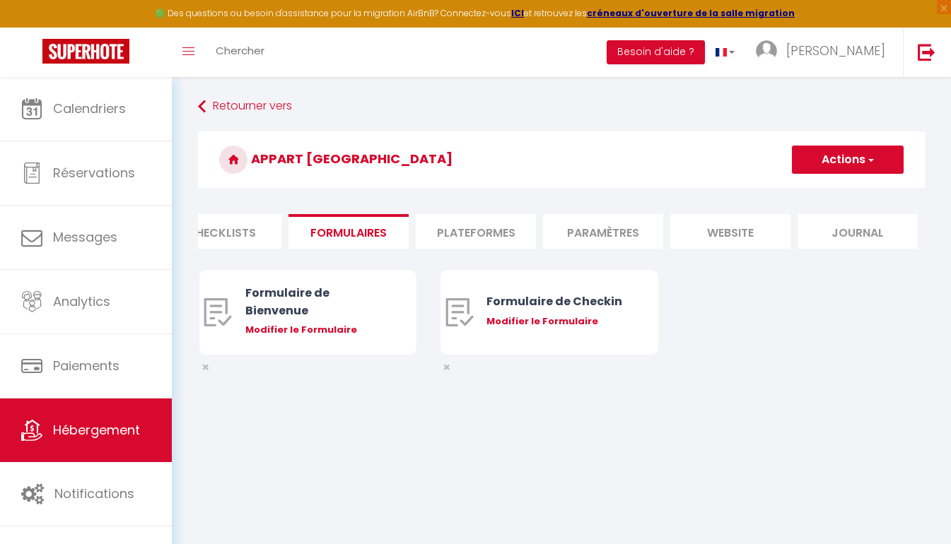
click at [235, 233] on li "Checklists" at bounding box center [221, 231] width 120 height 35
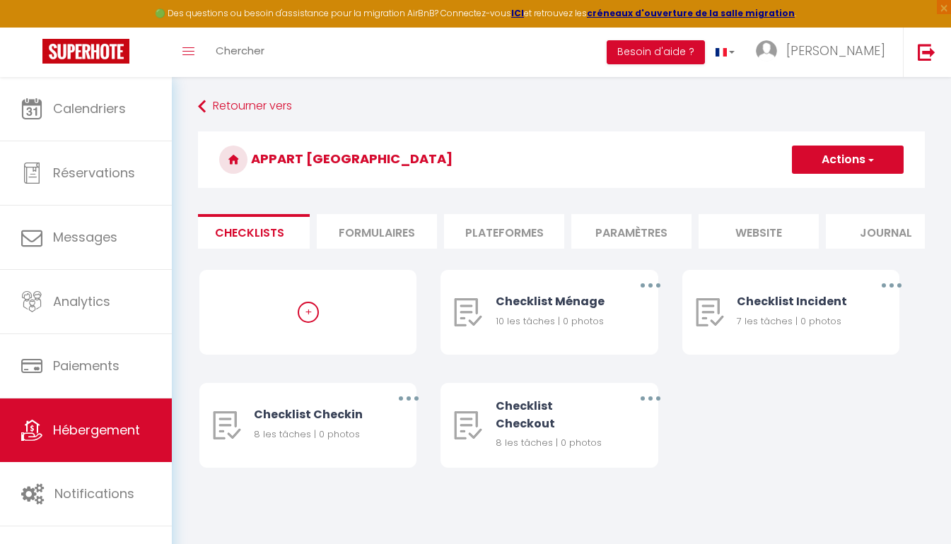
scroll to position [0, 546]
click at [864, 244] on li "Journal" at bounding box center [857, 231] width 120 height 35
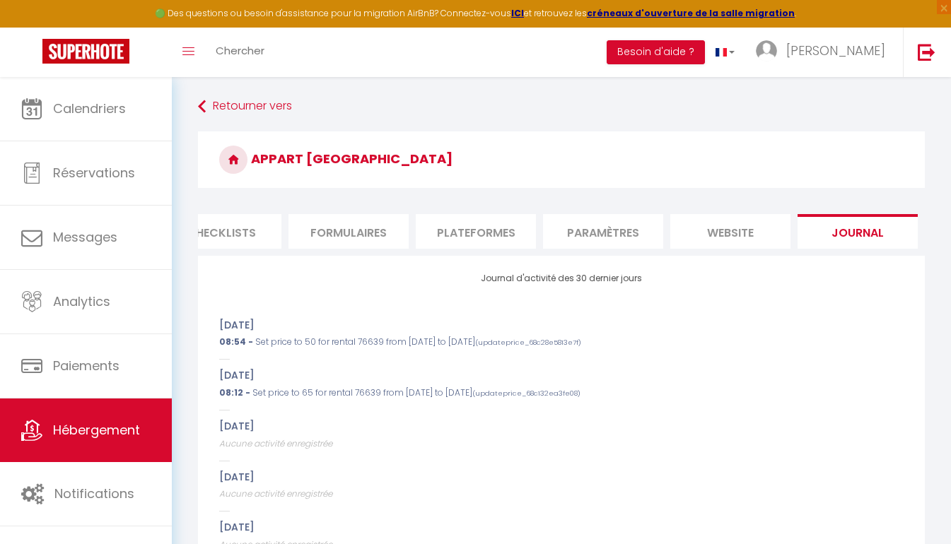
click at [732, 239] on li "website" at bounding box center [730, 231] width 120 height 35
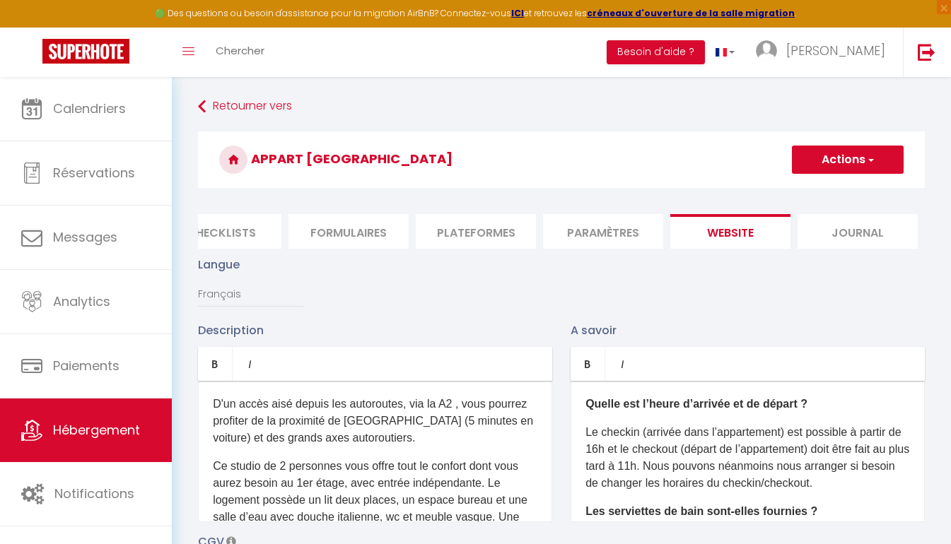
click at [596, 245] on li "Paramètres" at bounding box center [603, 231] width 120 height 35
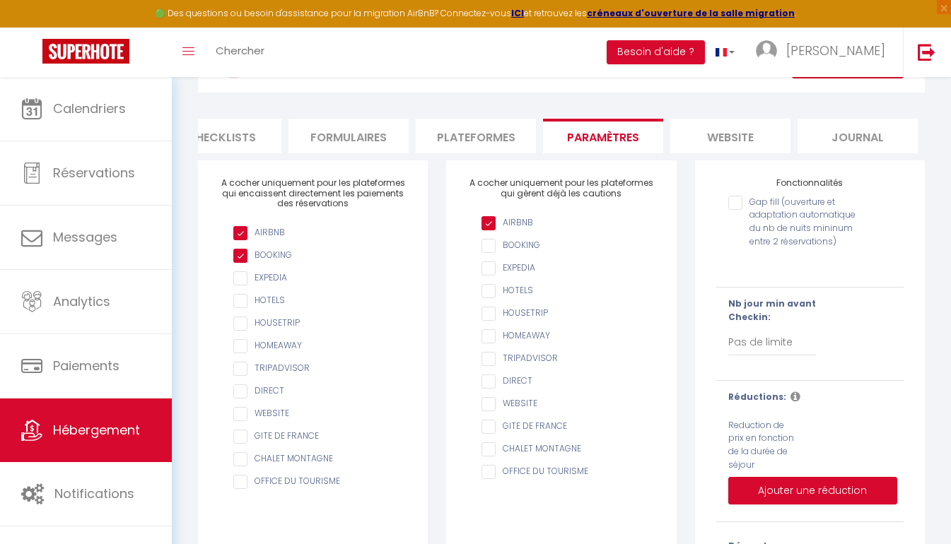
scroll to position [95, 0]
click at [738, 211] on input "Gap fill (ouverture et adaptation automatique du nb de nuits mininum entre 2 ré…" at bounding box center [793, 203] width 131 height 14
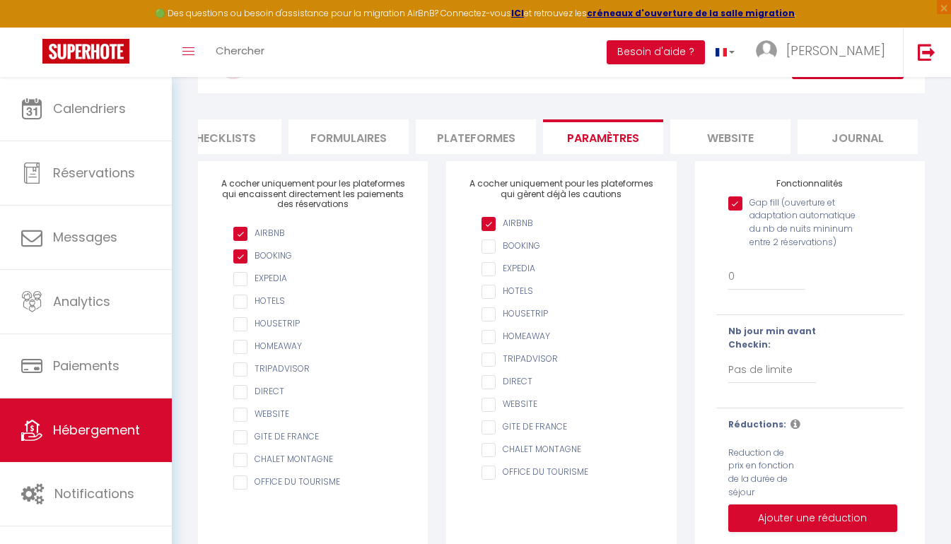
click at [741, 211] on input "Gap fill (ouverture et adaptation automatique du nb de nuits mininum entre 2 ré…" at bounding box center [793, 203] width 131 height 14
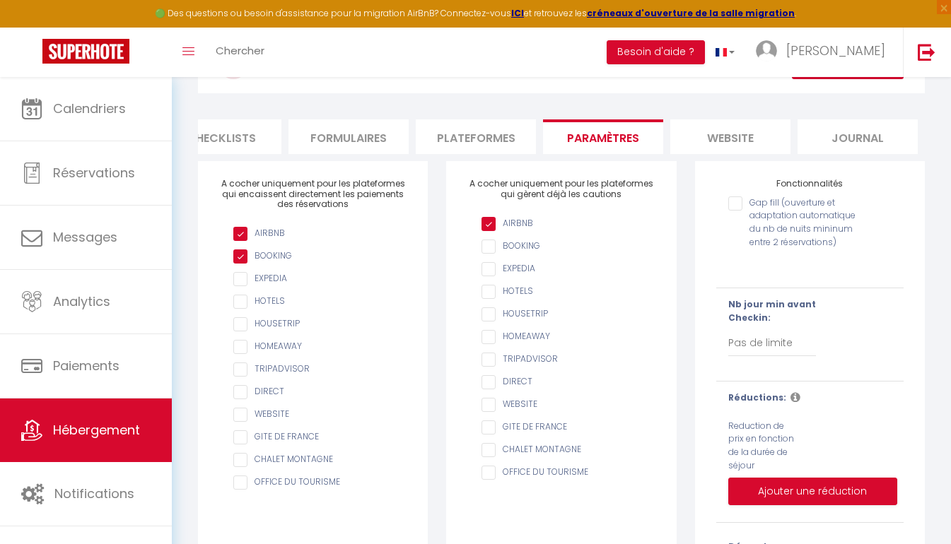
click at [733, 211] on input "Gap fill (ouverture et adaptation automatique du nb de nuits mininum entre 2 ré…" at bounding box center [793, 203] width 131 height 14
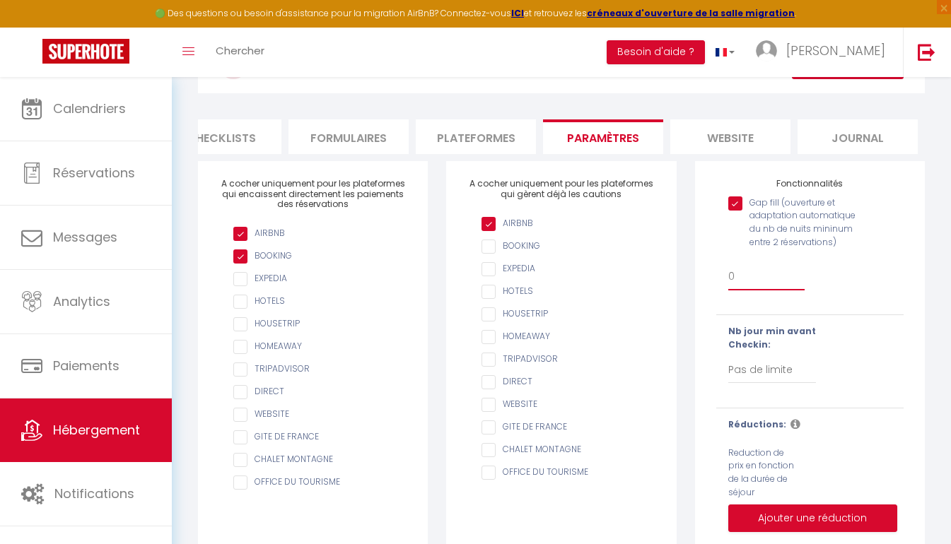
click at [762, 290] on select "0 + 1 % + 2 % + 3 % + 4 % + 5 % + 6 % + 7 % + 8 % + 9 % + 10 % + 11 % + 12 % + …" at bounding box center [766, 277] width 77 height 27
click at [879, 293] on div "Gap fill (ouverture et adaptation automatique du nb de nuits mininum entre 2 ré…" at bounding box center [810, 246] width 206 height 115
click at [741, 211] on input "Gap fill (ouverture et adaptation automatique du nb de nuits mininum entre 2 ré…" at bounding box center [793, 203] width 131 height 14
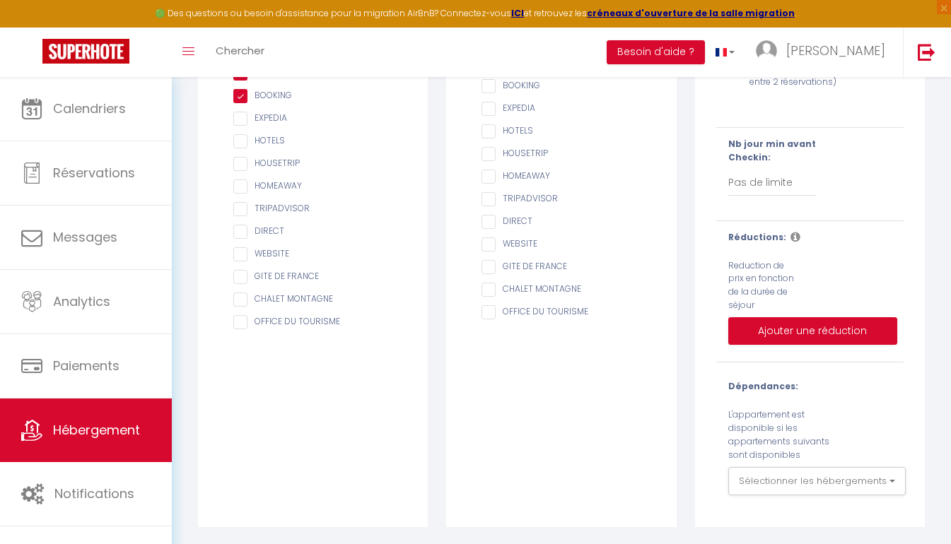
scroll to position [266, 0]
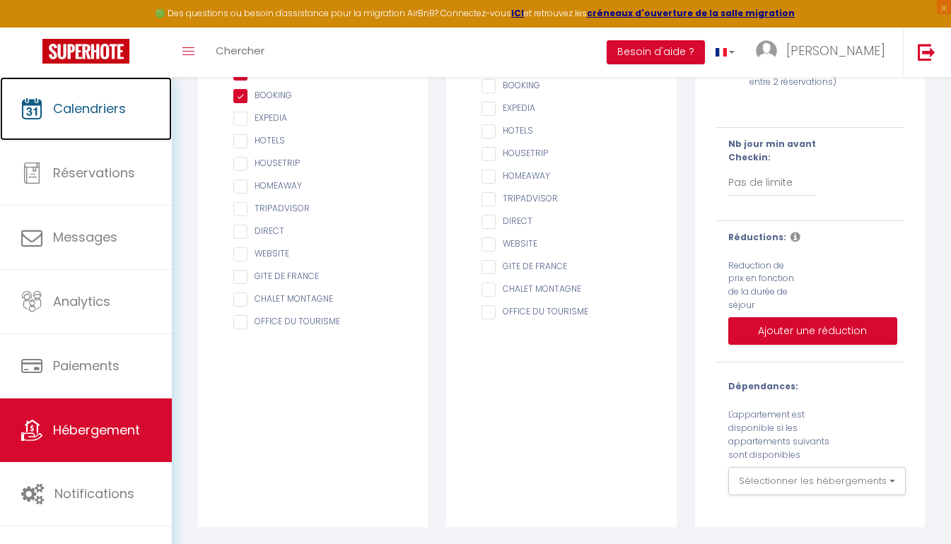
click at [73, 110] on span "Calendriers" at bounding box center [89, 109] width 73 height 18
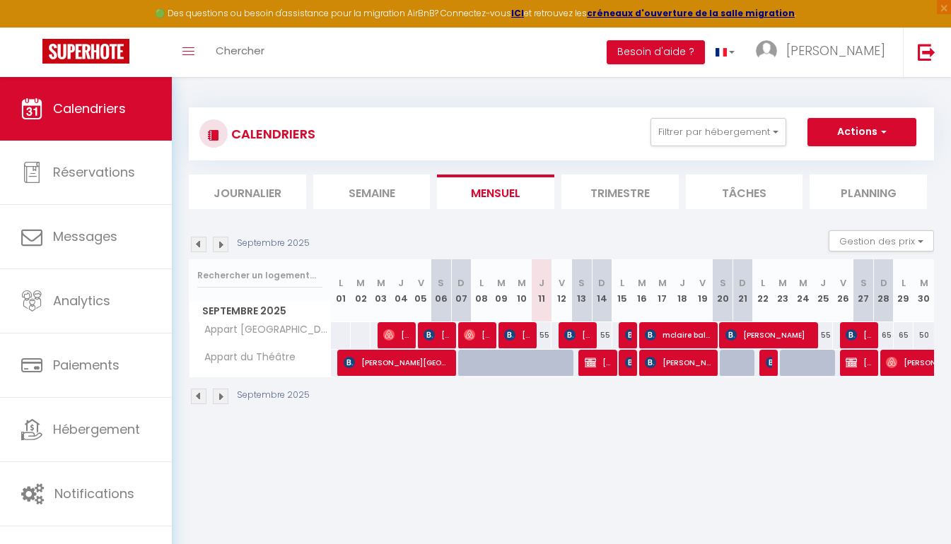
click at [868, 197] on li "Planning" at bounding box center [867, 192] width 117 height 35
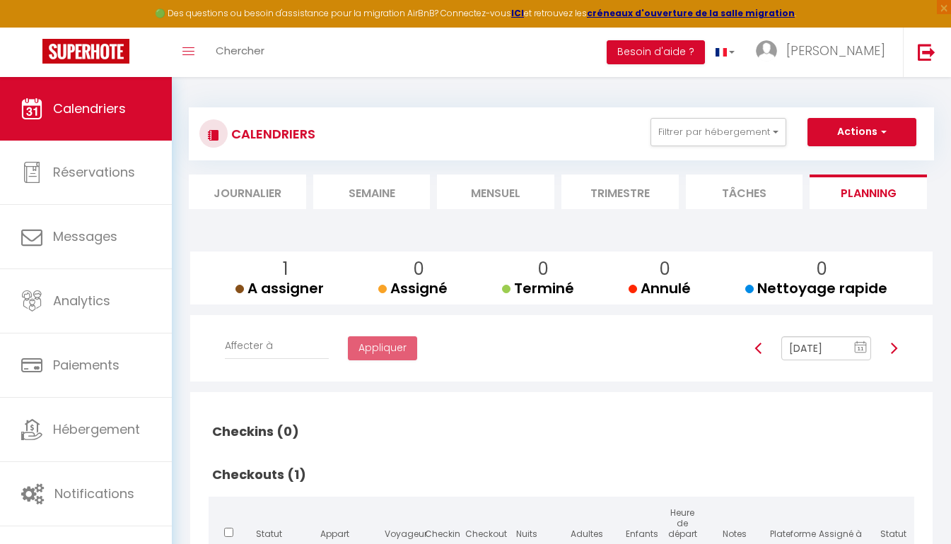
click at [273, 196] on li "Journalier" at bounding box center [247, 192] width 117 height 35
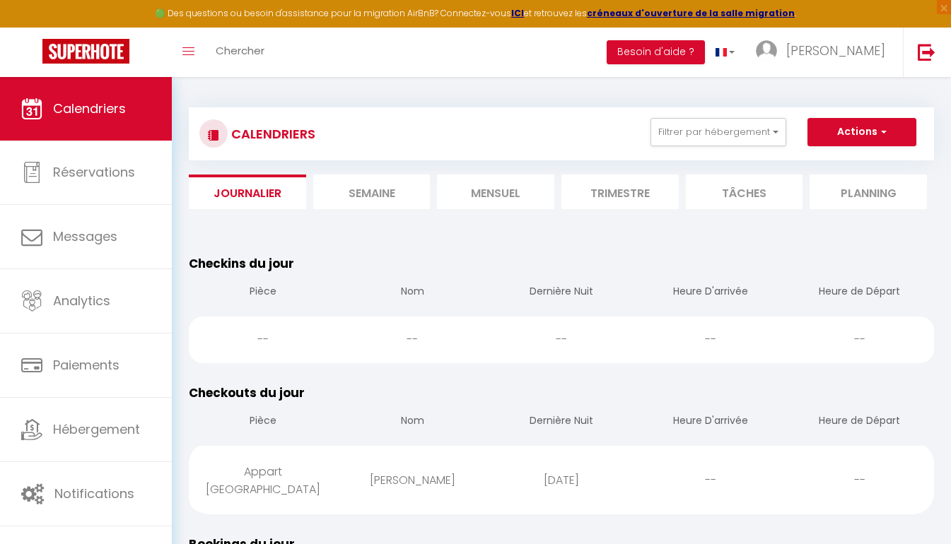
click at [336, 197] on li "Semaine" at bounding box center [371, 192] width 117 height 35
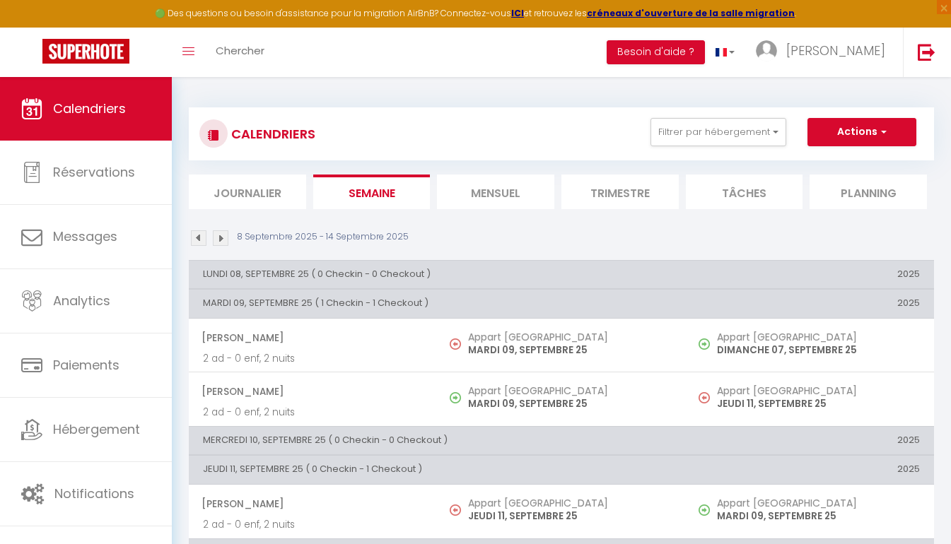
click at [507, 201] on li "Mensuel" at bounding box center [495, 192] width 117 height 35
